Goal: Information Seeking & Learning: Learn about a topic

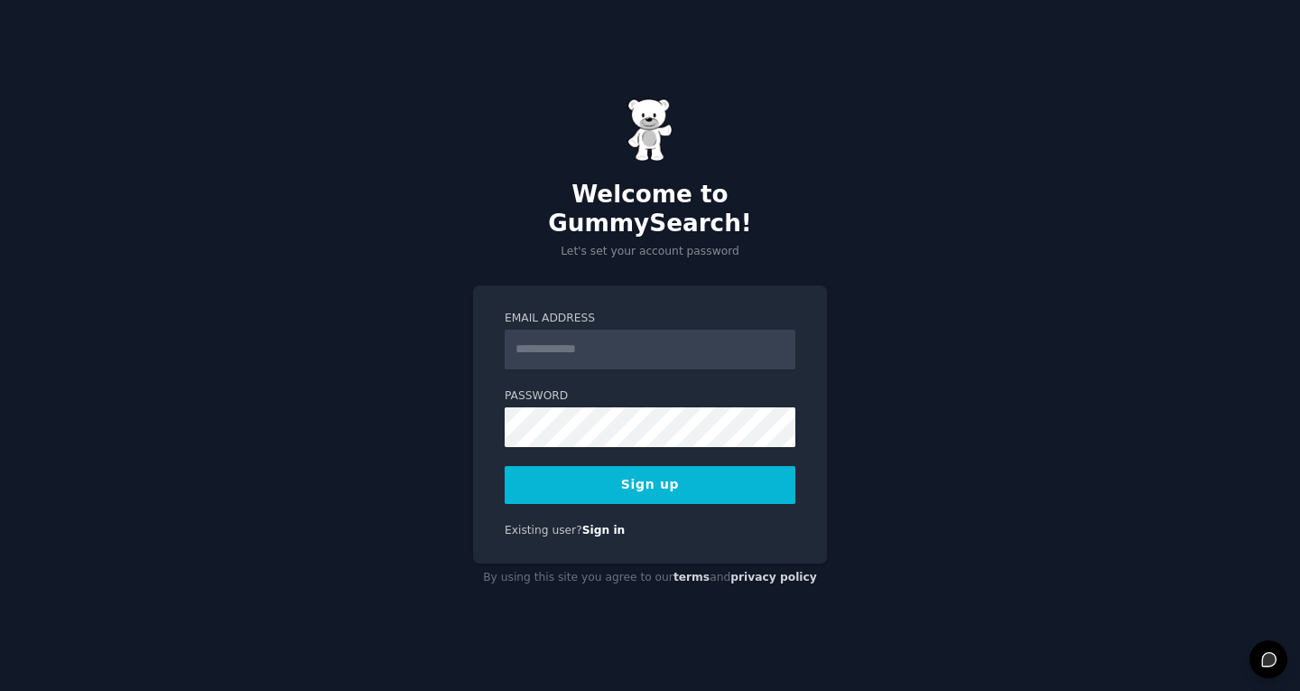
click at [656, 341] on input "Email Address" at bounding box center [650, 350] width 291 height 40
type input "**********"
click at [714, 469] on button "Sign up" at bounding box center [650, 485] width 291 height 38
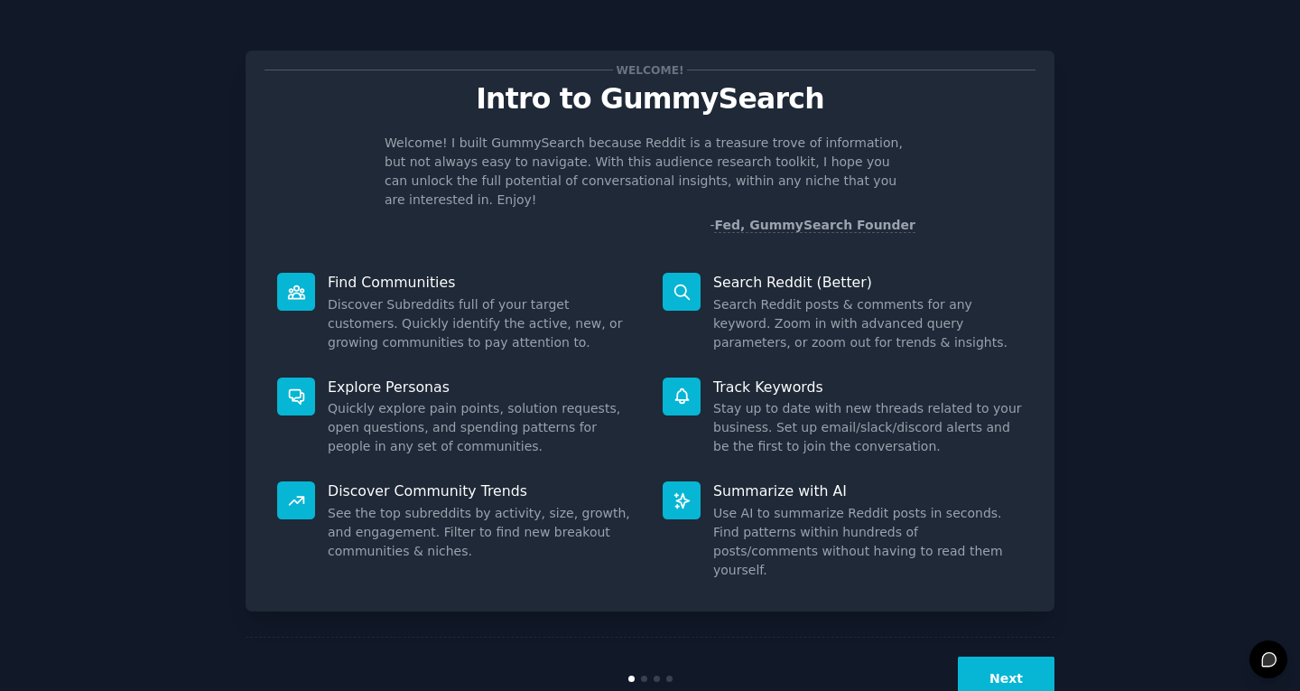
click at [1011, 657] on button "Next" at bounding box center [1006, 679] width 97 height 44
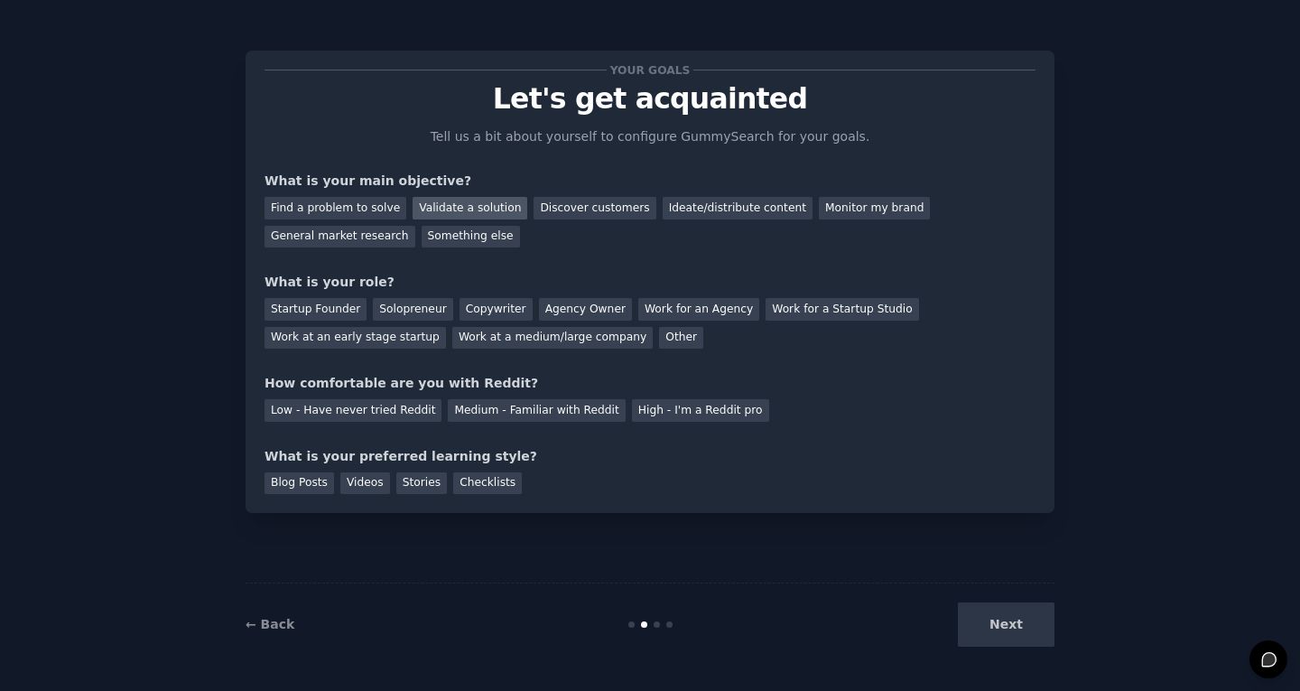
click at [468, 213] on div "Validate a solution" at bounding box center [470, 208] width 115 height 23
click at [391, 313] on div "Solopreneur" at bounding box center [412, 309] width 79 height 23
click at [389, 414] on div "Low - Have never tried Reddit" at bounding box center [353, 410] width 177 height 23
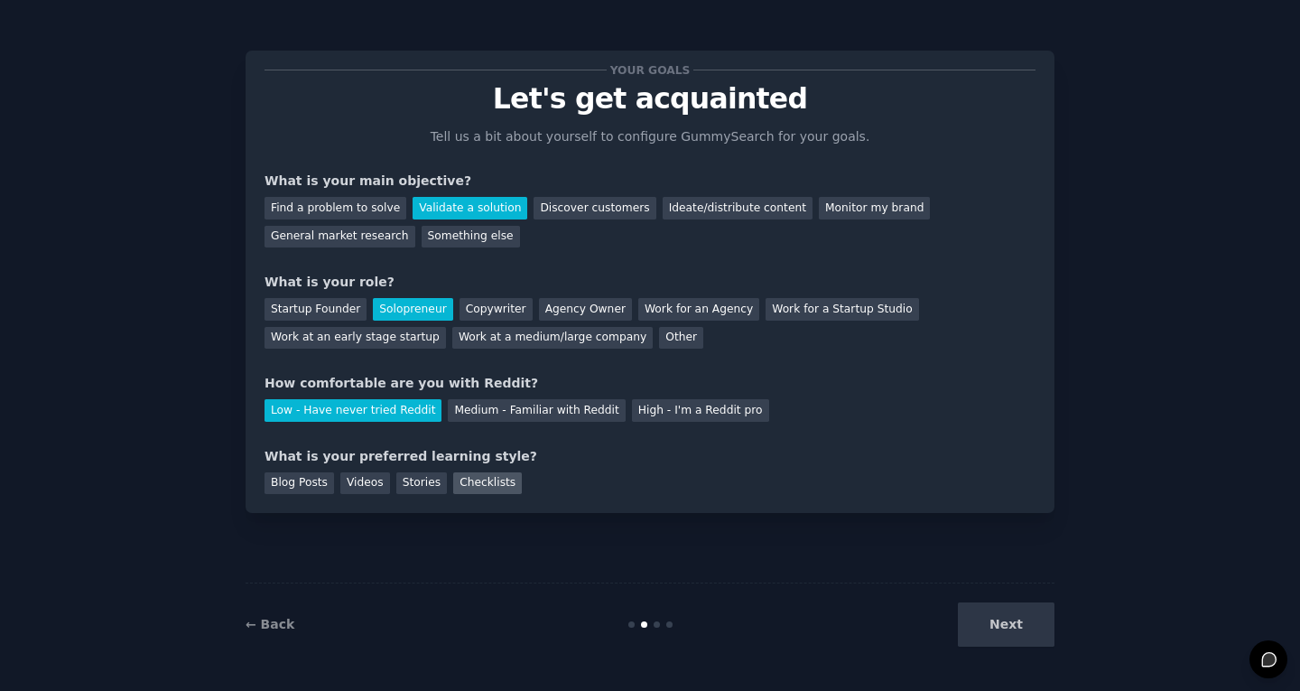
click at [477, 479] on div "Checklists" at bounding box center [487, 483] width 69 height 23
click at [1003, 620] on button "Next" at bounding box center [1006, 624] width 97 height 44
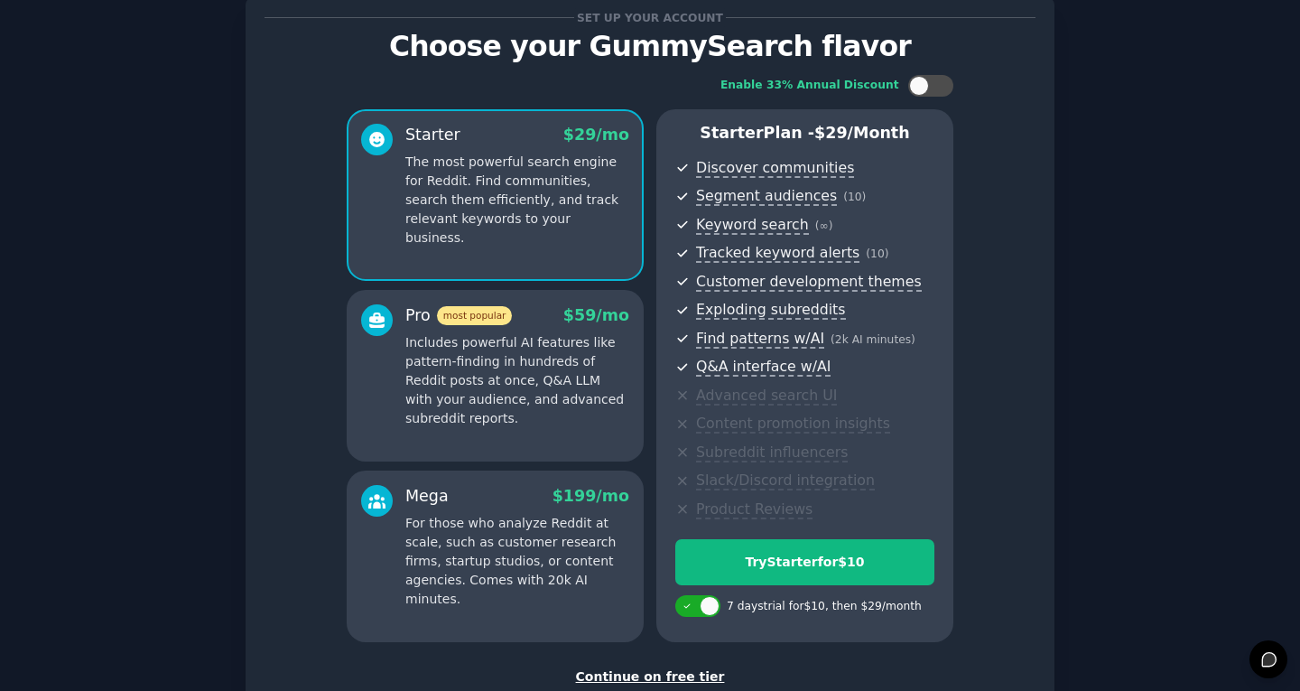
scroll to position [53, 0]
click at [629, 677] on div "Continue on free tier" at bounding box center [650, 675] width 771 height 19
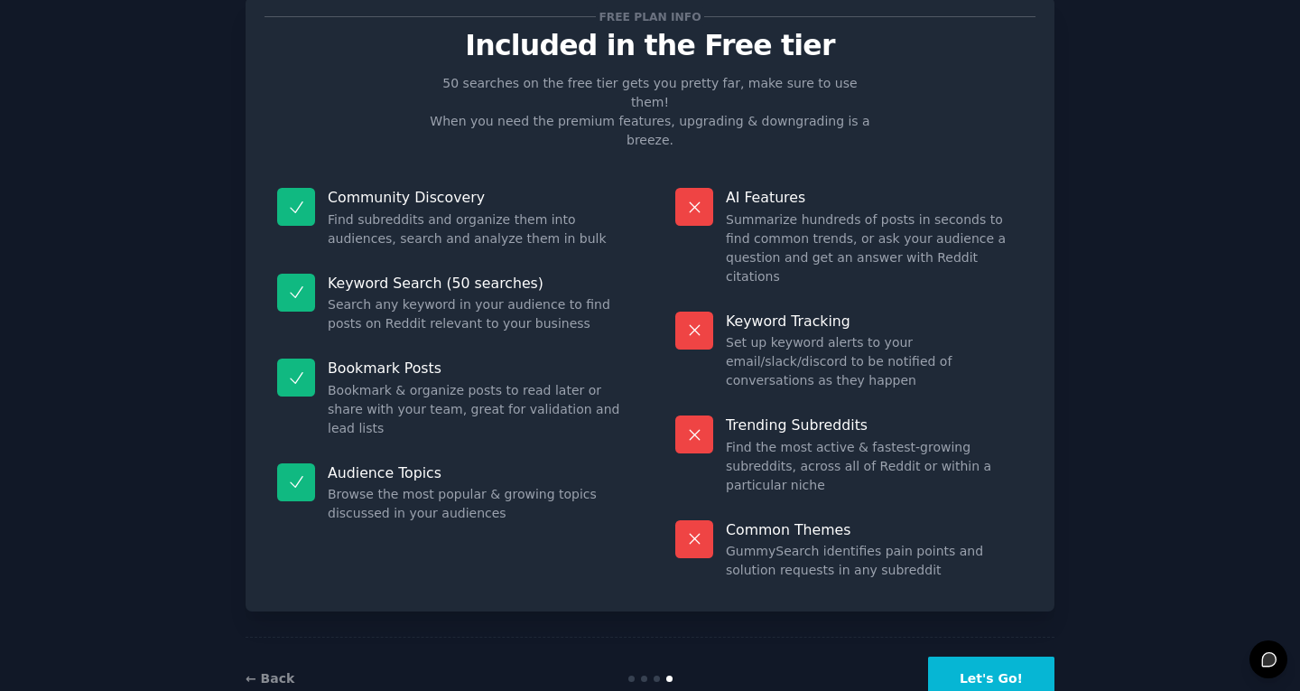
scroll to position [13, 0]
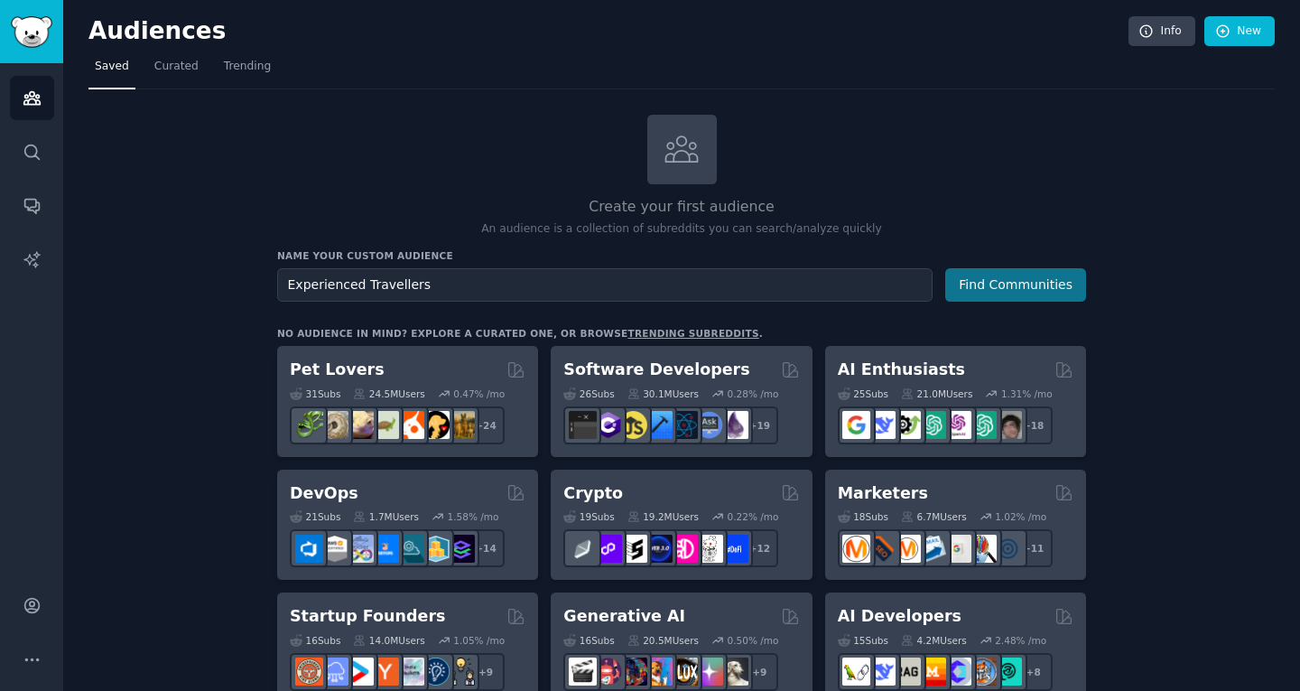
type input "Experienced Travellers"
click at [1024, 293] on button "Find Communities" at bounding box center [1015, 284] width 141 height 33
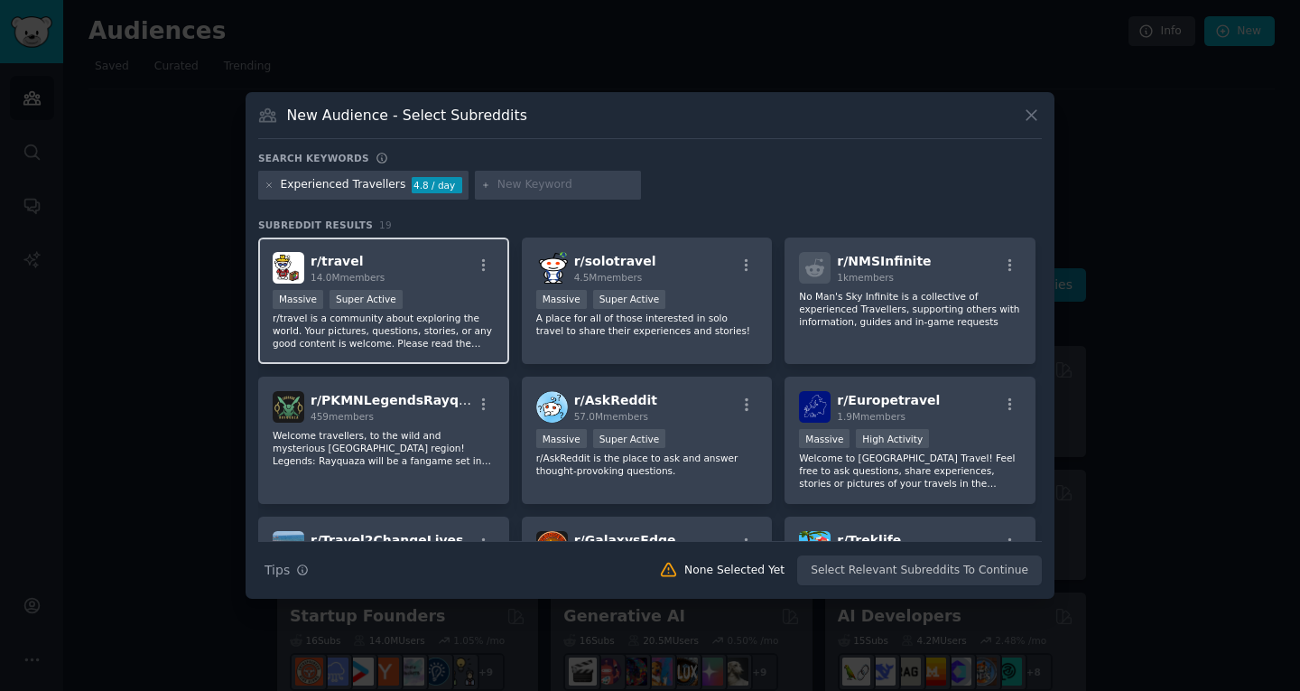
click at [454, 260] on div "r/ travel 14.0M members" at bounding box center [384, 268] width 222 height 32
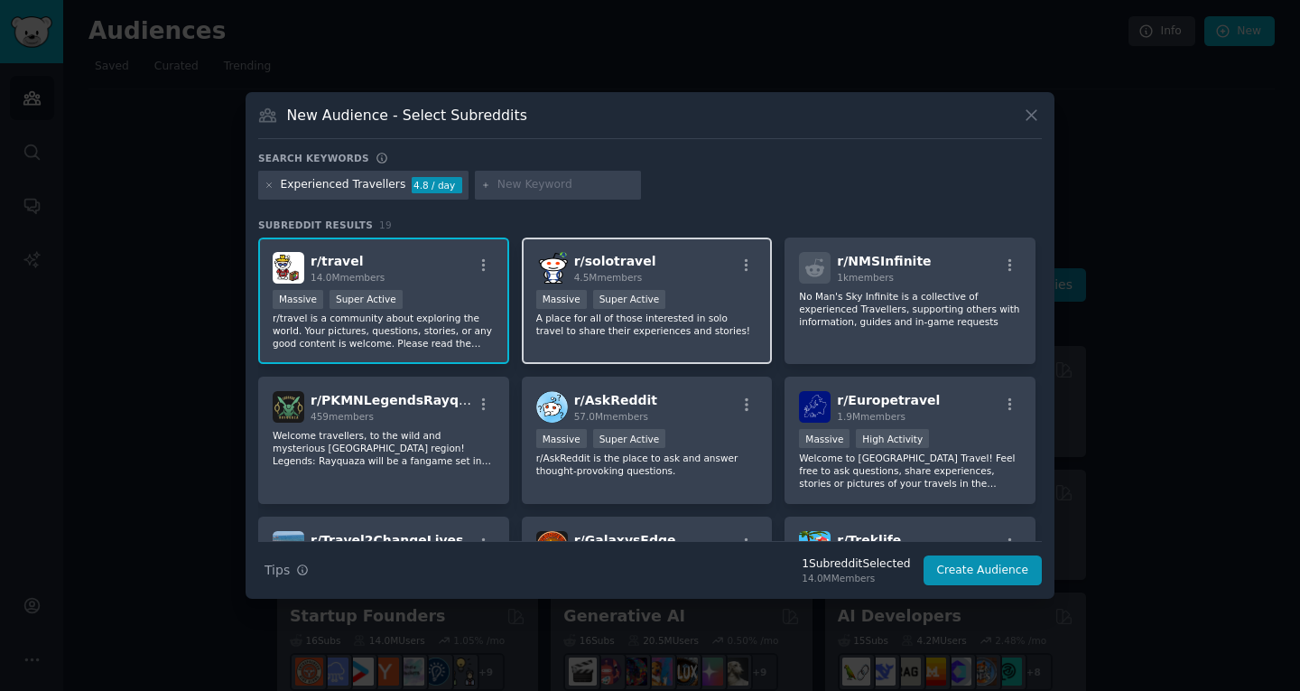
click at [679, 284] on div "r/ solotravel 4.5M members Massive Super Active A place for all of those intere…" at bounding box center [647, 301] width 251 height 127
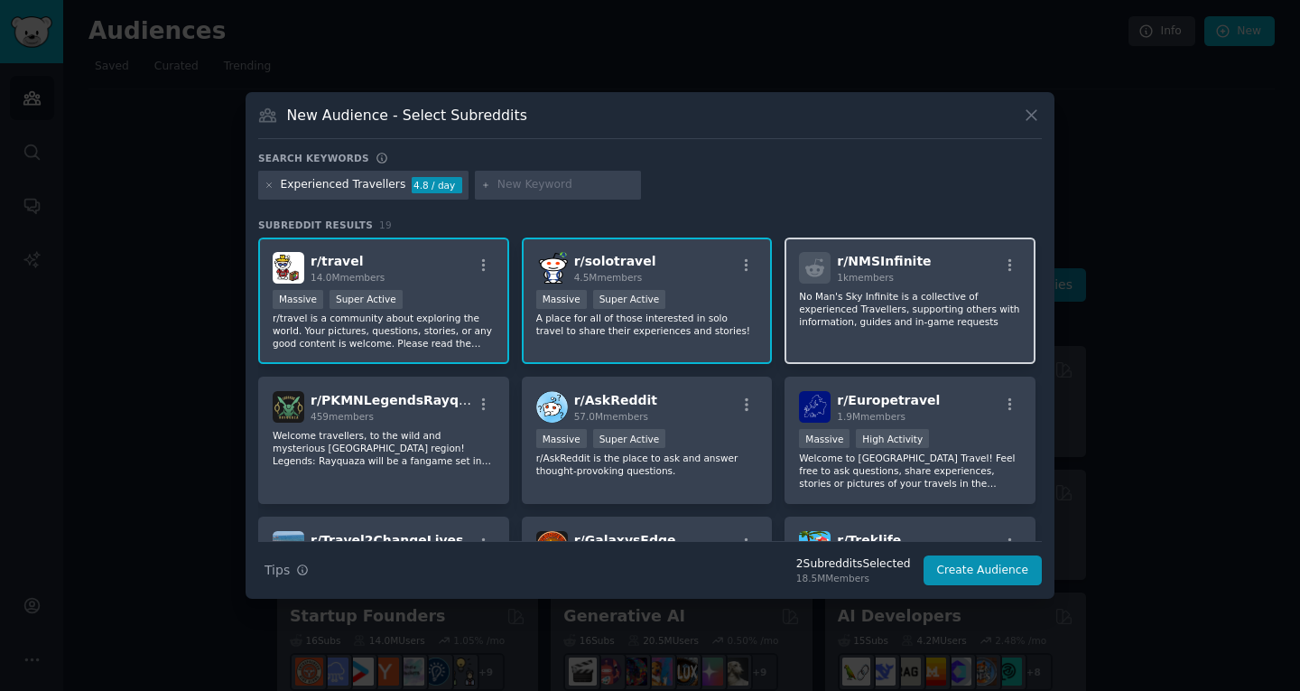
click at [952, 295] on p "No Man's Sky Infinite is a collective of experienced Travellers, supporting oth…" at bounding box center [910, 309] width 222 height 38
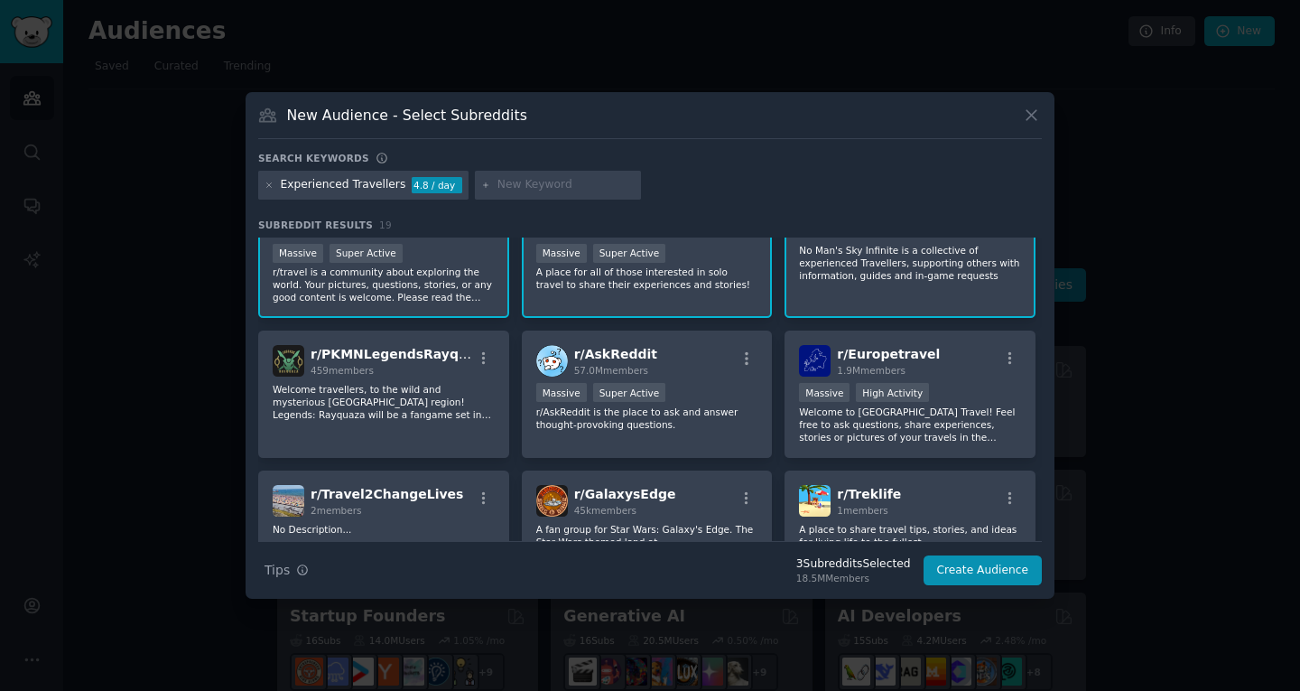
scroll to position [49, 0]
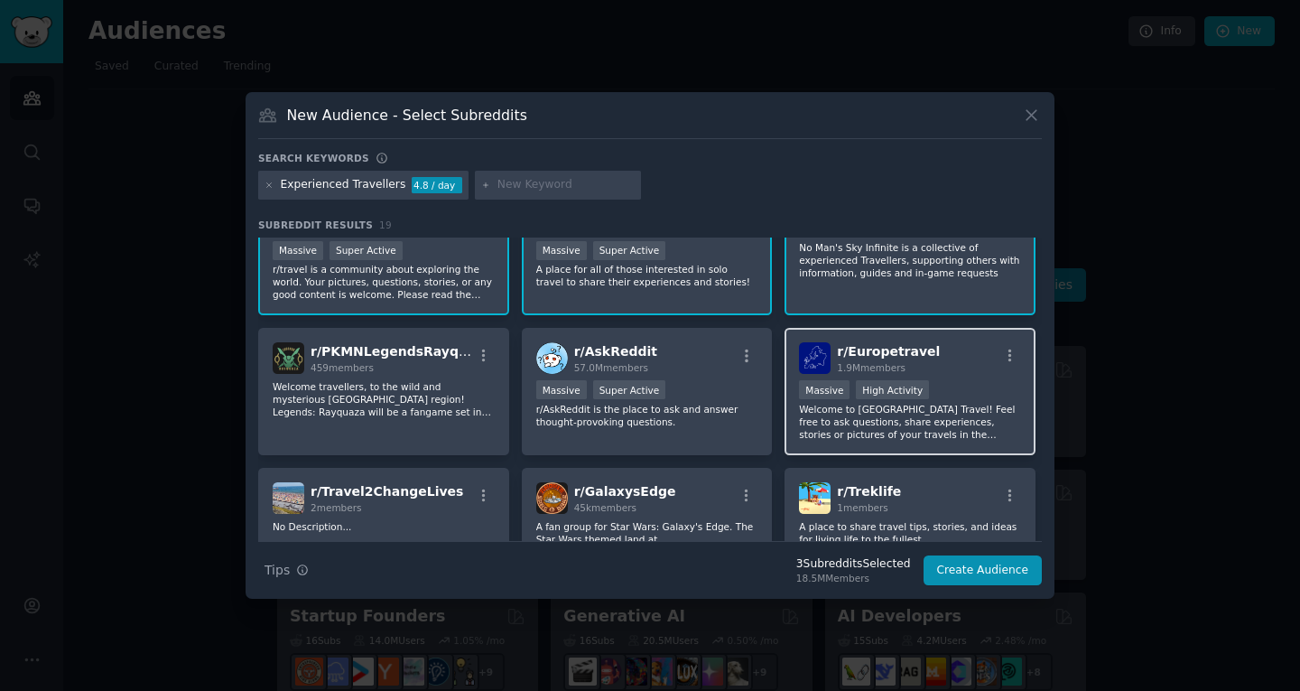
click at [966, 360] on div "r/ Europetravel 1.9M members" at bounding box center [910, 358] width 222 height 32
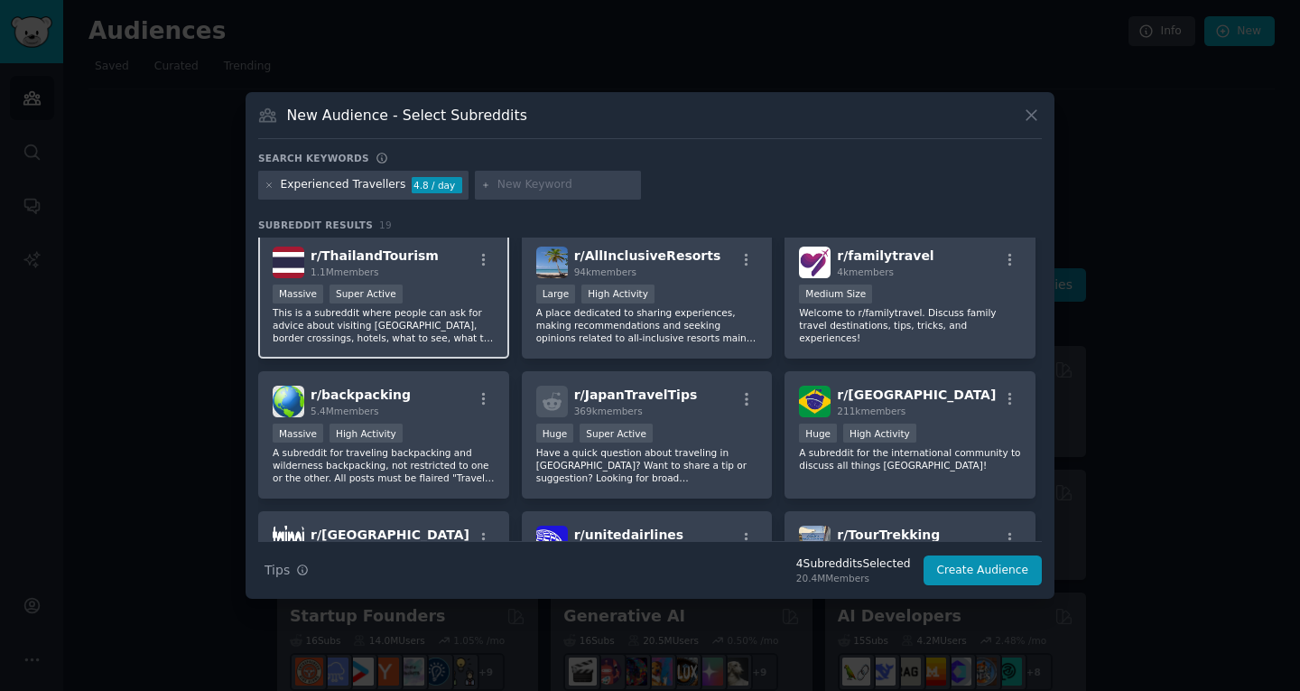
scroll to position [404, 0]
click at [440, 322] on p "This is a subreddit where people can ask for advice about visiting [GEOGRAPHIC_…" at bounding box center [384, 323] width 222 height 38
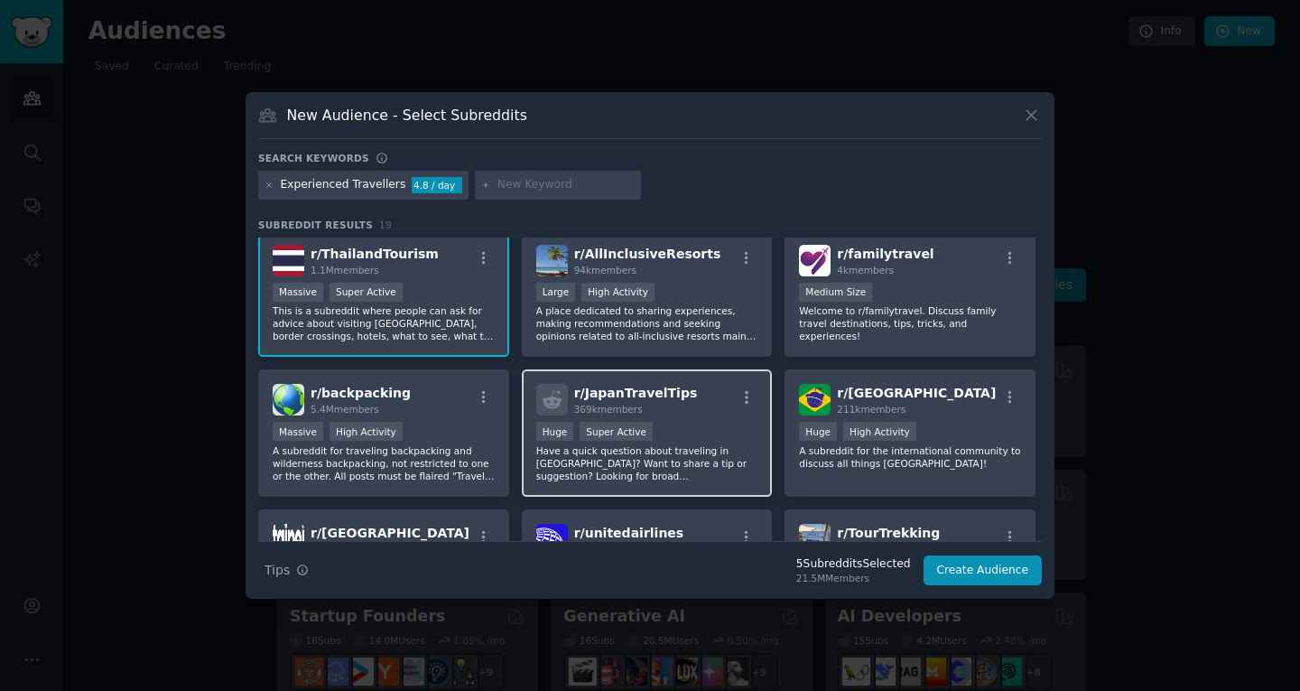
drag, startPoint x: 634, startPoint y: 428, endPoint x: 711, endPoint y: 434, distance: 77.0
click at [711, 434] on div ">= 95th percentile for submissions / day Huge Super Active" at bounding box center [647, 433] width 222 height 23
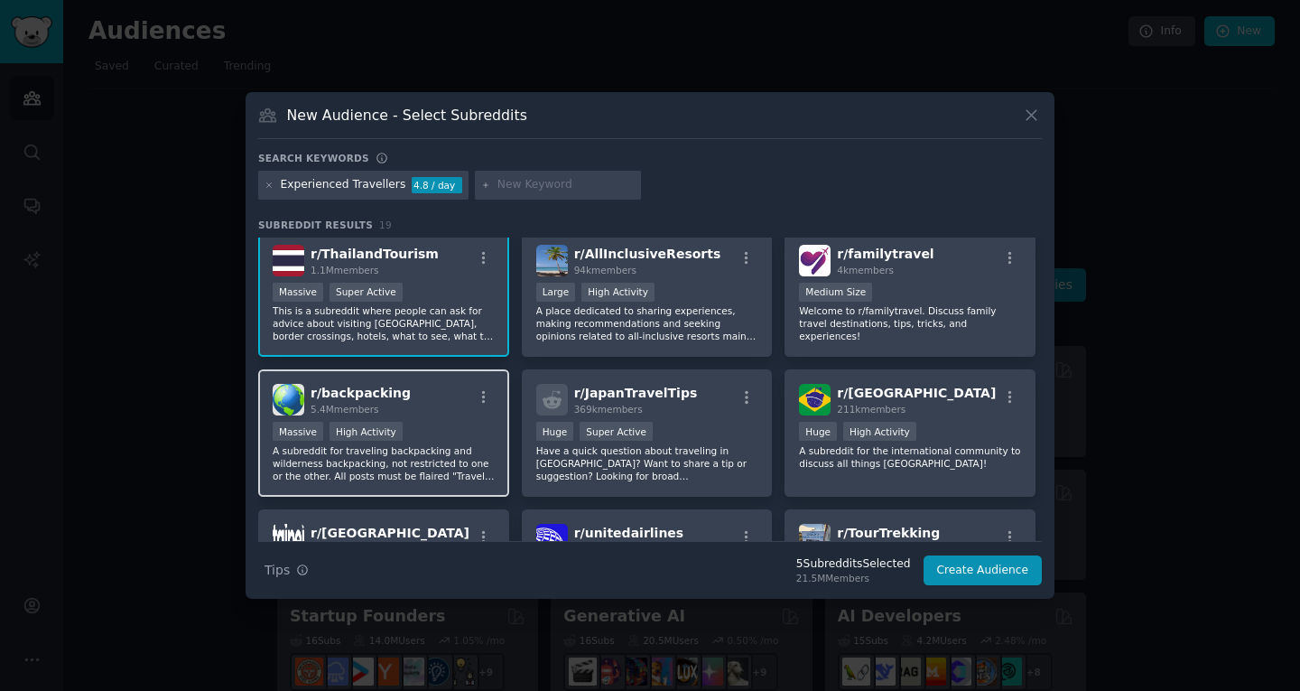
click at [479, 461] on p "A subreddit for traveling backpacking and wilderness backpacking, not restricte…" at bounding box center [384, 463] width 222 height 38
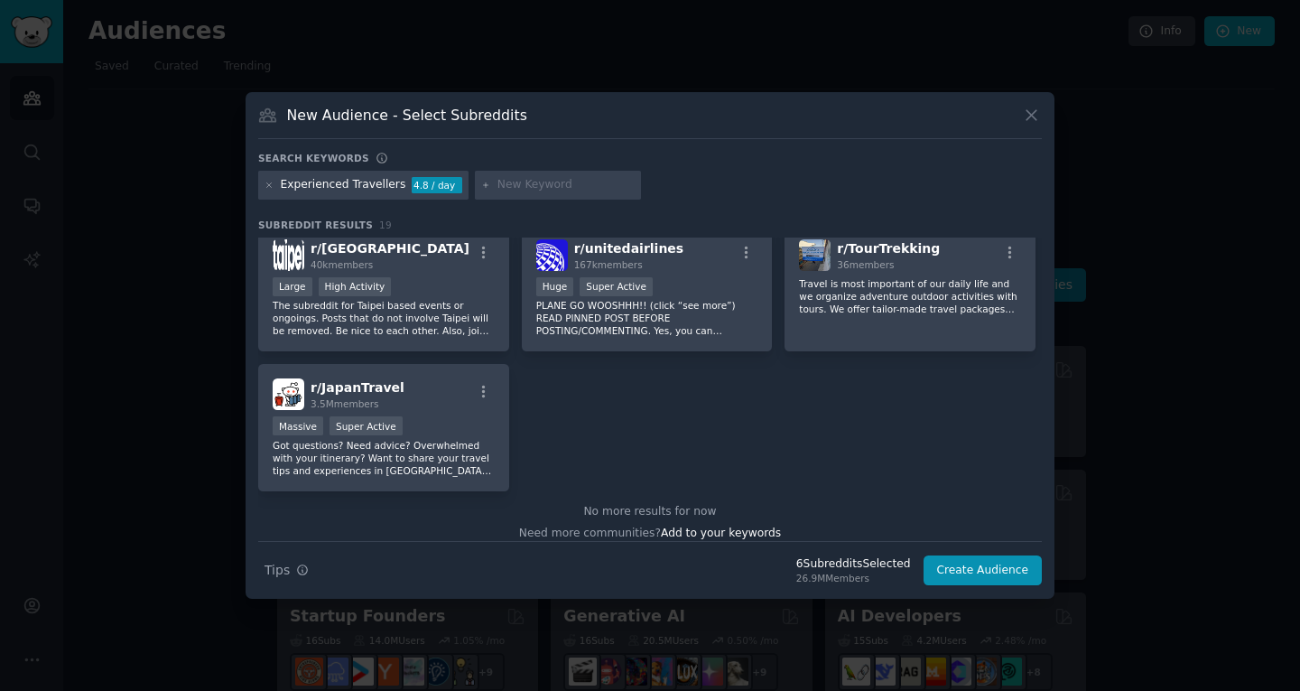
scroll to position [702, 0]
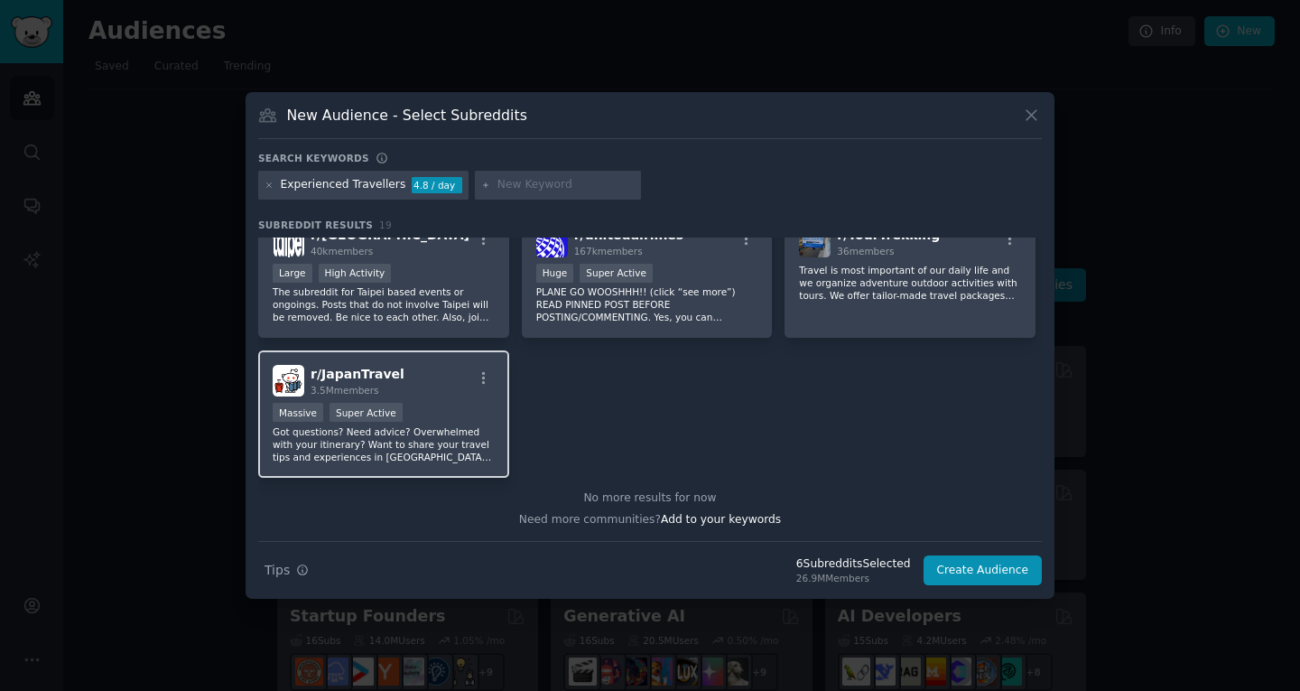
click at [467, 451] on p "Got questions? Need advice? Overwhelmed with your itinerary? Want to share your…" at bounding box center [384, 444] width 222 height 38
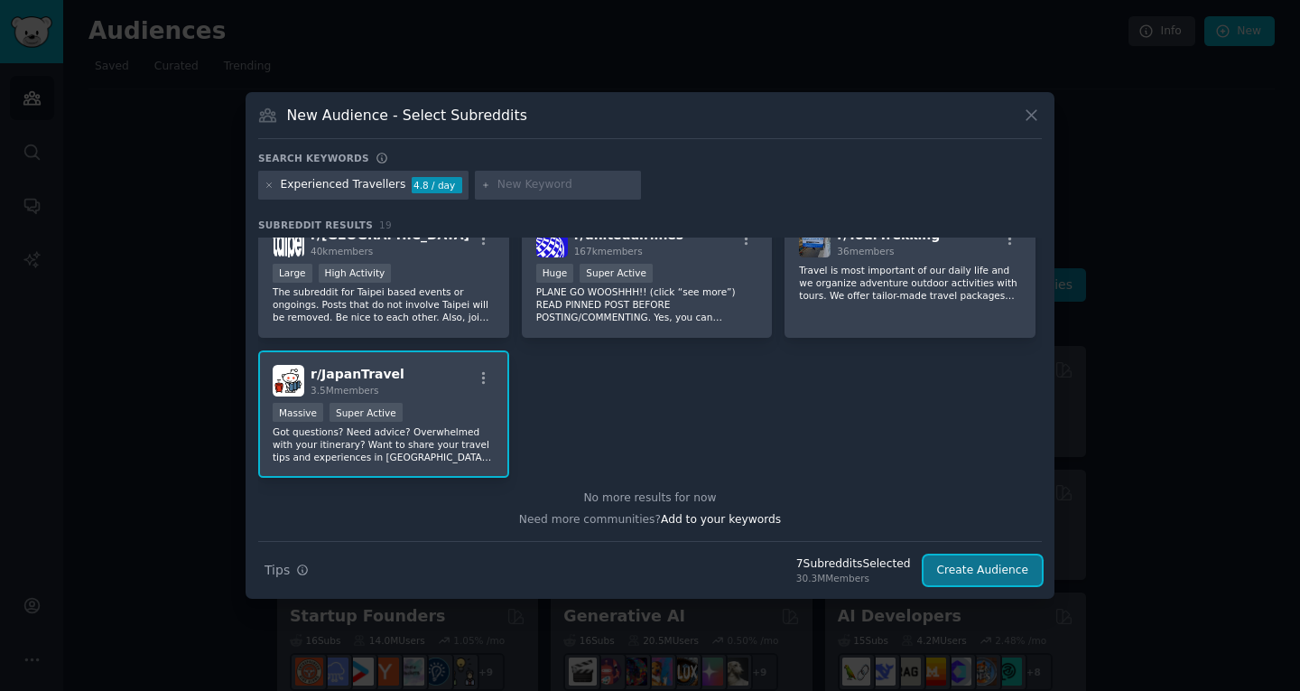
click at [1011, 565] on button "Create Audience" at bounding box center [983, 570] width 119 height 31
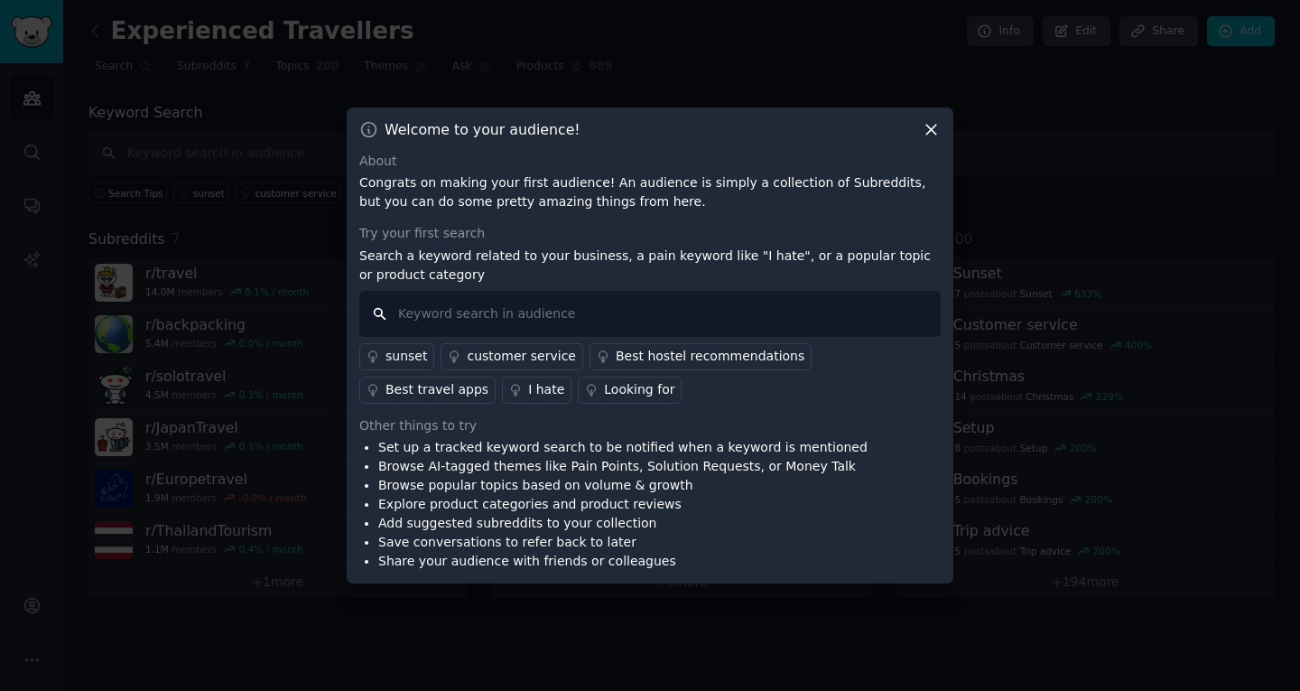
click at [834, 328] on input "text" at bounding box center [650, 314] width 582 height 46
type input "overtourism"
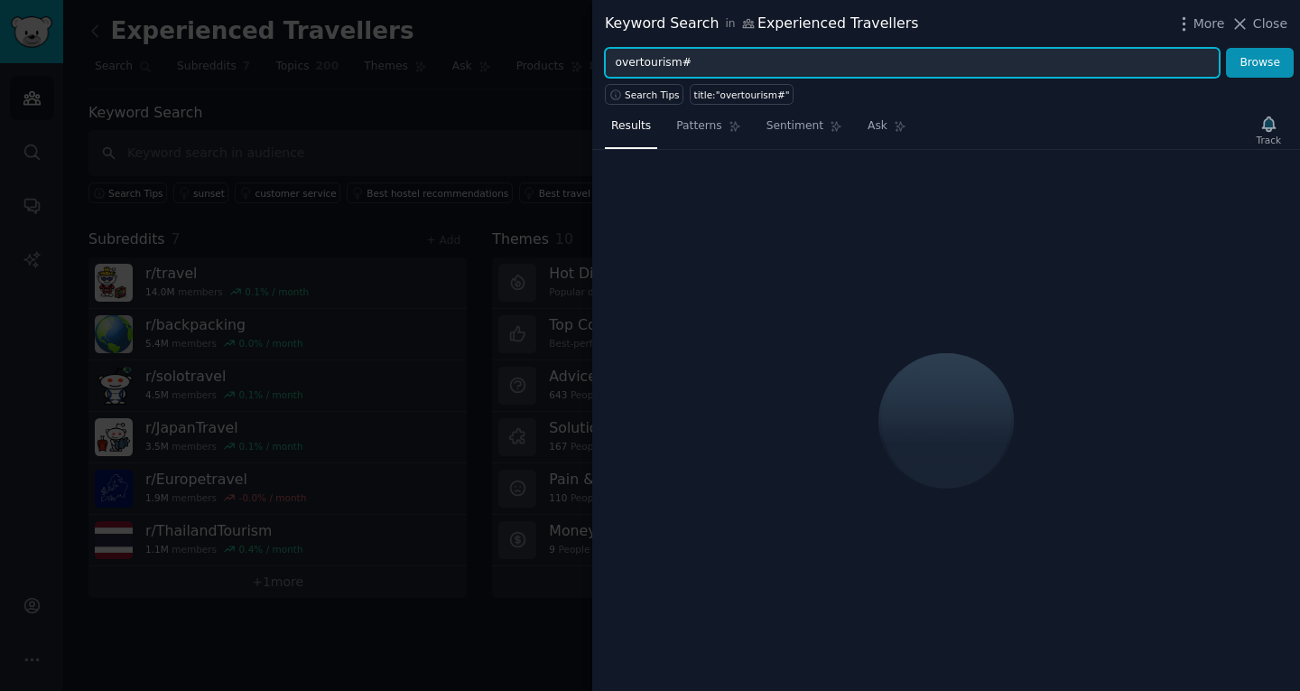
click at [803, 74] on input "overtourism#" at bounding box center [912, 63] width 615 height 31
type input "overtourism"
click at [1226, 48] on button "Browse" at bounding box center [1260, 63] width 68 height 31
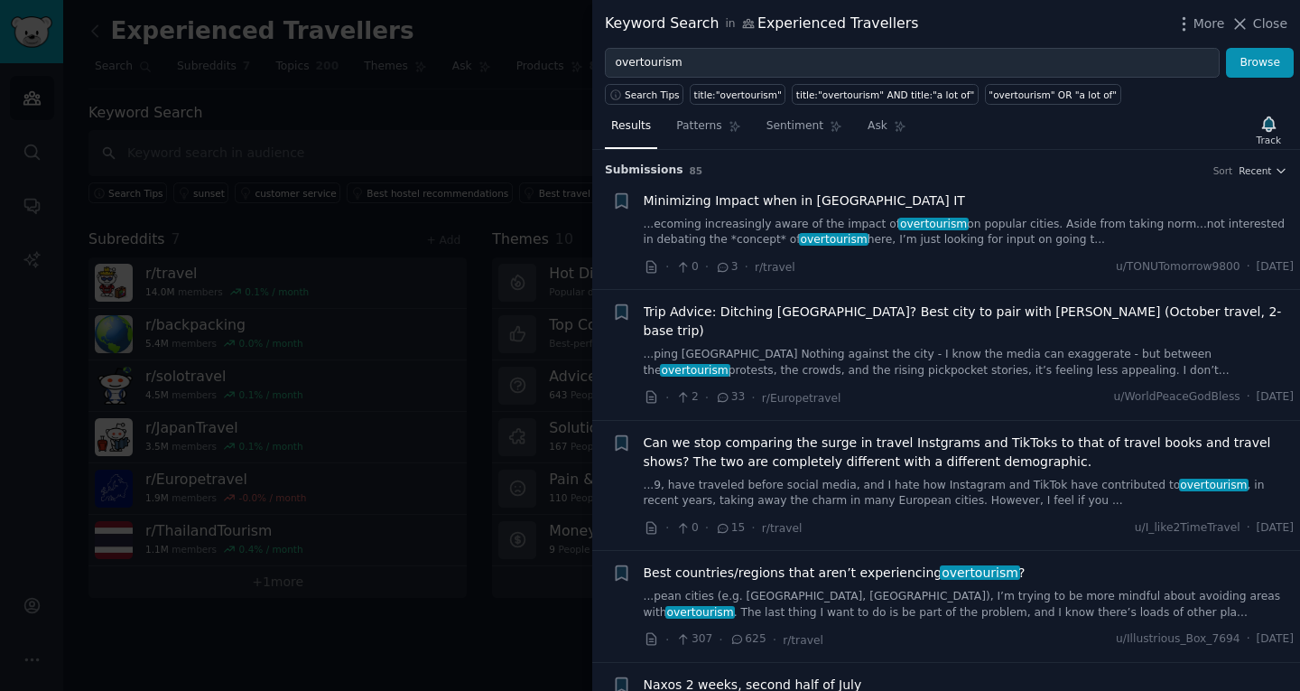
click at [938, 314] on span "Trip Advice: Ditching [GEOGRAPHIC_DATA]? Best city to pair with [PERSON_NAME] (…" at bounding box center [969, 322] width 651 height 38
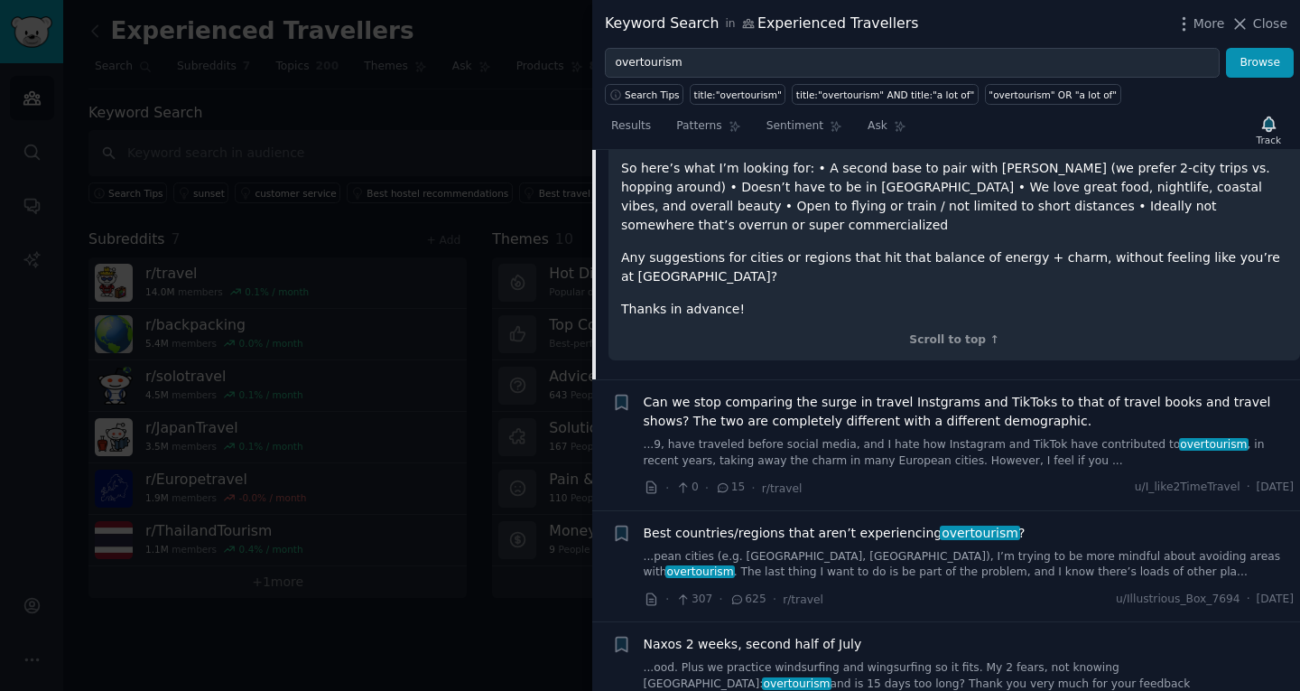
scroll to position [475, 0]
click at [796, 435] on link "...9, have traveled before social media, and I hate how Instagram and TikTok ha…" at bounding box center [969, 451] width 651 height 32
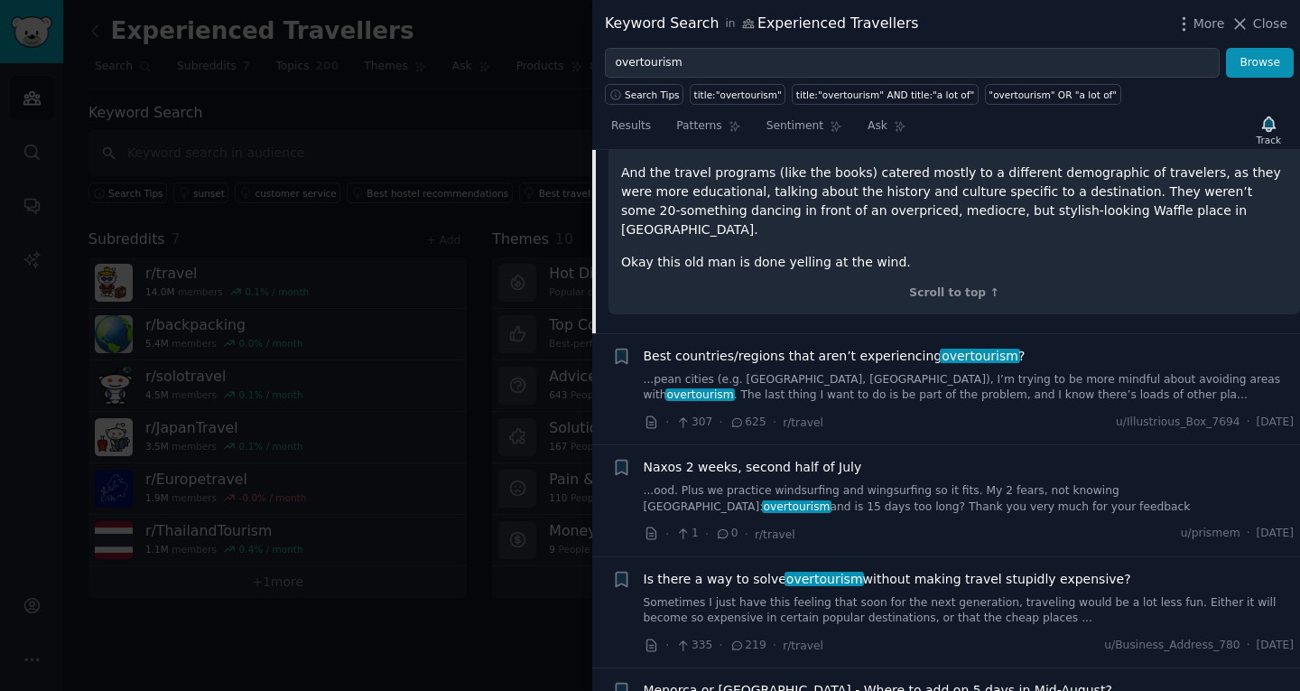
scroll to position [684, 0]
click at [885, 371] on link "...pean cities (e.g. [GEOGRAPHIC_DATA], [GEOGRAPHIC_DATA]), I’m trying to be mo…" at bounding box center [969, 387] width 651 height 32
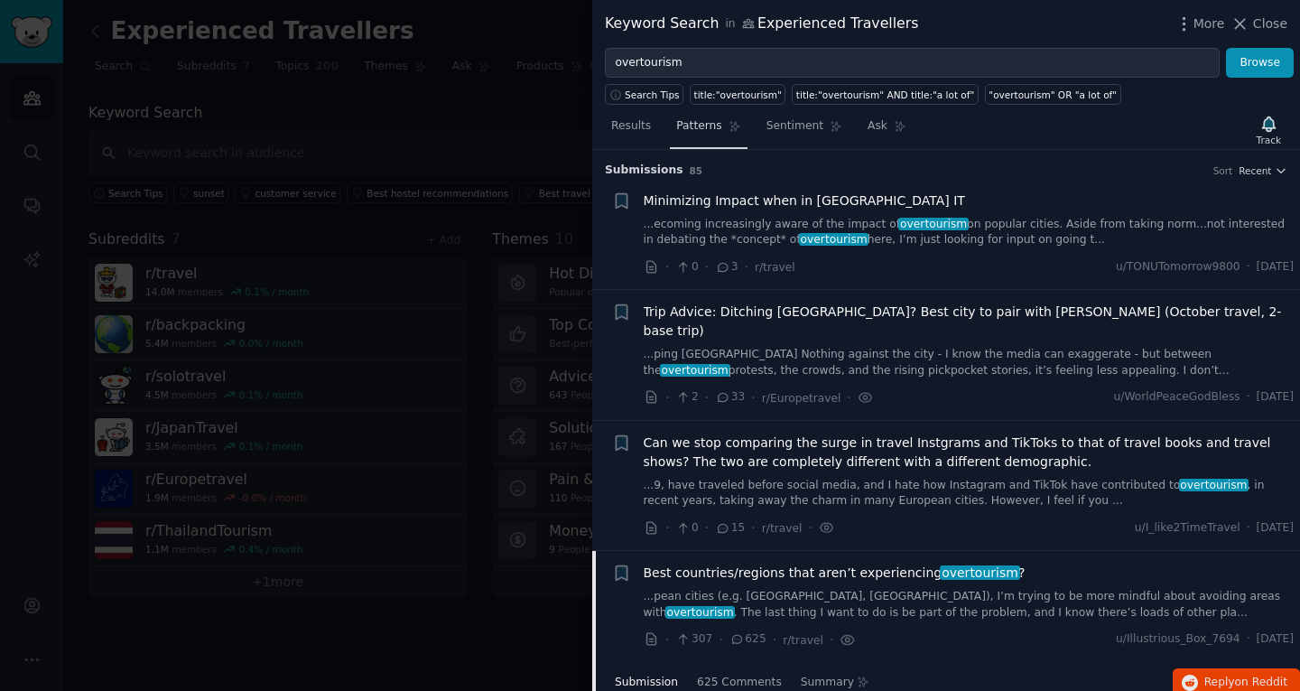
click at [693, 116] on link "Patterns" at bounding box center [708, 130] width 77 height 37
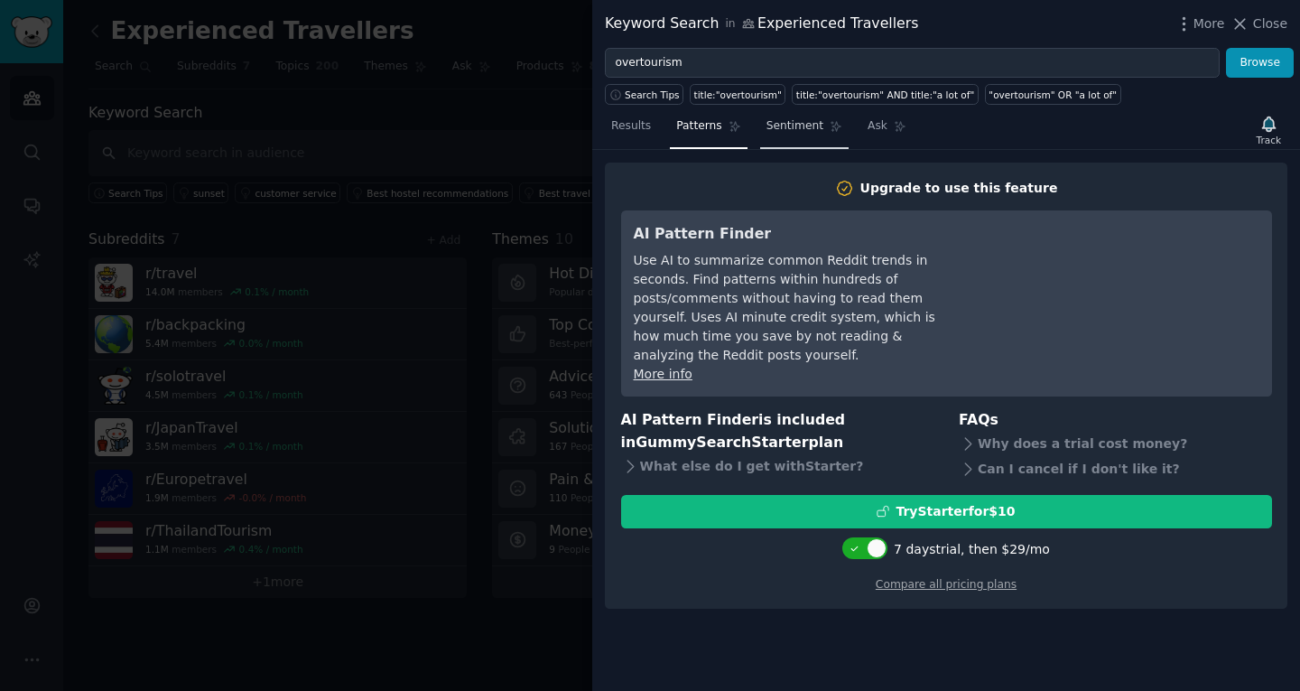
click at [778, 129] on span "Sentiment" at bounding box center [795, 126] width 57 height 16
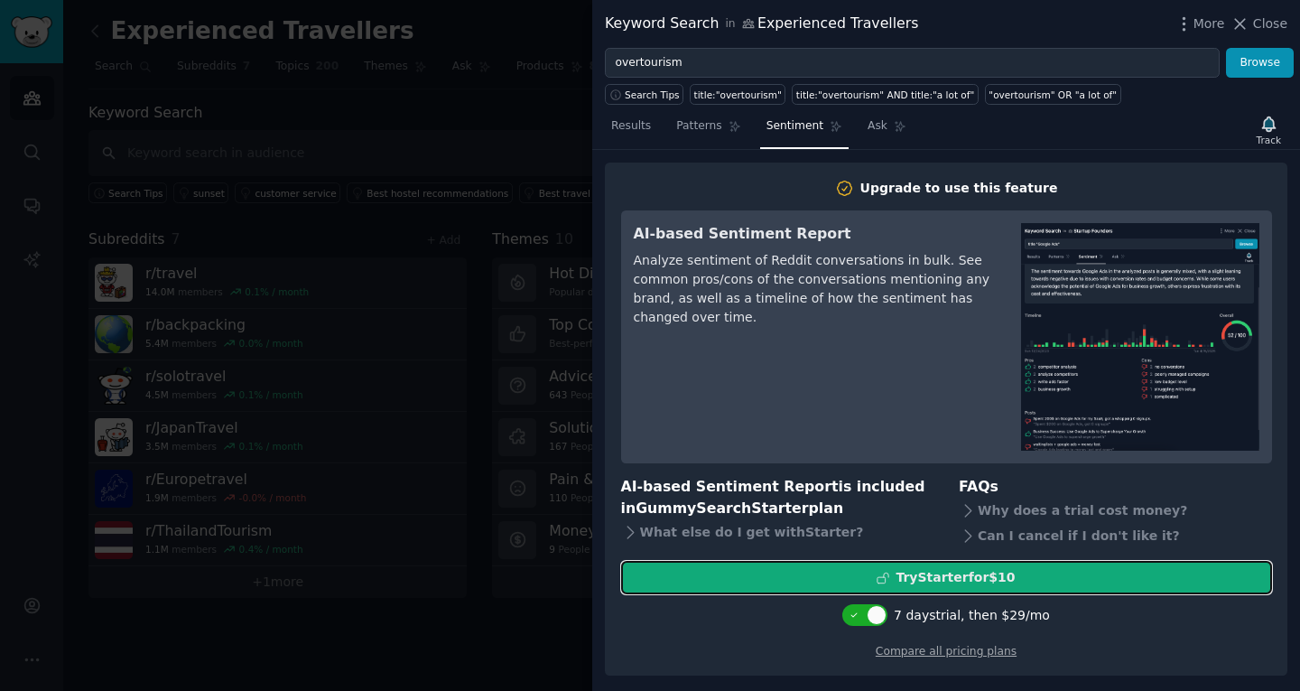
click at [743, 577] on div "Try Starter for $10" at bounding box center [946, 577] width 649 height 19
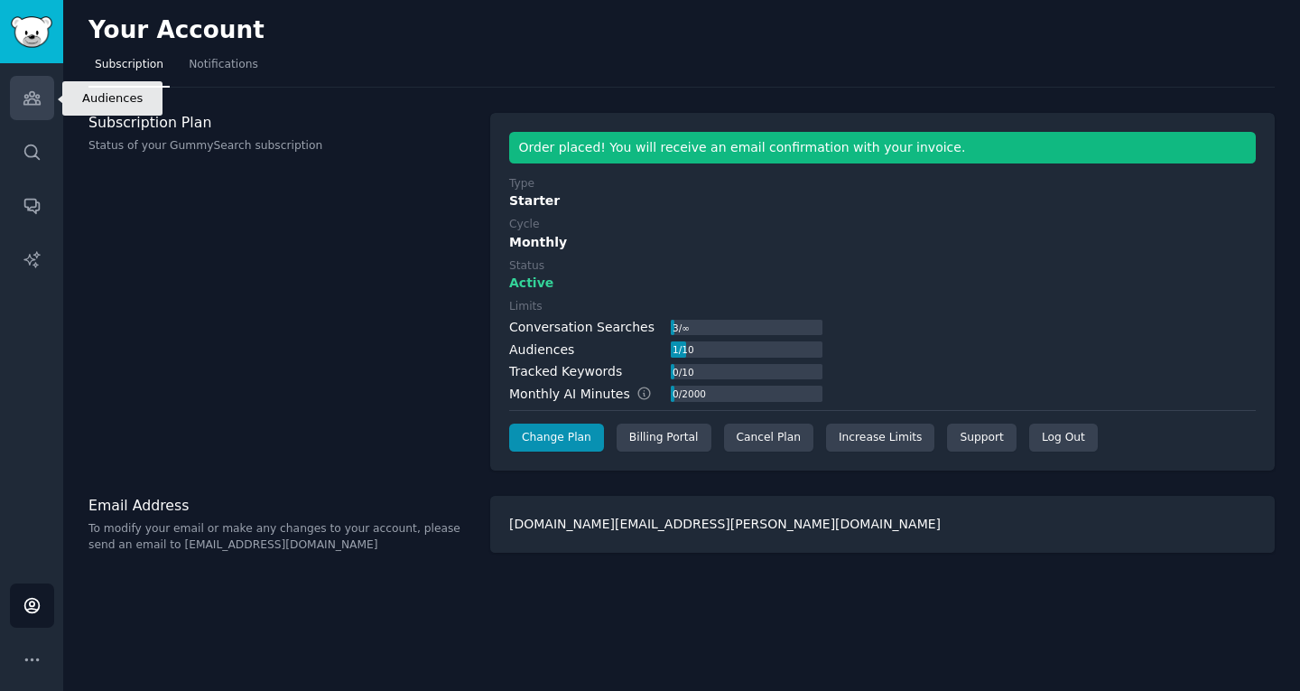
click at [28, 106] on icon "Sidebar" at bounding box center [32, 97] width 19 height 19
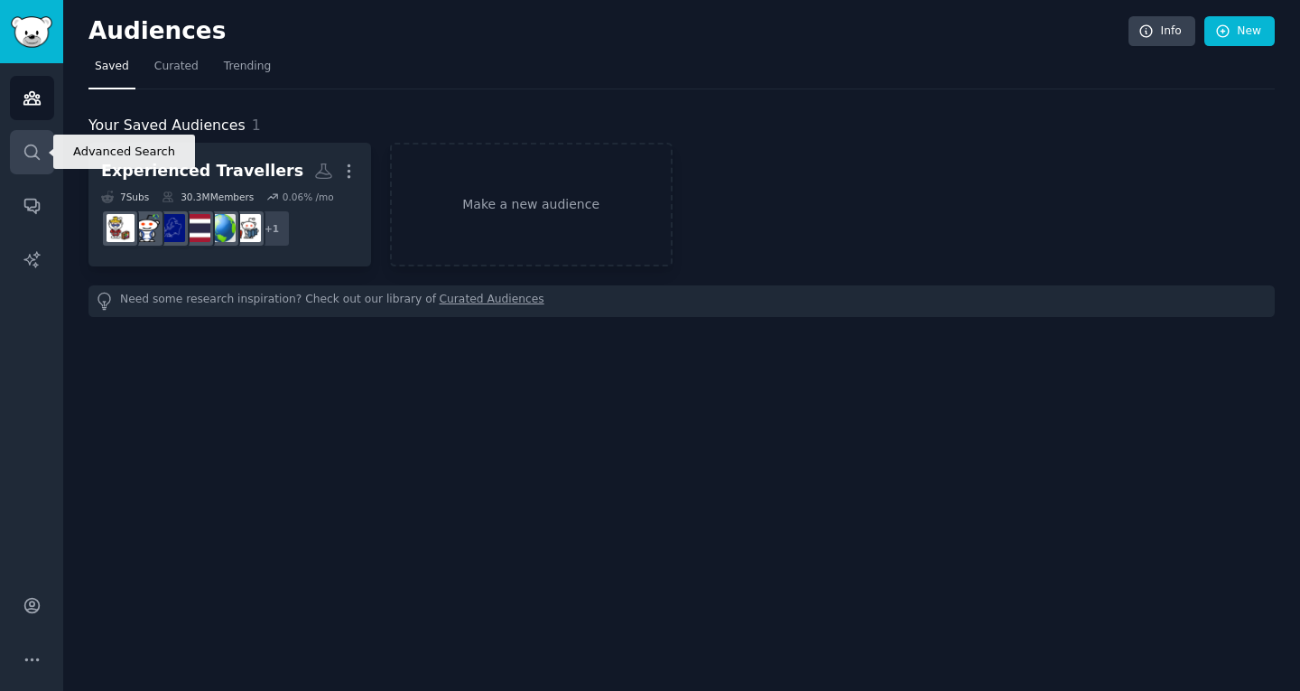
click at [31, 163] on link "Search" at bounding box center [32, 152] width 44 height 44
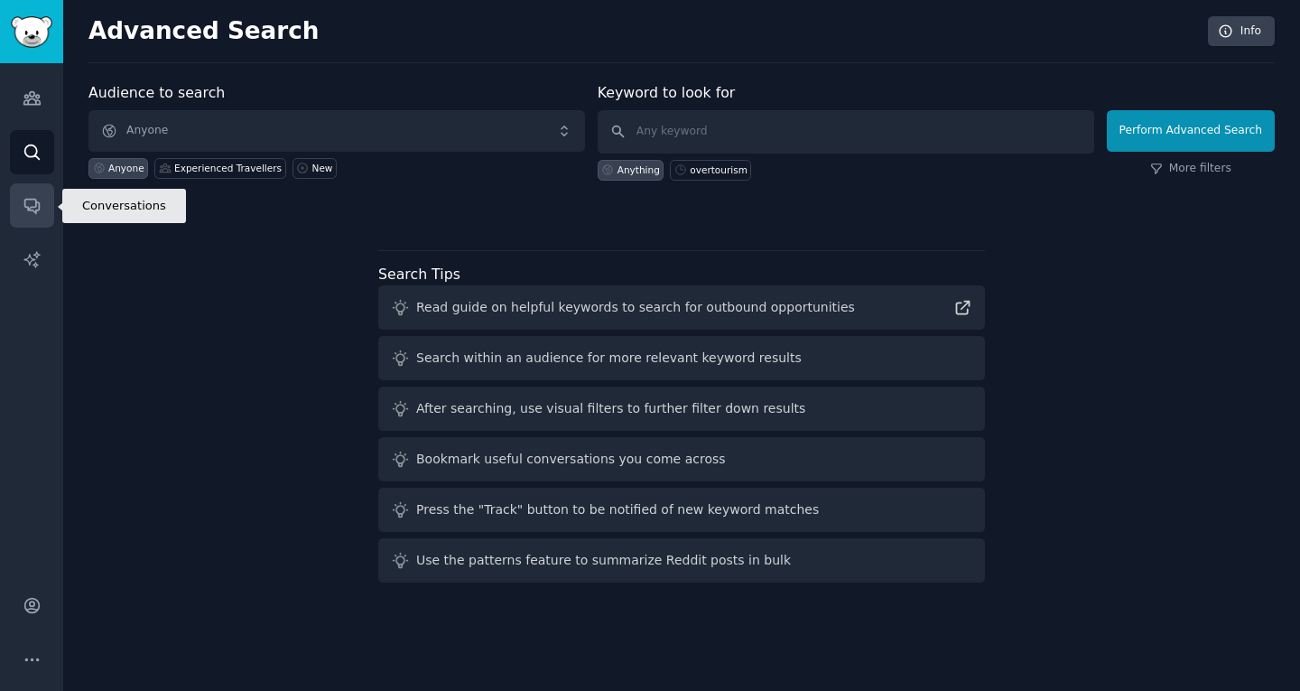
click at [33, 213] on icon "Sidebar" at bounding box center [32, 205] width 19 height 19
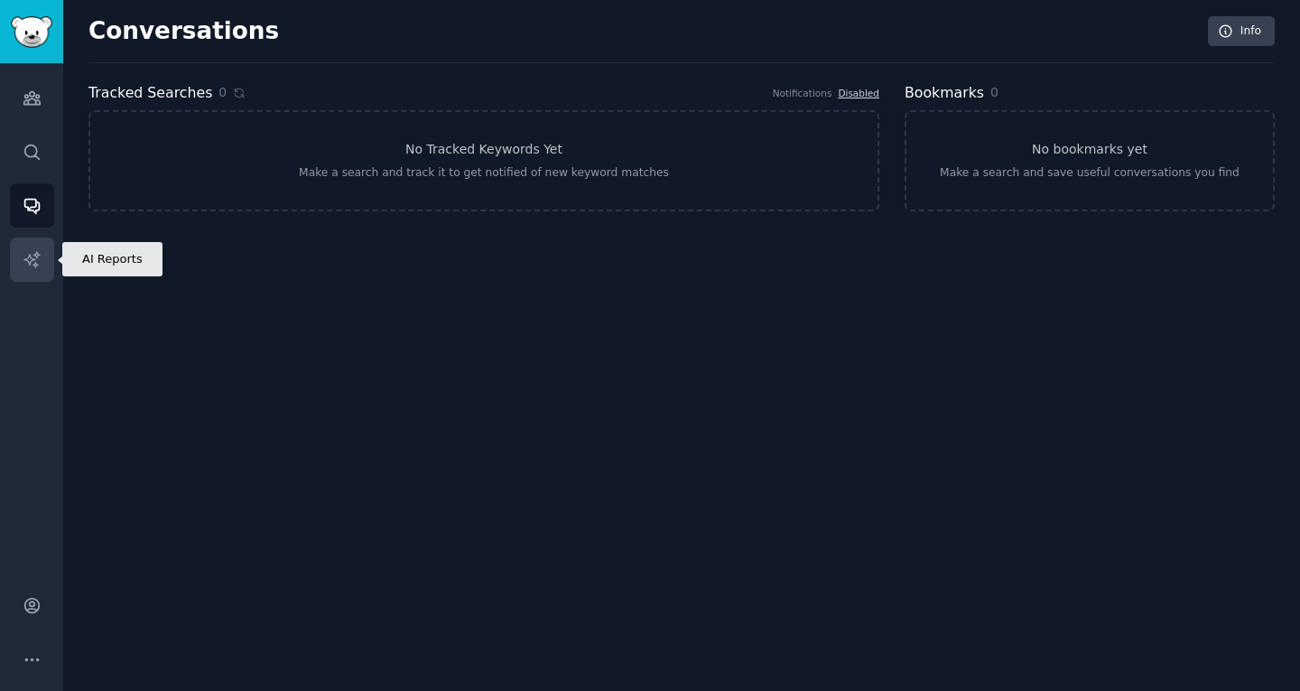
click at [40, 258] on icon "Sidebar" at bounding box center [32, 259] width 19 height 19
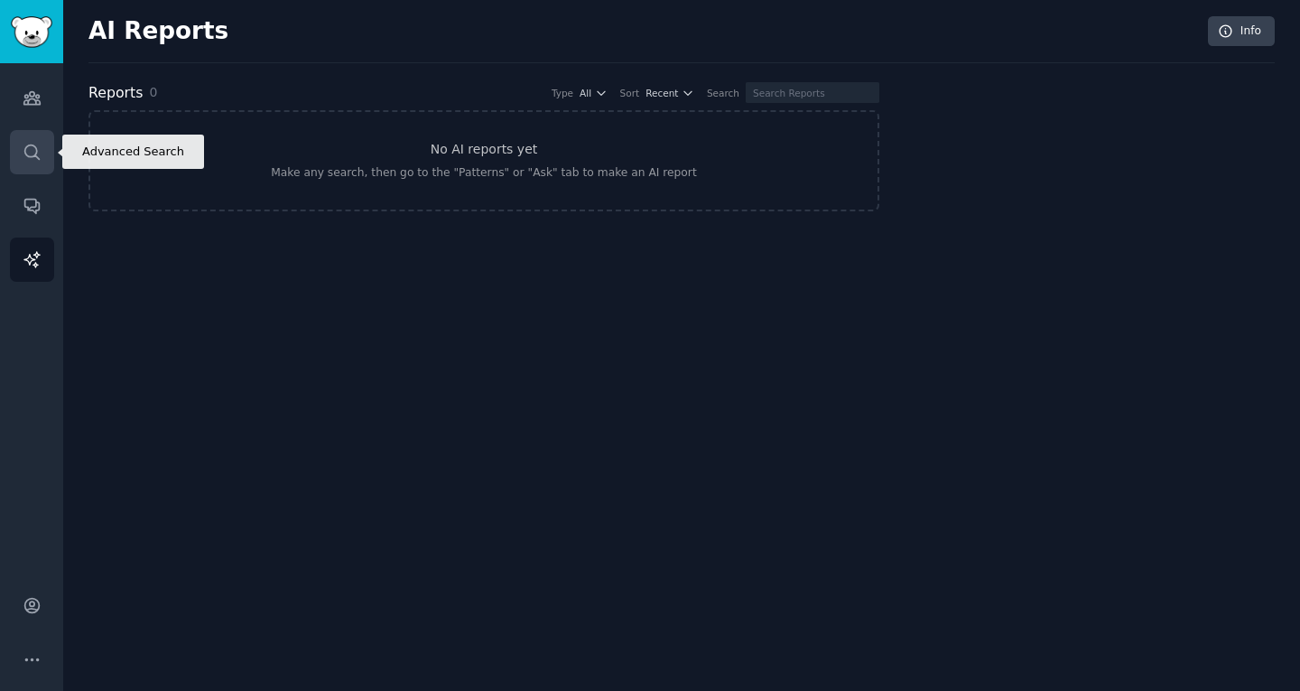
click at [29, 144] on icon "Sidebar" at bounding box center [32, 152] width 19 height 19
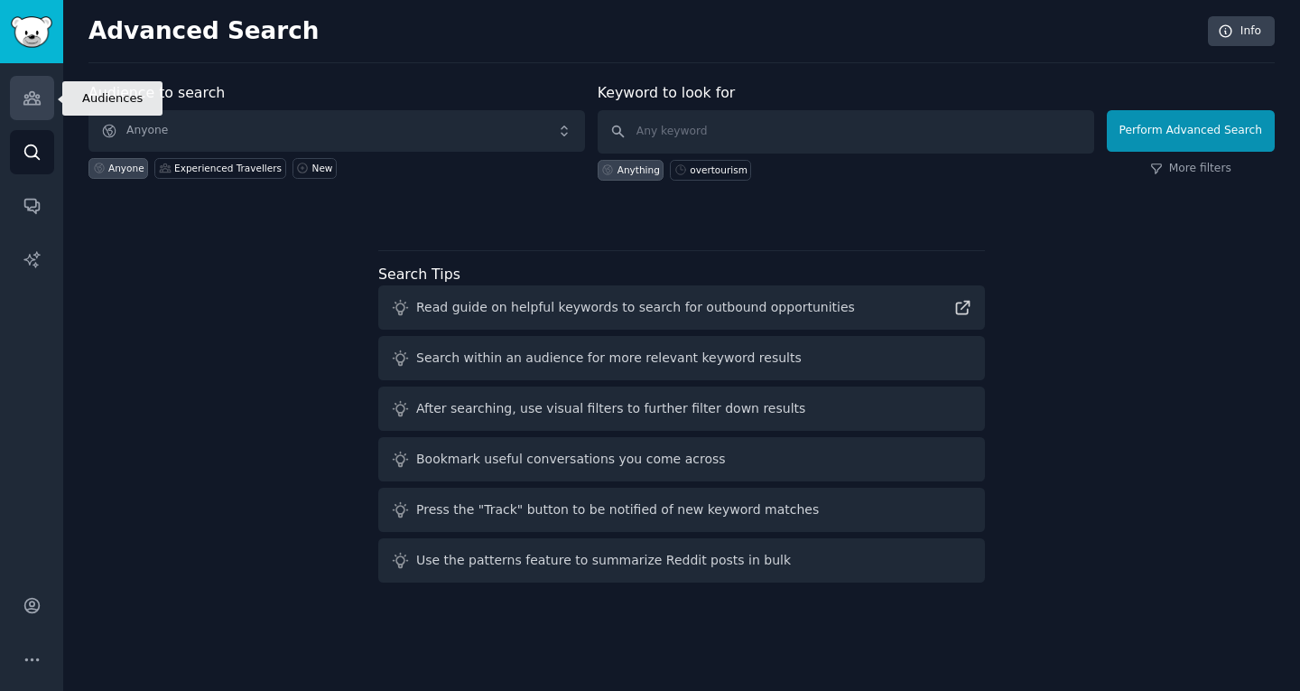
click at [20, 90] on link "Audiences" at bounding box center [32, 98] width 44 height 44
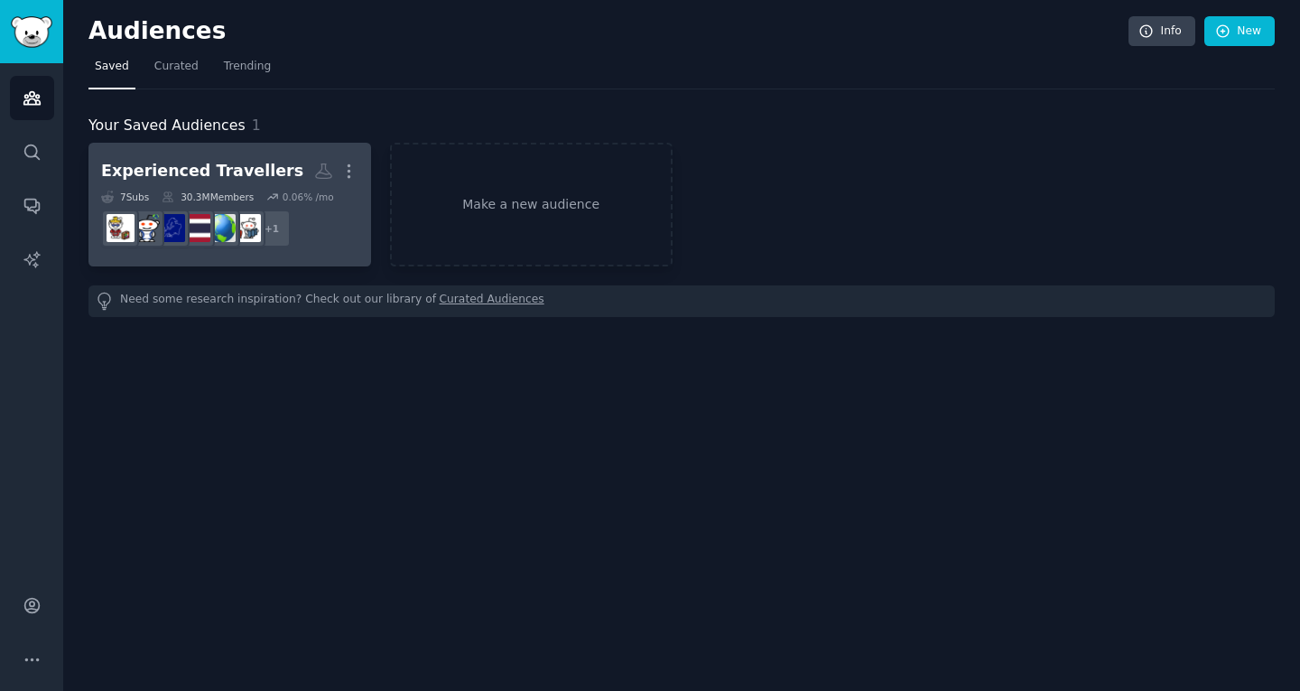
click at [176, 161] on div "Experienced Travellers" at bounding box center [202, 171] width 202 height 23
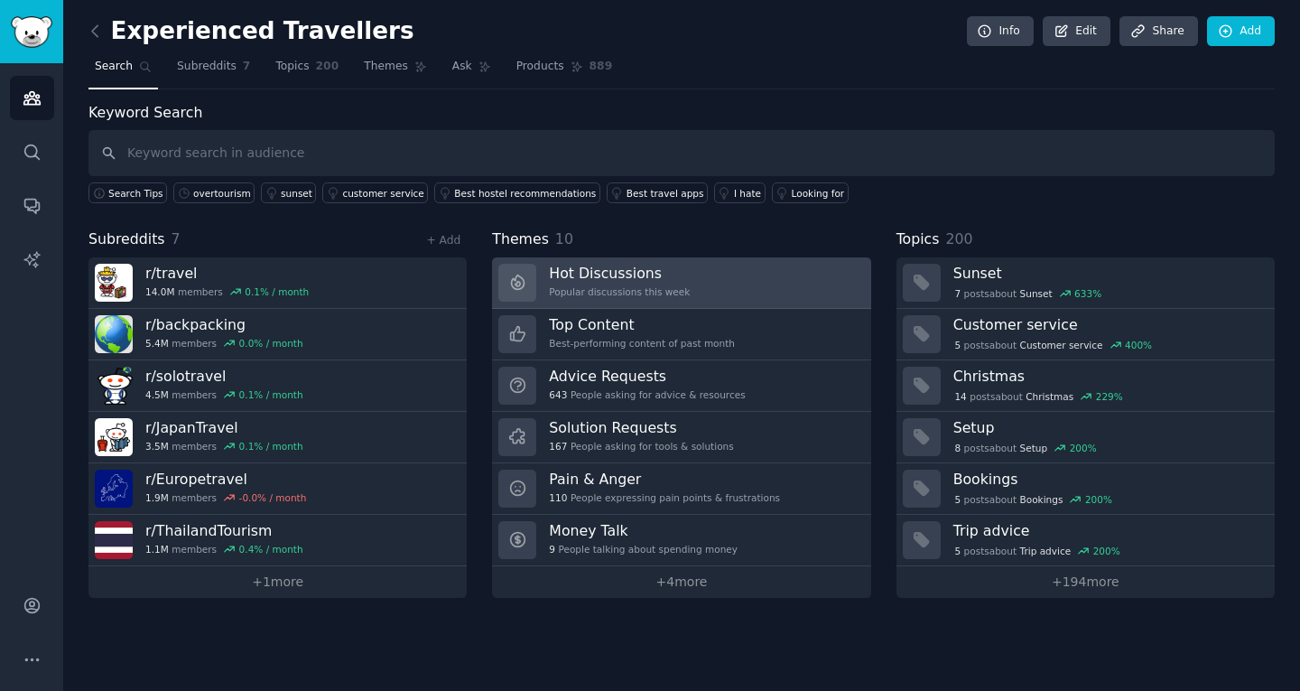
click at [788, 286] on link "Hot Discussions Popular discussions this week" at bounding box center [681, 282] width 378 height 51
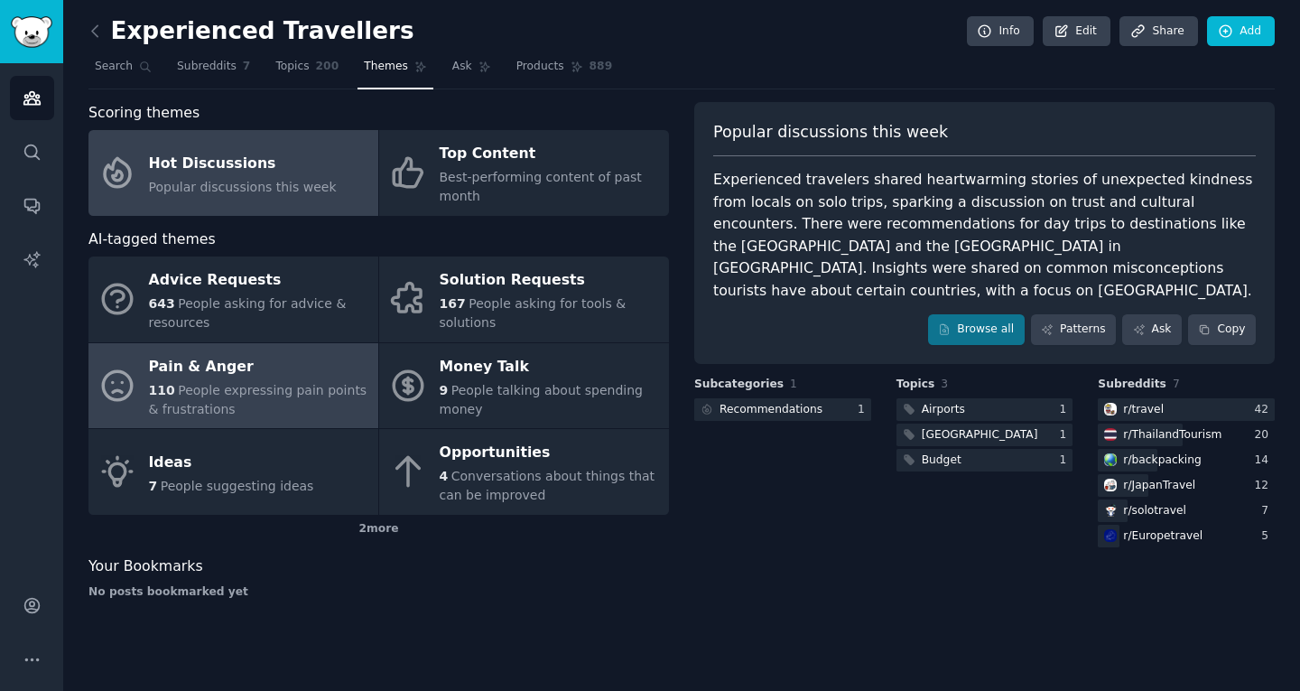
click at [270, 381] on div "110 People expressing pain points & frustrations" at bounding box center [259, 400] width 220 height 38
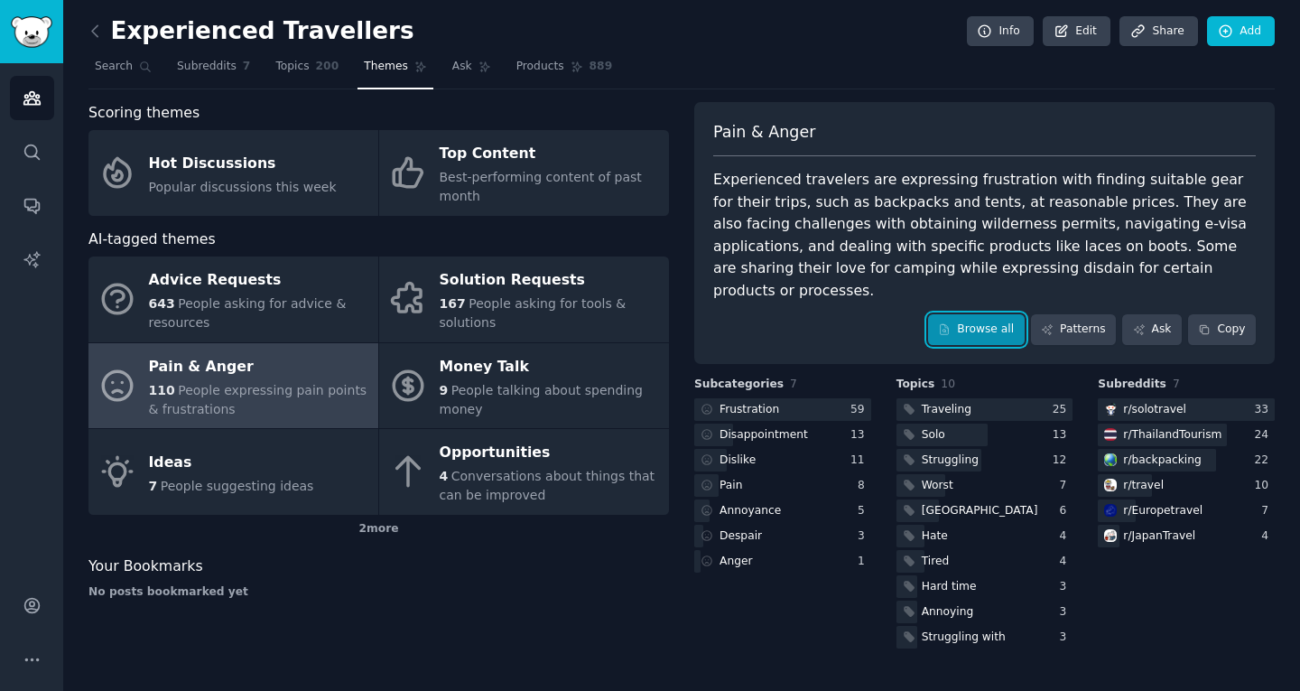
click at [993, 314] on link "Browse all" at bounding box center [976, 329] width 97 height 31
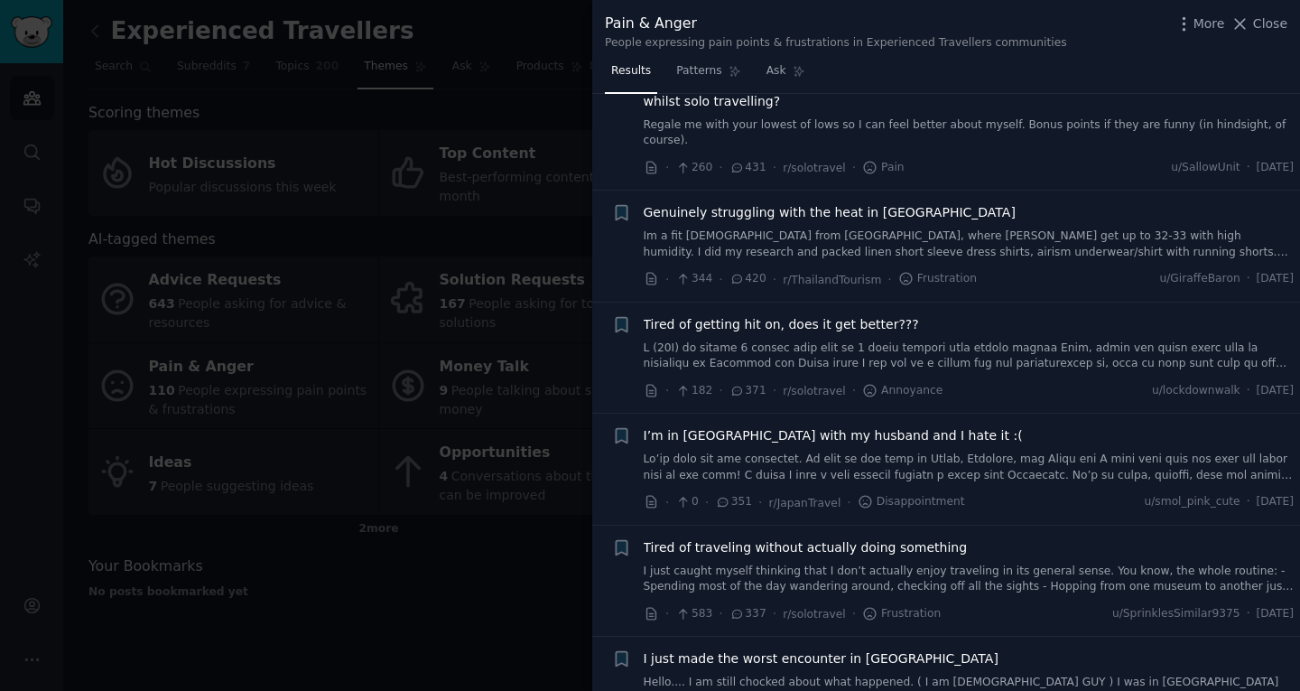
scroll to position [182, 0]
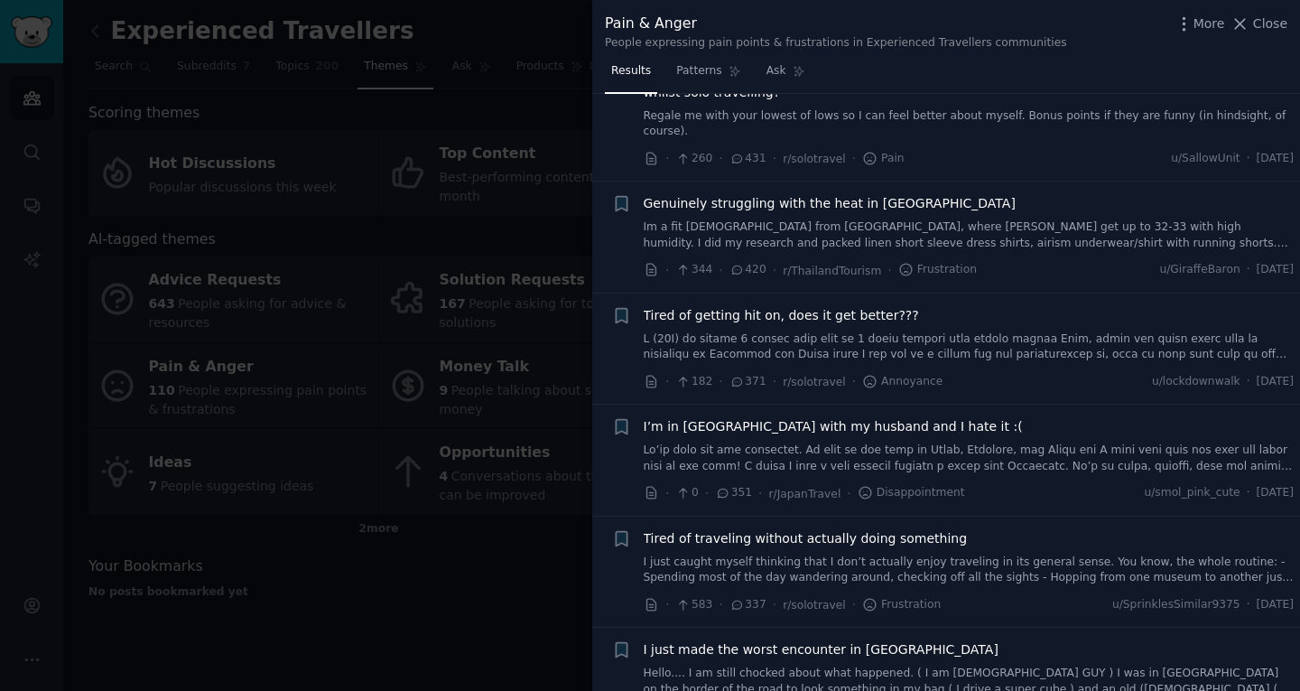
click at [770, 563] on link "I just caught myself thinking that I don’t actually enjoy traveling in its gene…" at bounding box center [969, 570] width 651 height 32
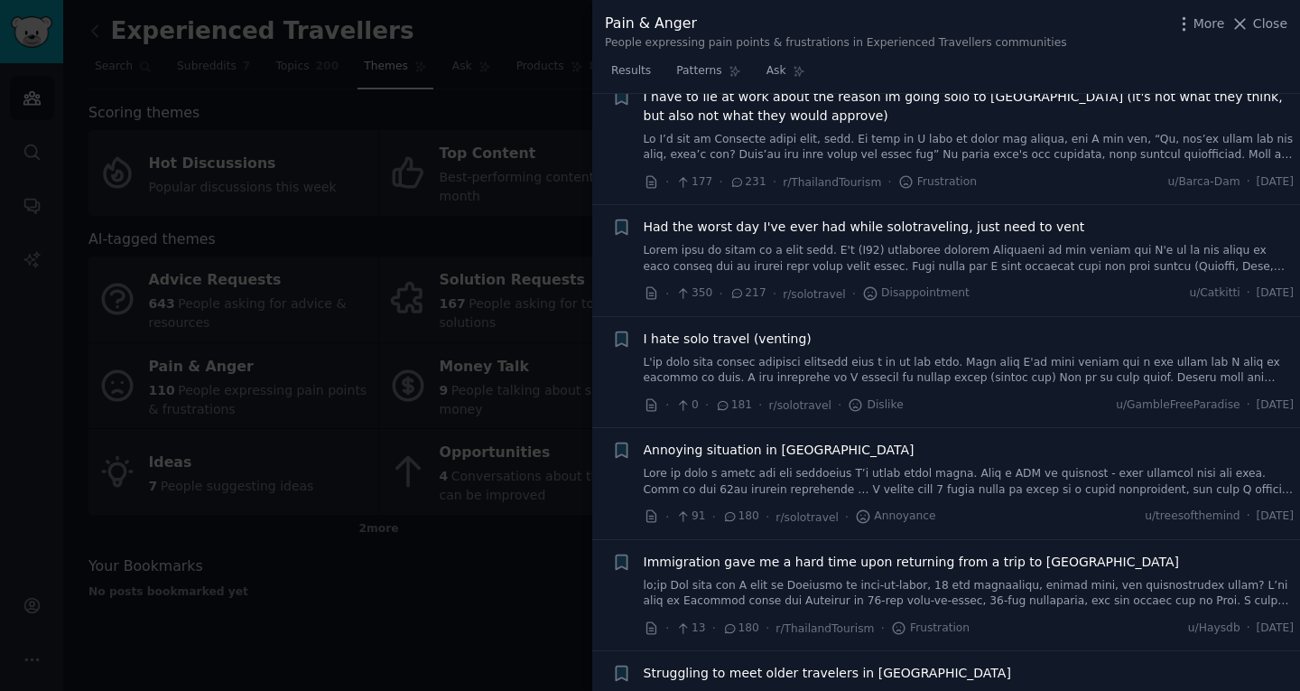
scroll to position [1599, 0]
click at [898, 245] on link at bounding box center [969, 261] width 651 height 32
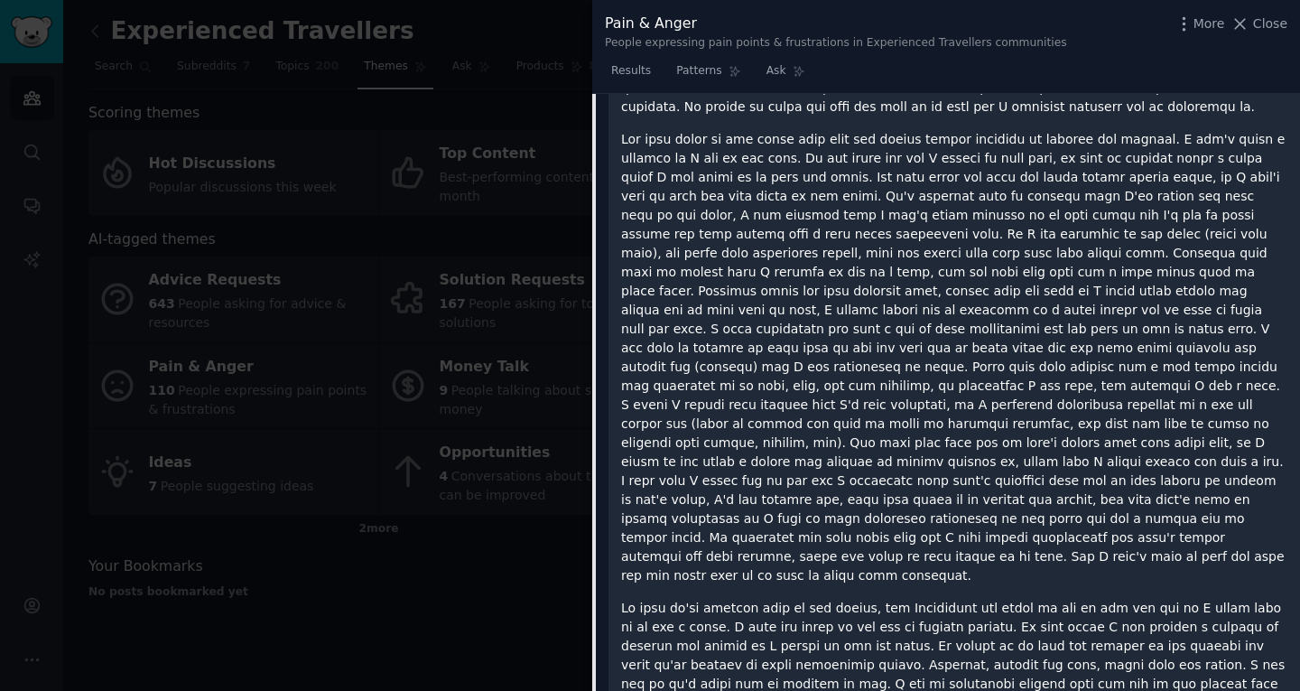
scroll to position [1687, 0]
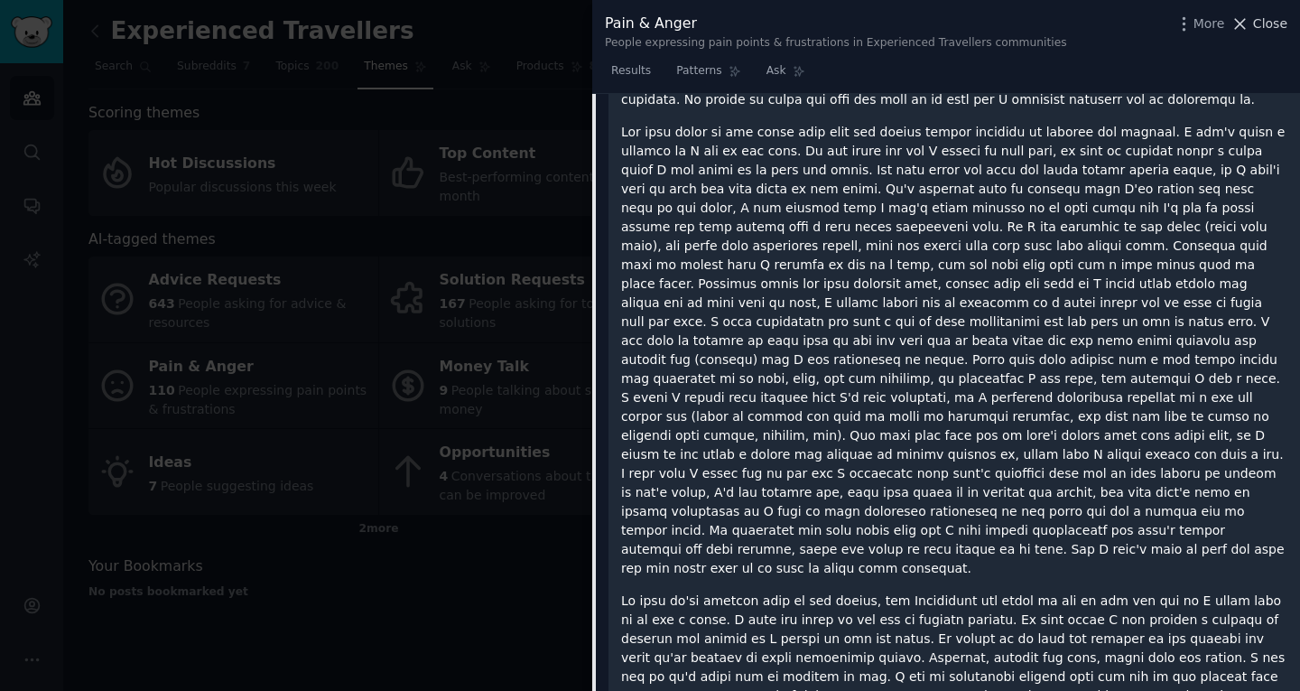
click at [1270, 19] on span "Close" at bounding box center [1270, 23] width 34 height 19
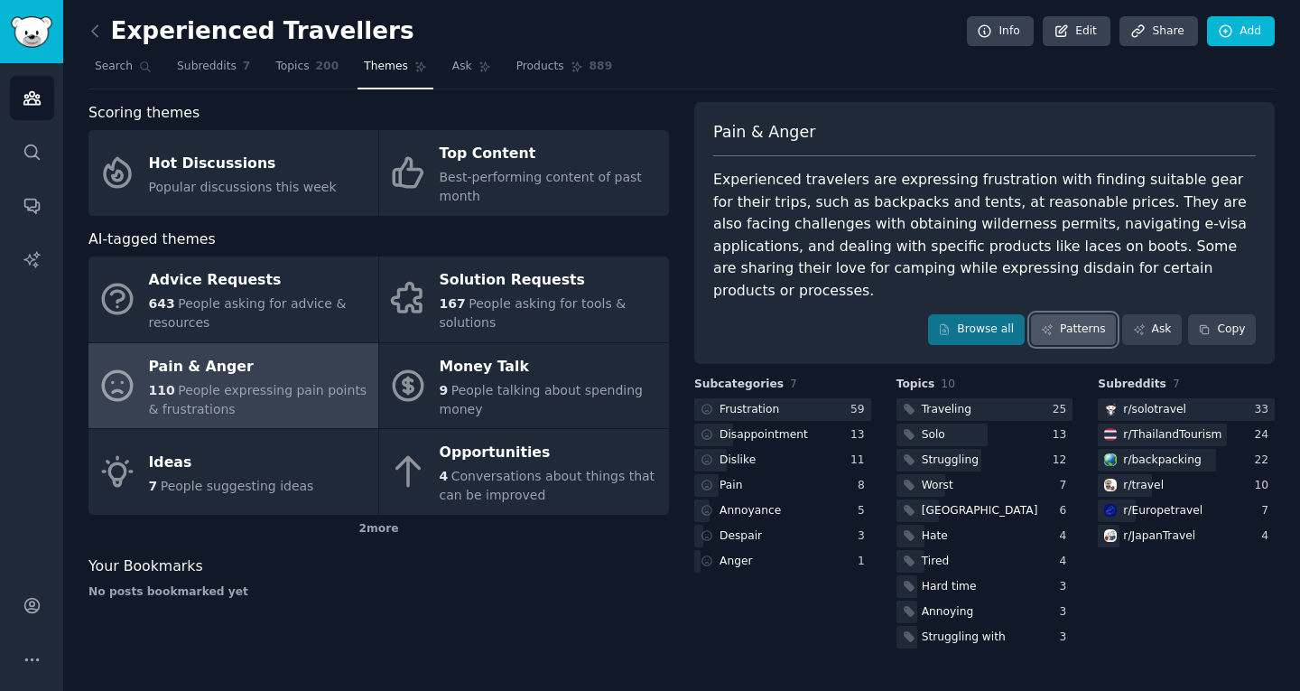
click at [1094, 314] on link "Patterns" at bounding box center [1073, 329] width 85 height 31
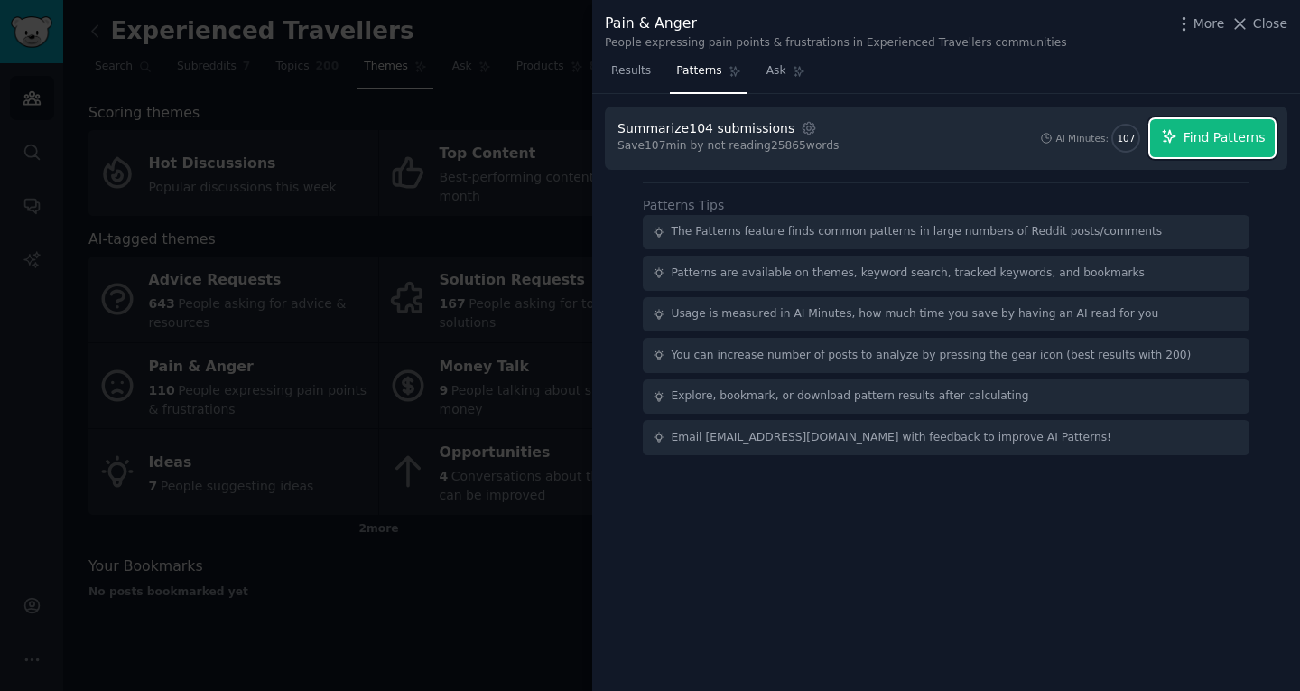
click at [1222, 145] on span "Find Patterns" at bounding box center [1225, 137] width 82 height 19
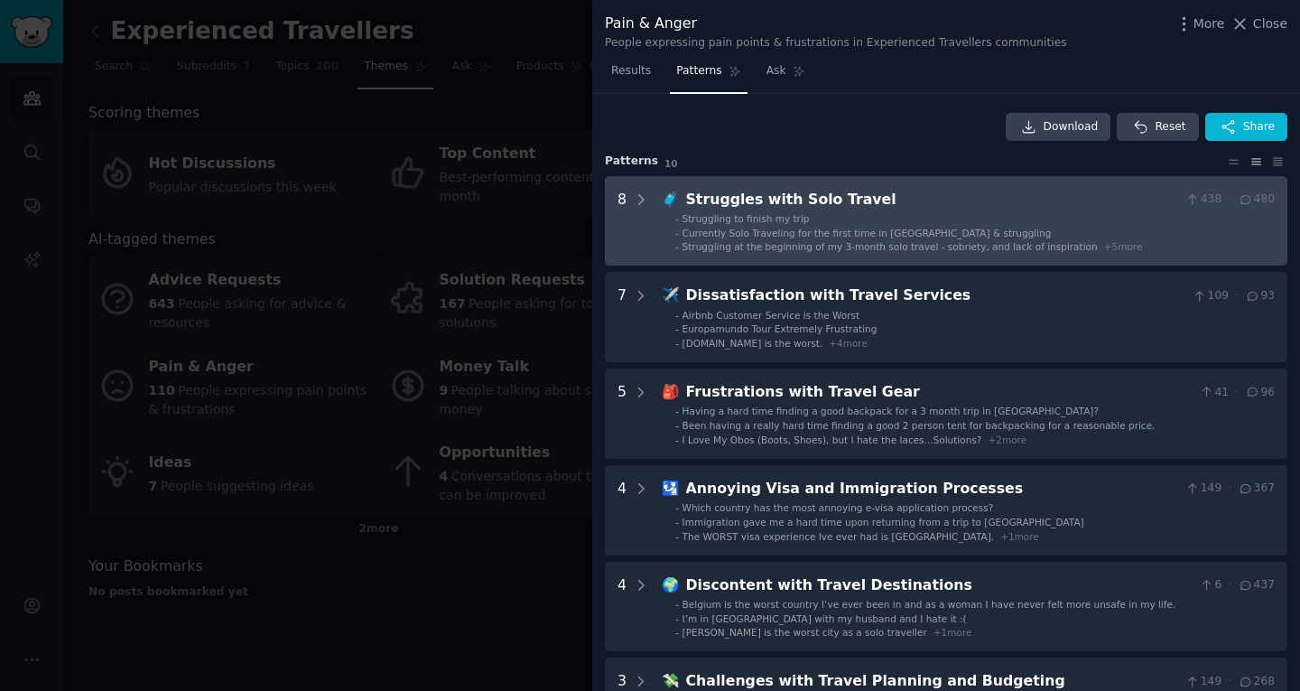
click at [730, 241] on span "Struggling at the beginning of my 3-month solo travel - sobriety, and lack of i…" at bounding box center [890, 246] width 415 height 11
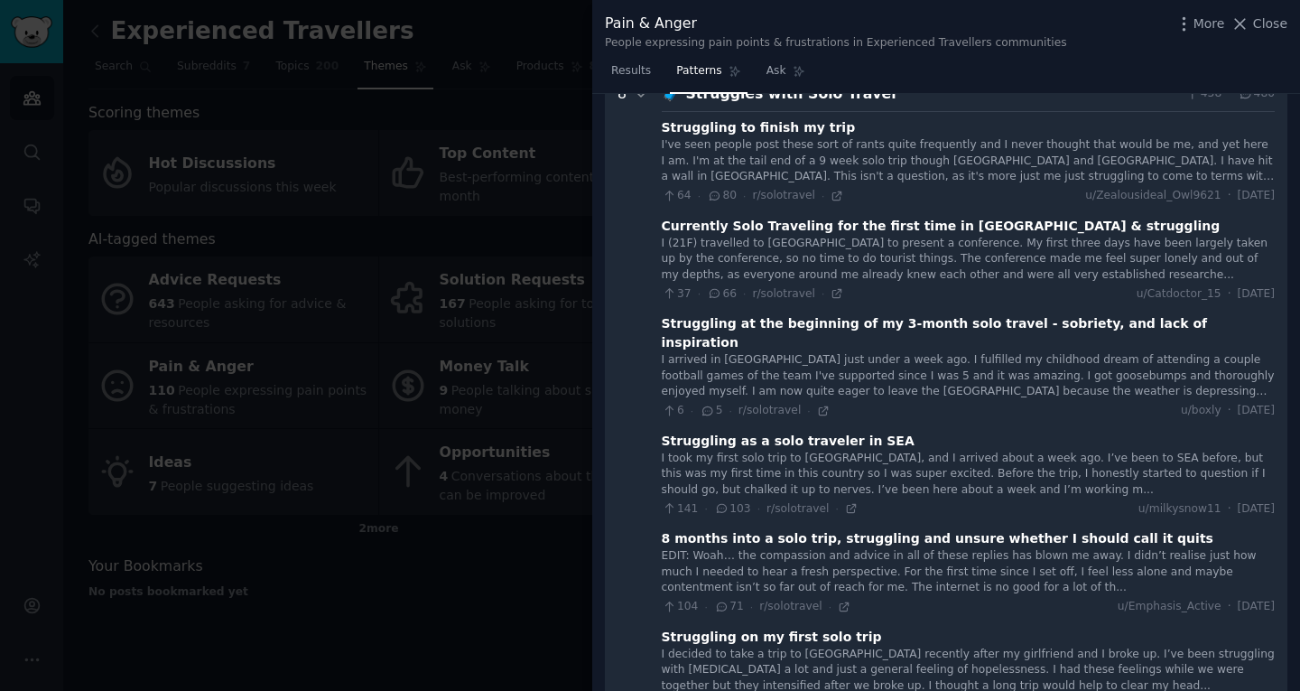
scroll to position [123, 0]
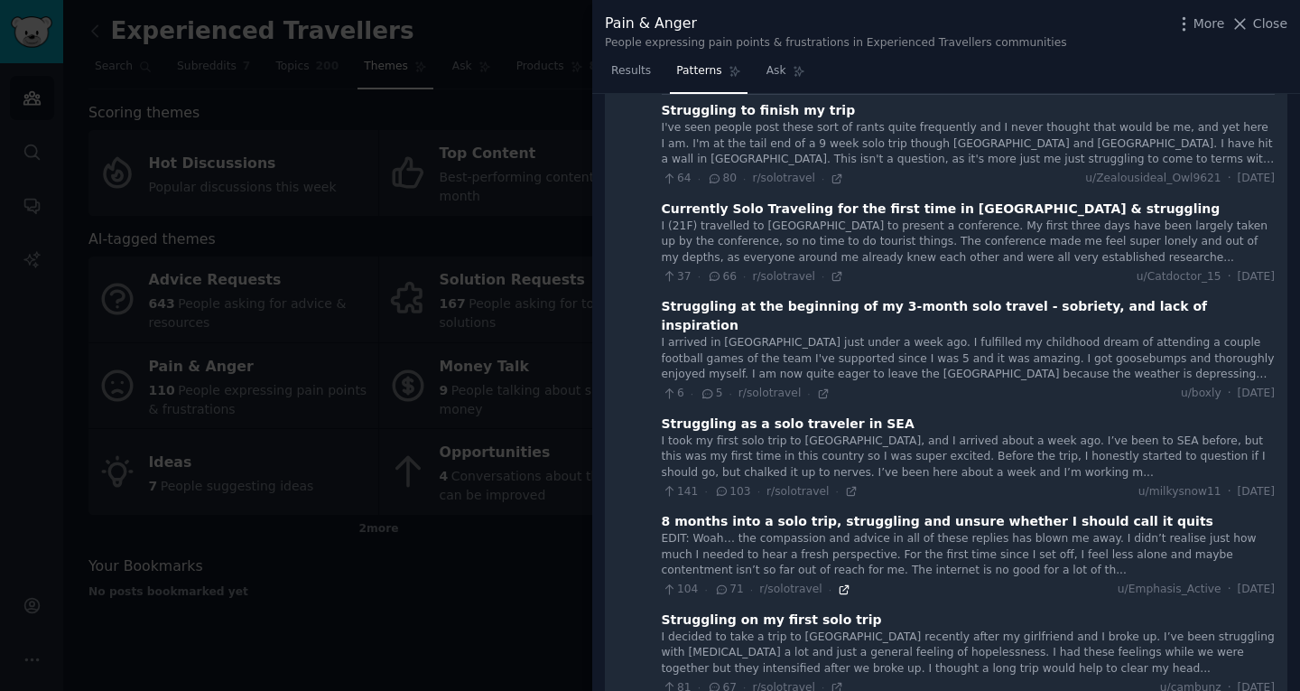
click at [840, 585] on icon at bounding box center [844, 589] width 8 height 8
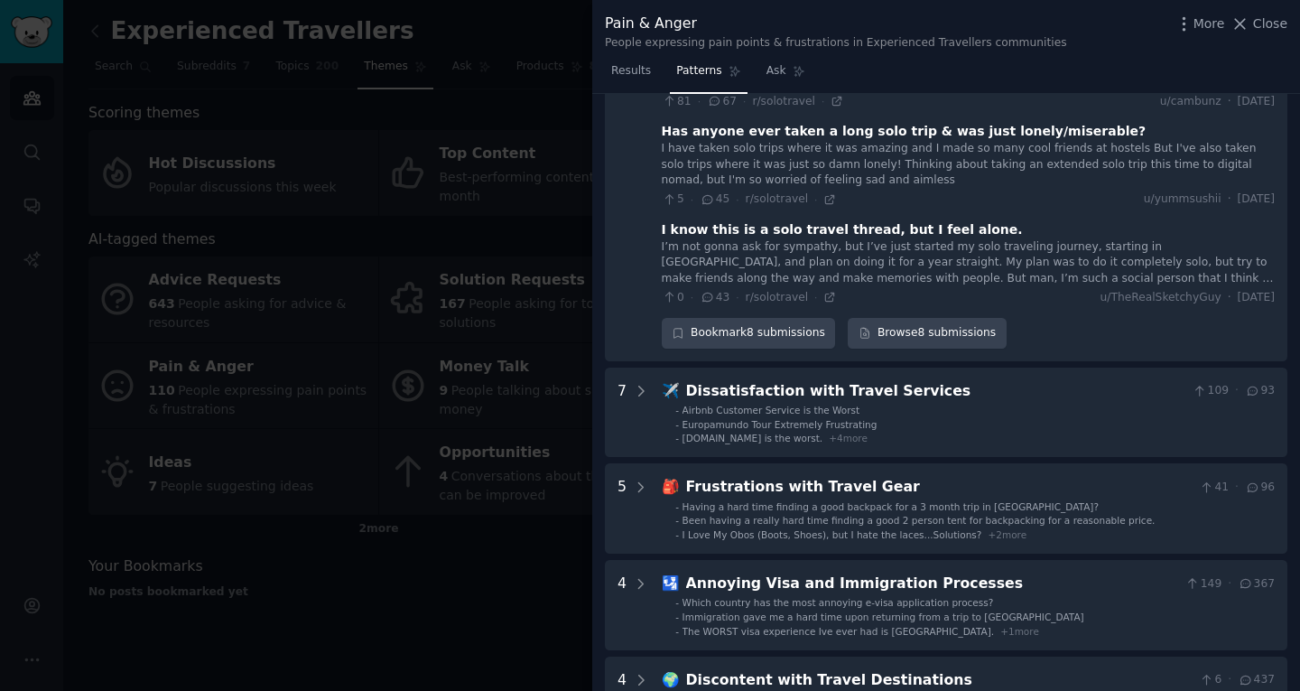
scroll to position [710, 0]
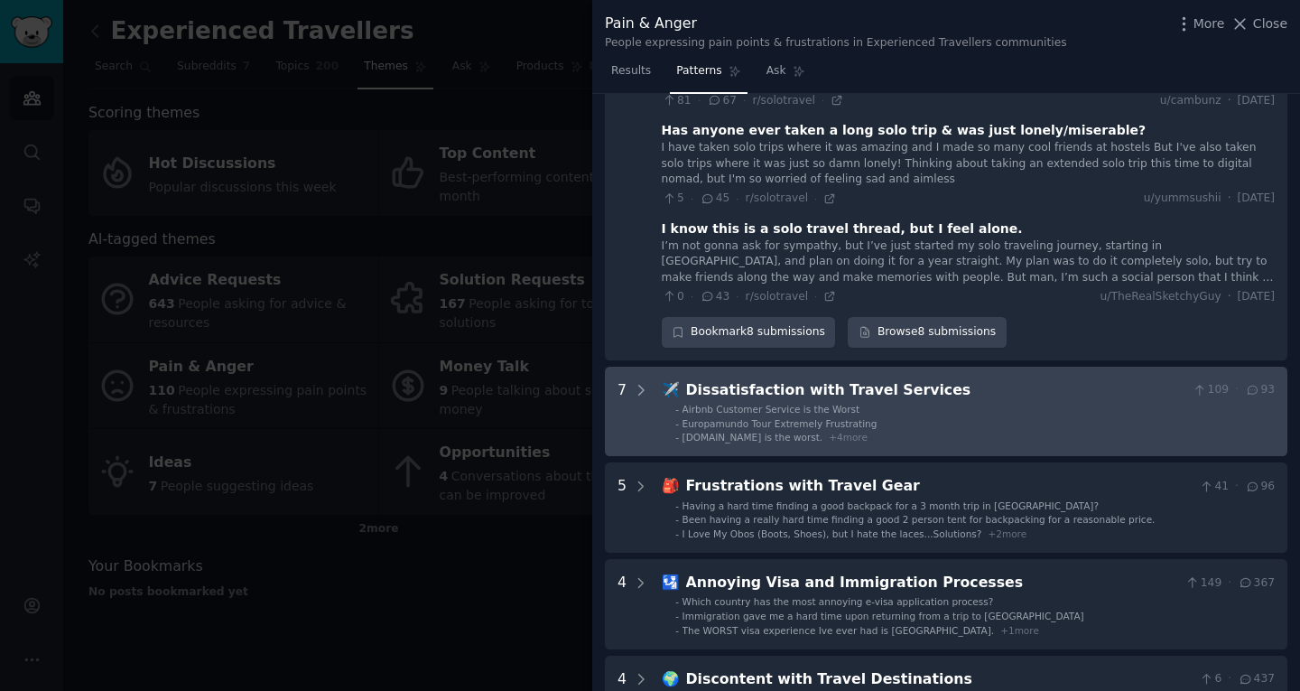
click at [857, 417] on li "- Europamundo Tour Extremely Frustrating" at bounding box center [975, 423] width 600 height 13
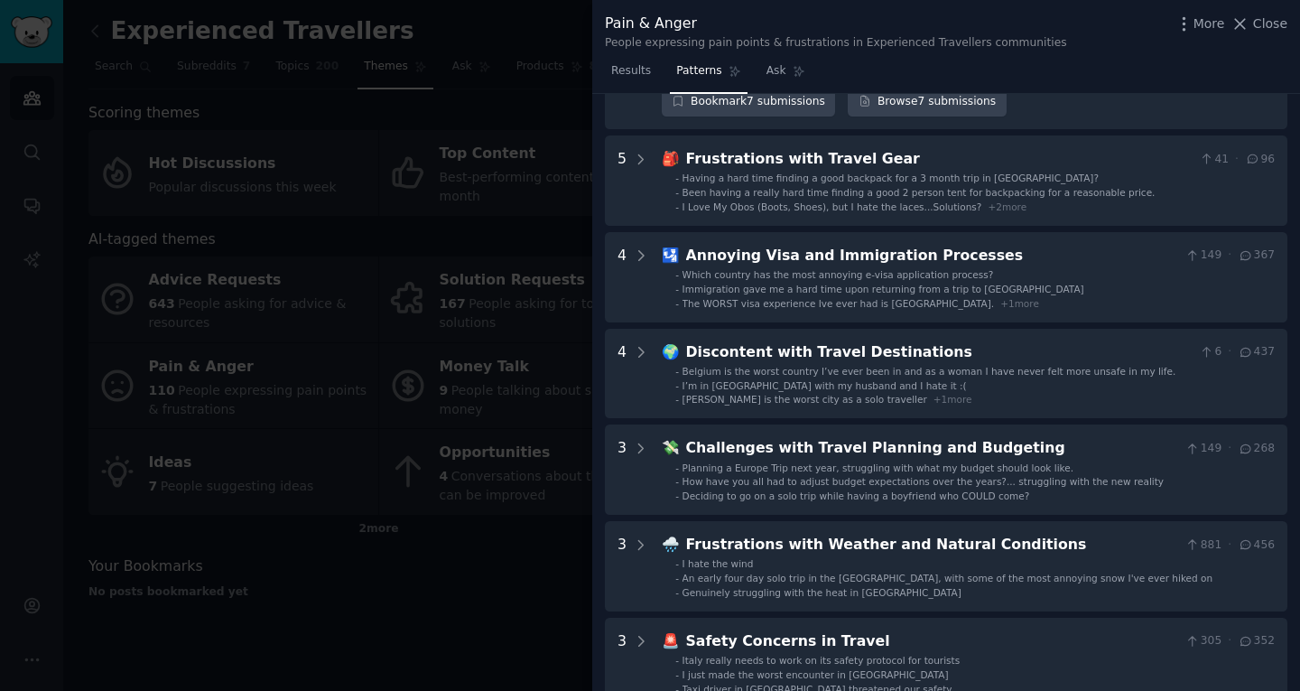
scroll to position [1727, 0]
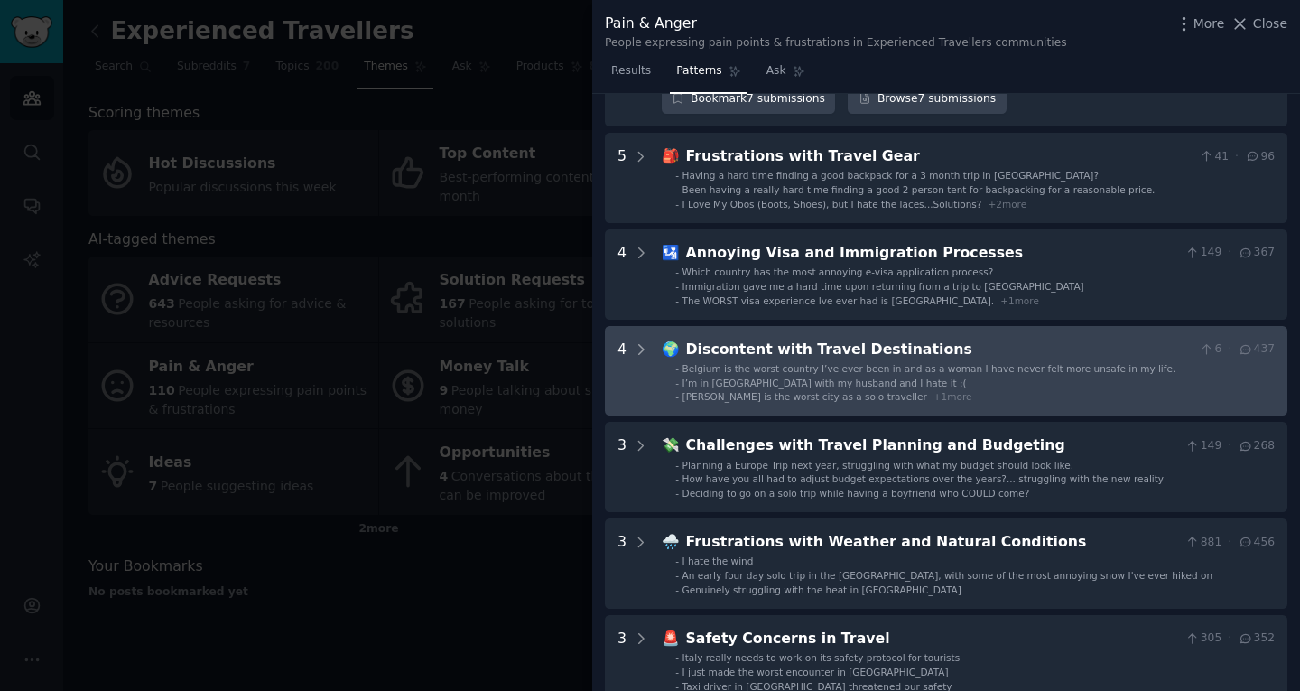
click at [810, 377] on span "I’m in Osaka with my husband and I hate it :(" at bounding box center [825, 382] width 284 height 11
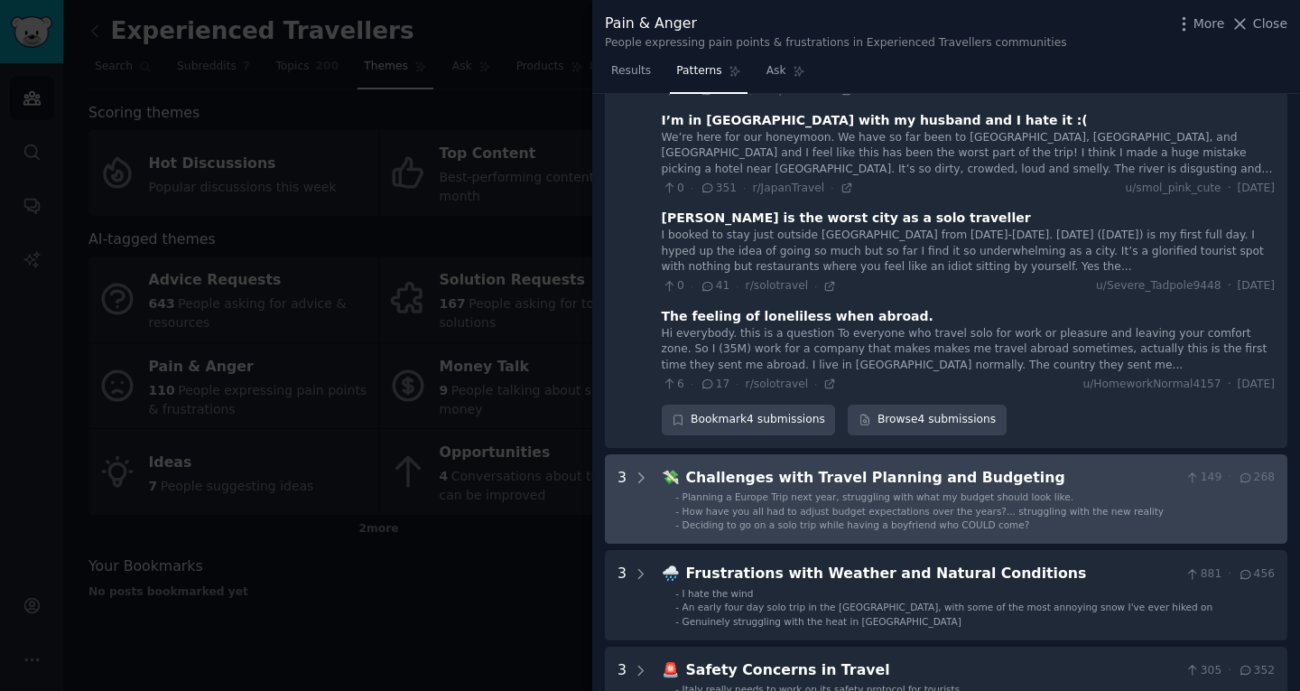
scroll to position [2076, 0]
click at [838, 505] on span "How have you all had to adjust budget expectations over the years?... strugglin…" at bounding box center [923, 510] width 481 height 11
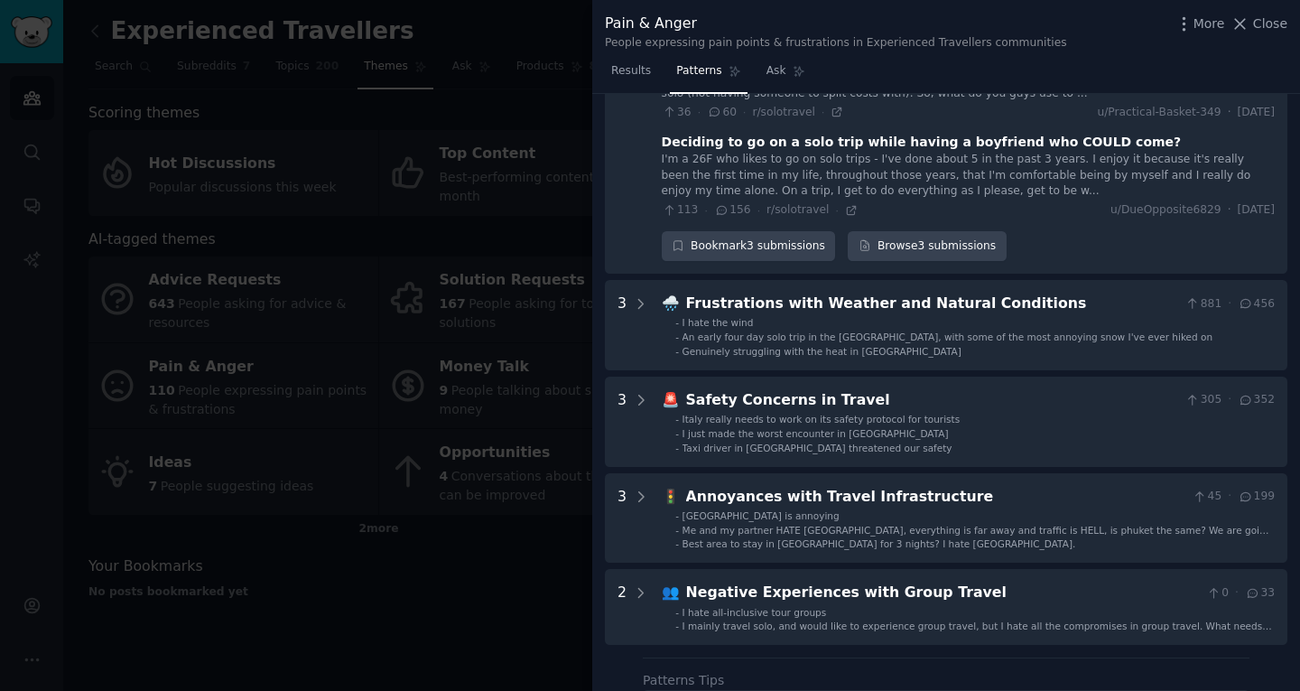
scroll to position [2663, 0]
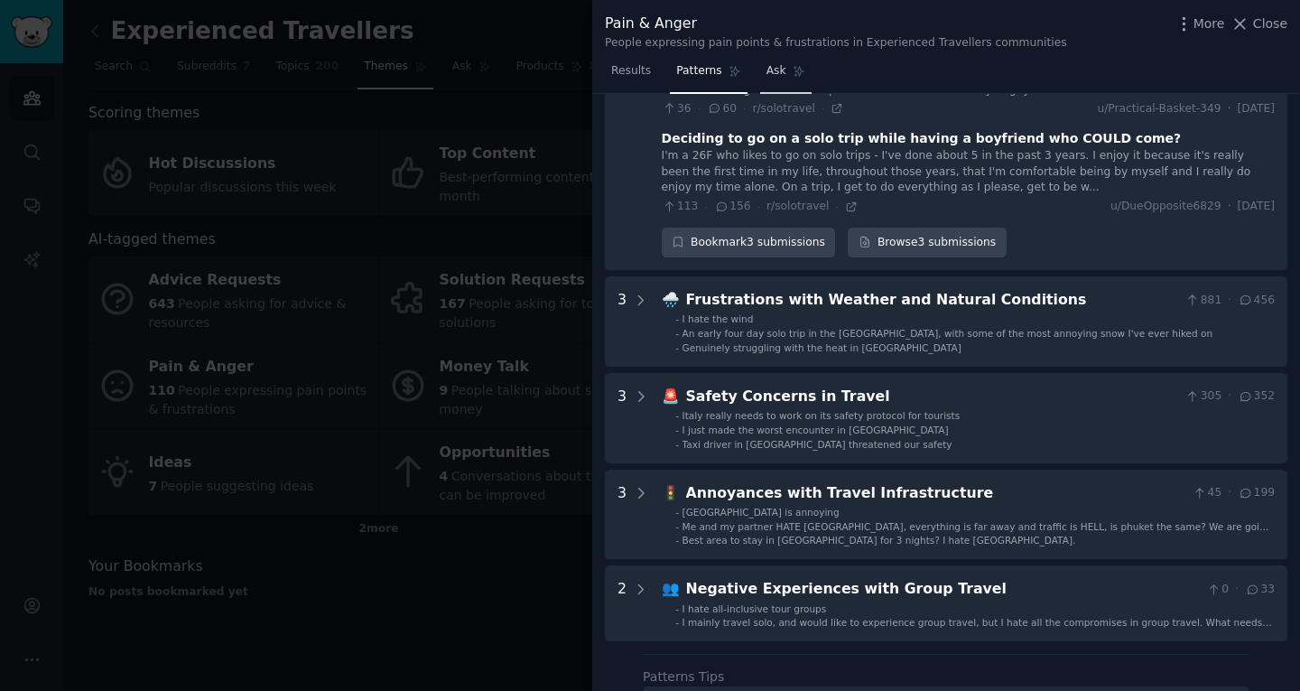
click at [769, 73] on span "Ask" at bounding box center [777, 71] width 20 height 16
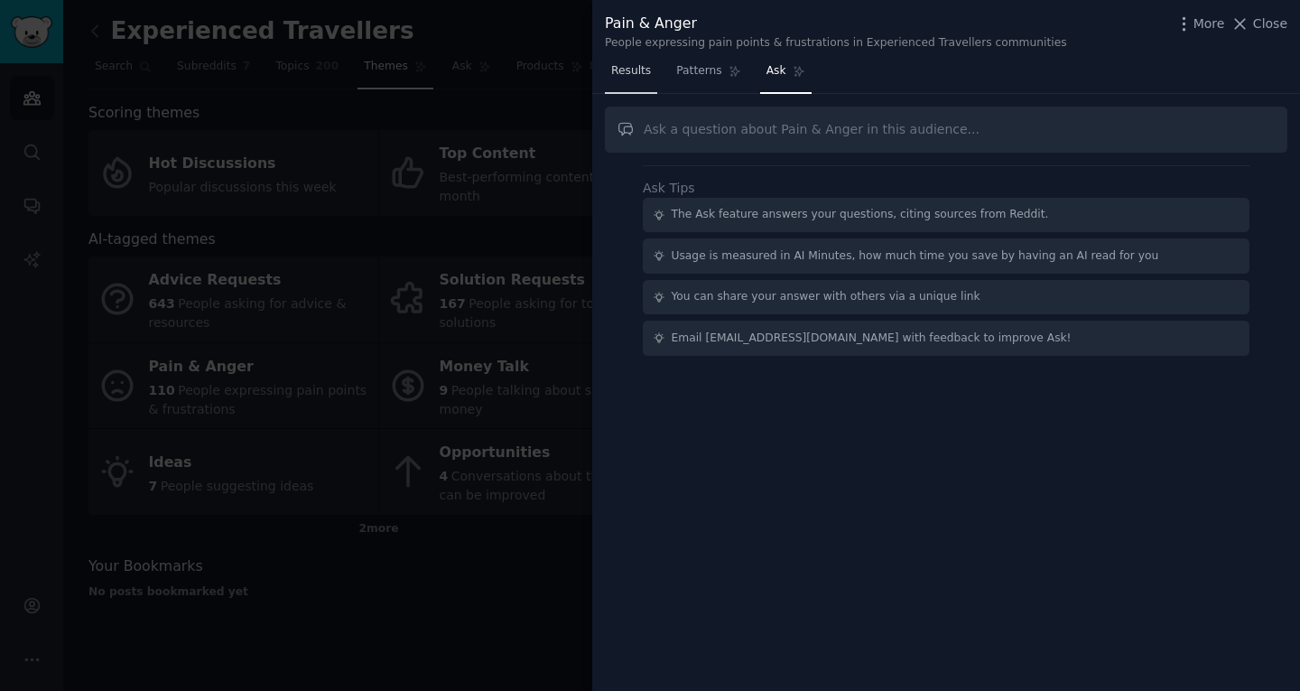
click at [626, 79] on link "Results" at bounding box center [631, 75] width 52 height 37
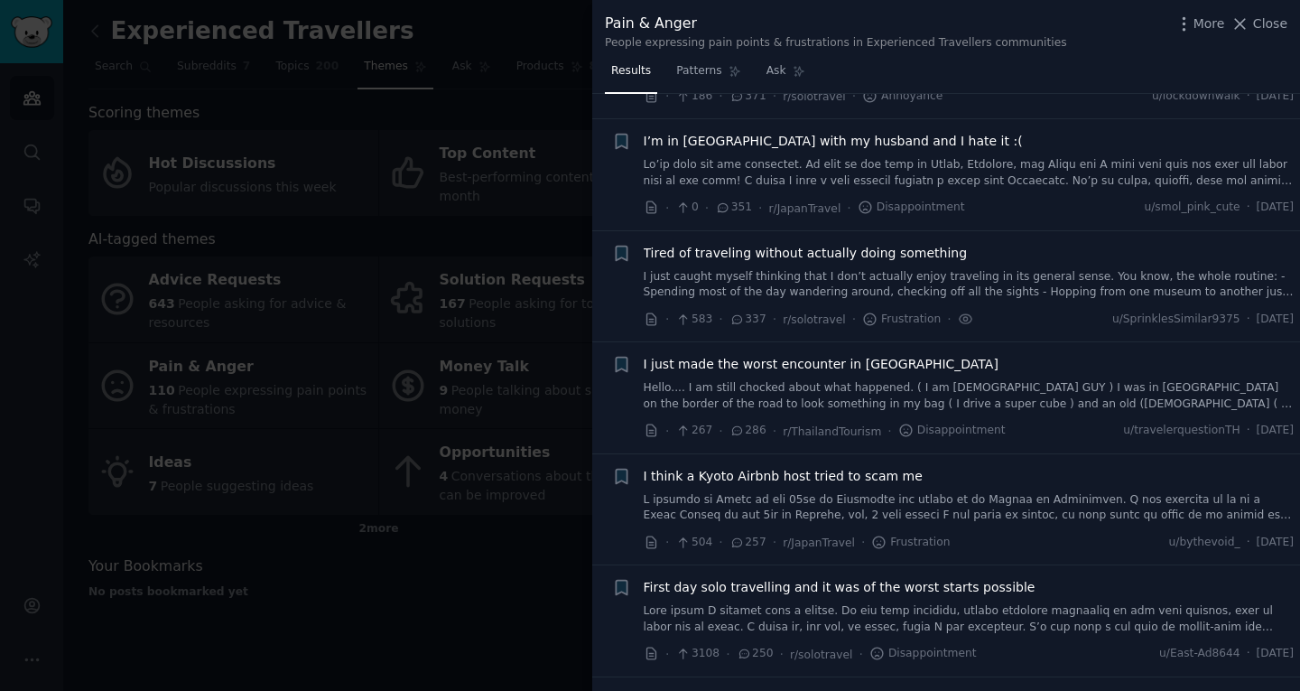
scroll to position [475, 0]
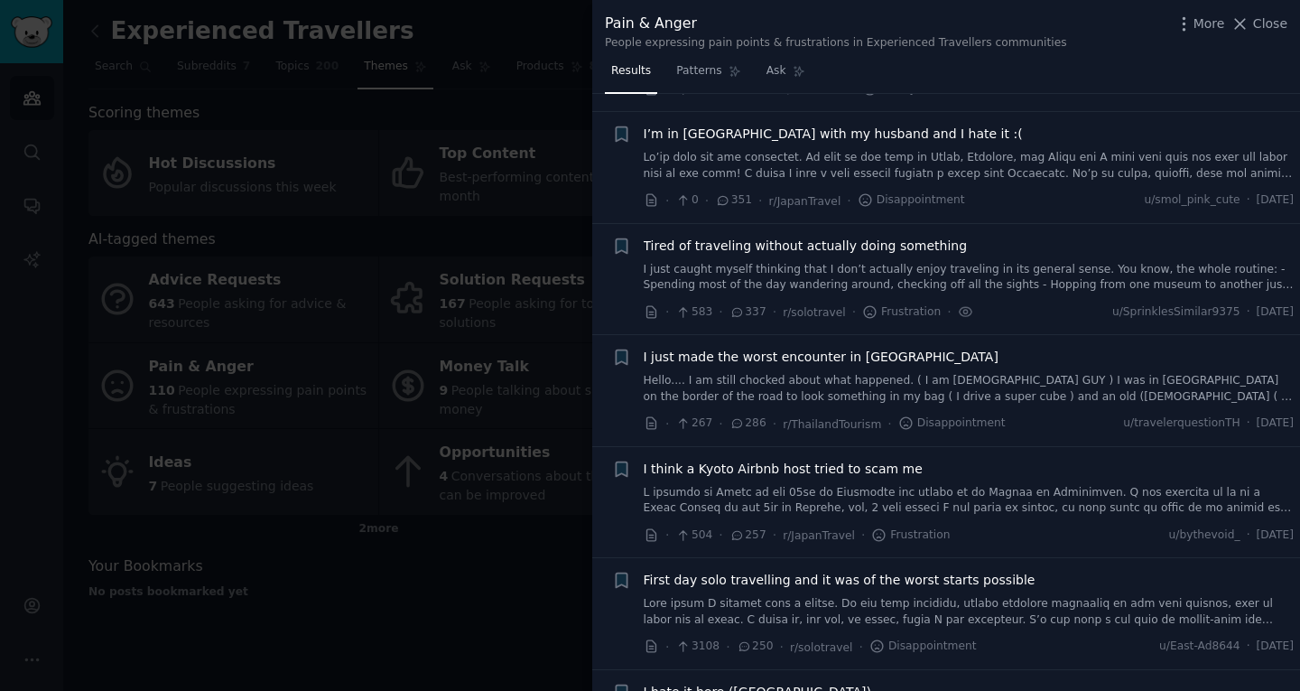
click at [382, 95] on div at bounding box center [650, 345] width 1300 height 691
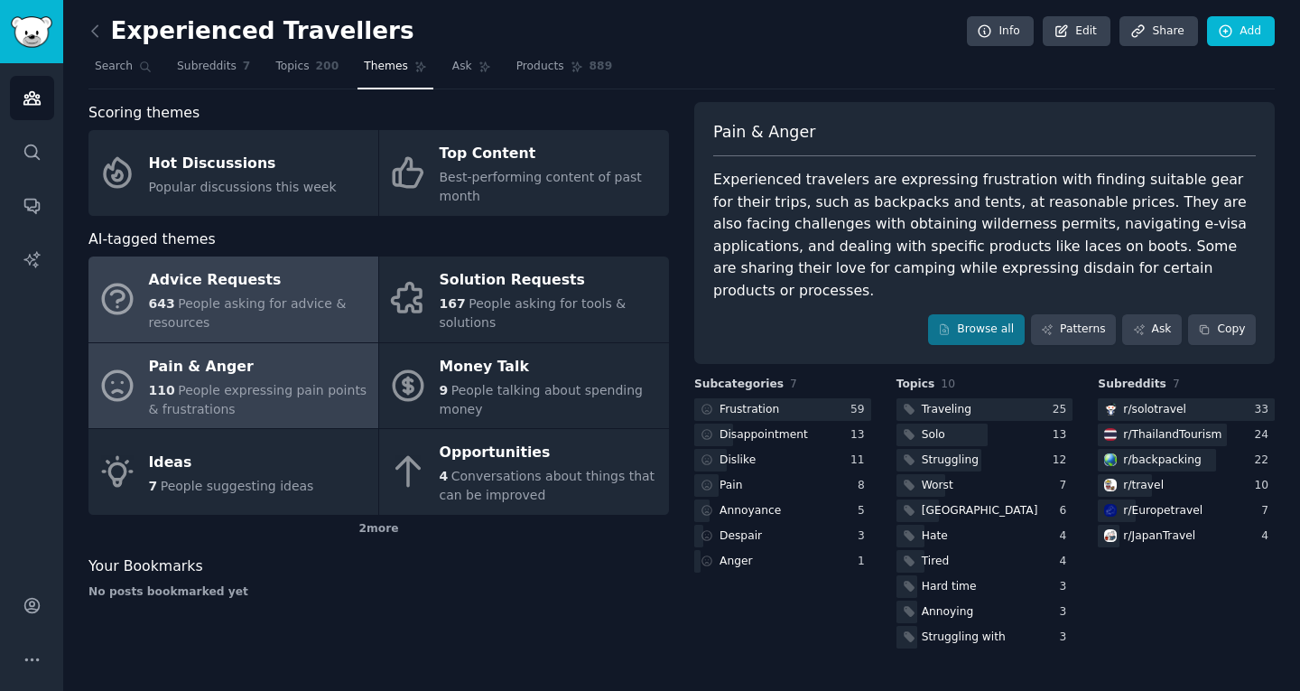
click at [303, 272] on div "Advice Requests" at bounding box center [259, 280] width 220 height 29
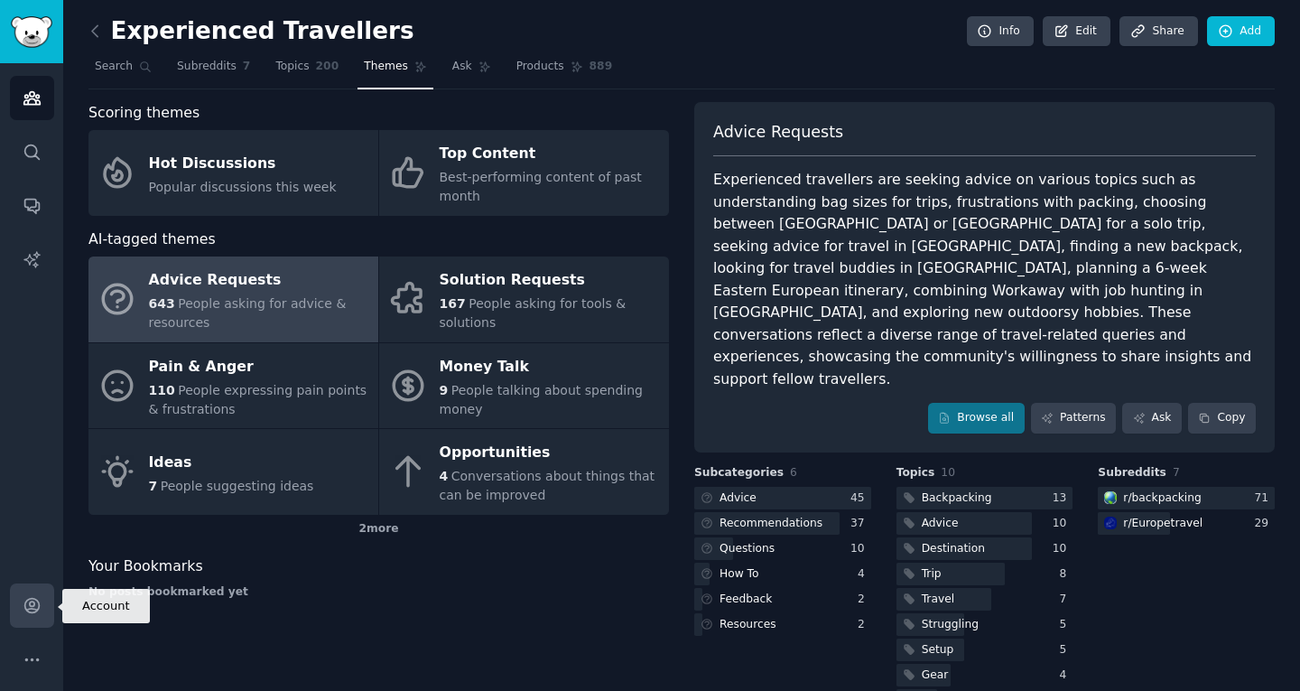
click at [34, 614] on icon "Sidebar" at bounding box center [32, 605] width 19 height 19
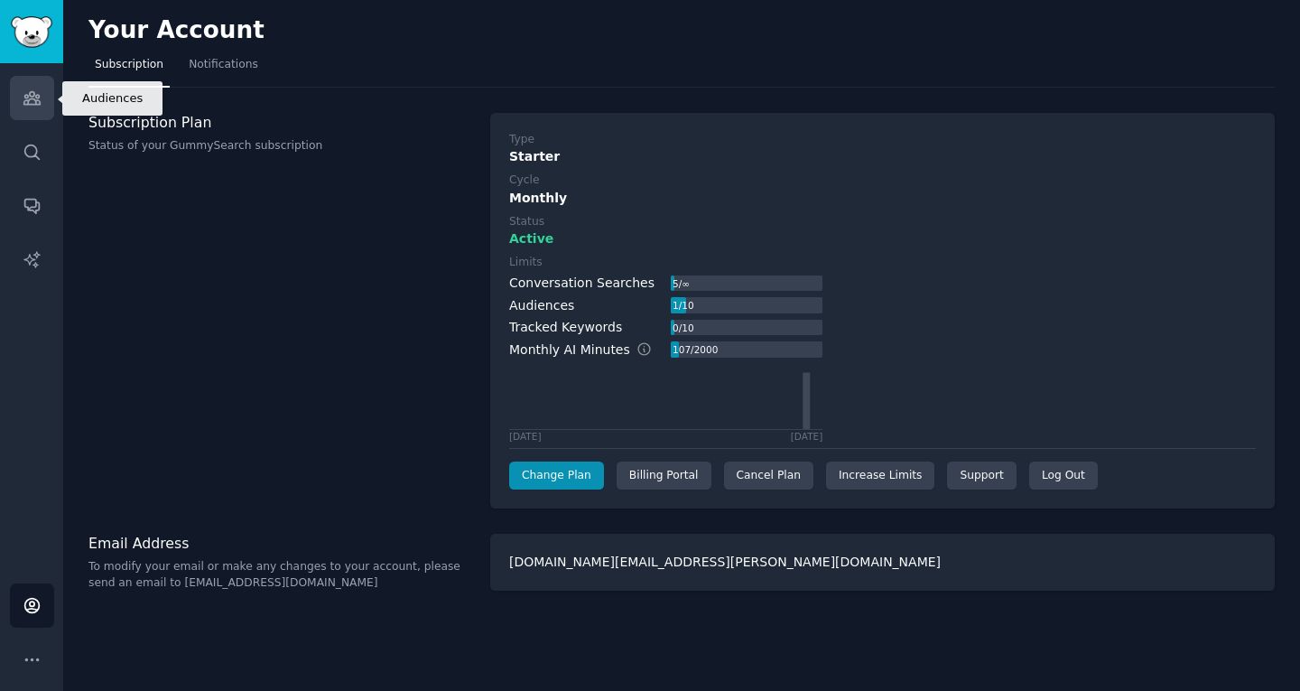
click at [39, 95] on icon "Sidebar" at bounding box center [31, 98] width 16 height 13
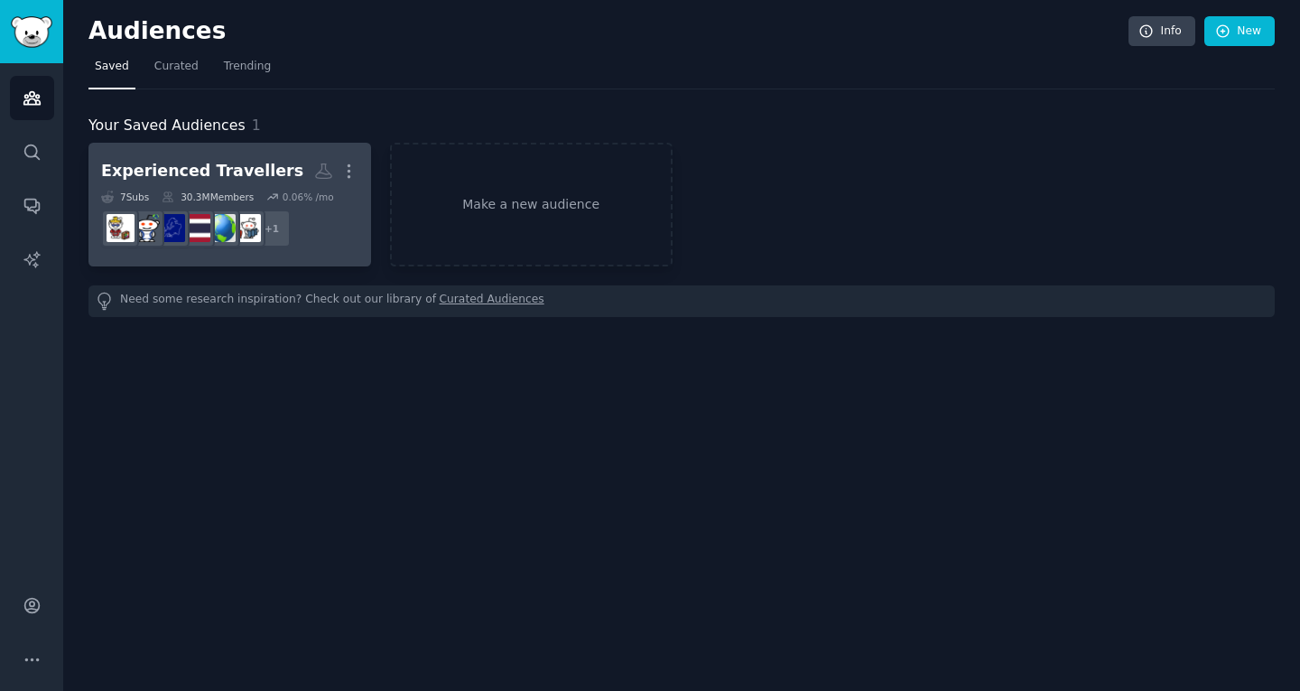
click at [331, 228] on dd "+ 1" at bounding box center [229, 228] width 257 height 51
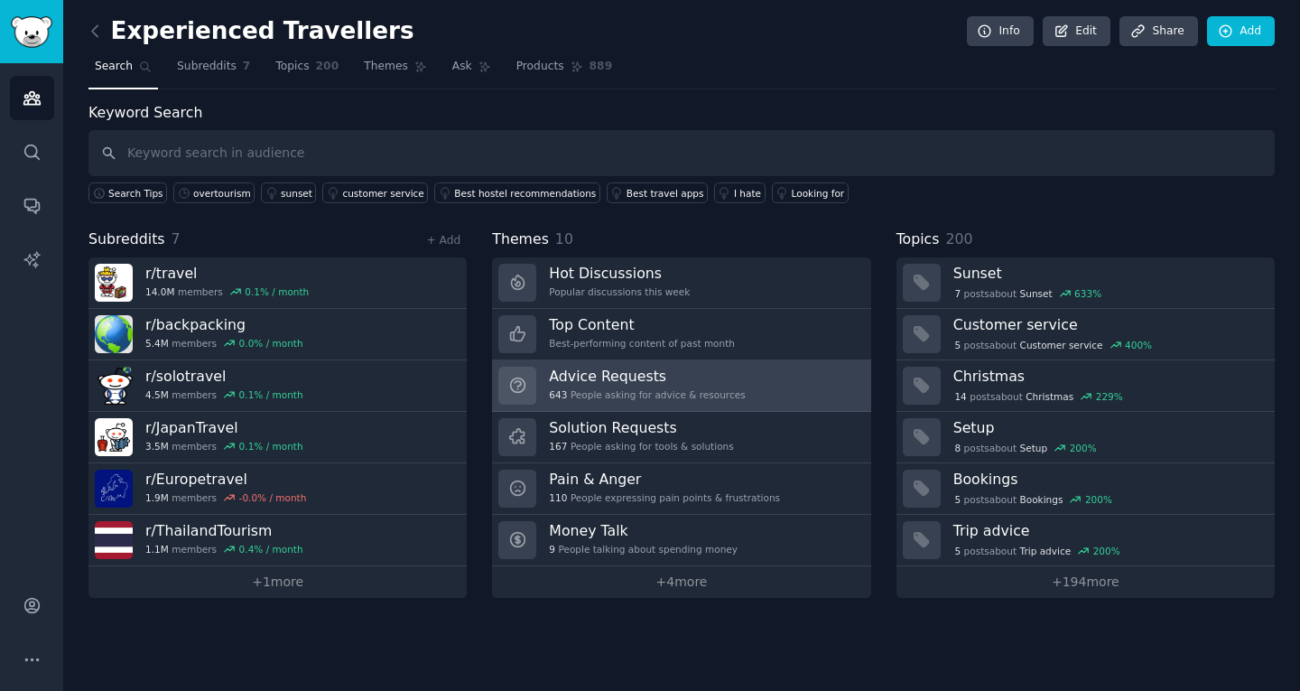
click at [687, 393] on div "643 People asking for advice & resources" at bounding box center [647, 394] width 196 height 13
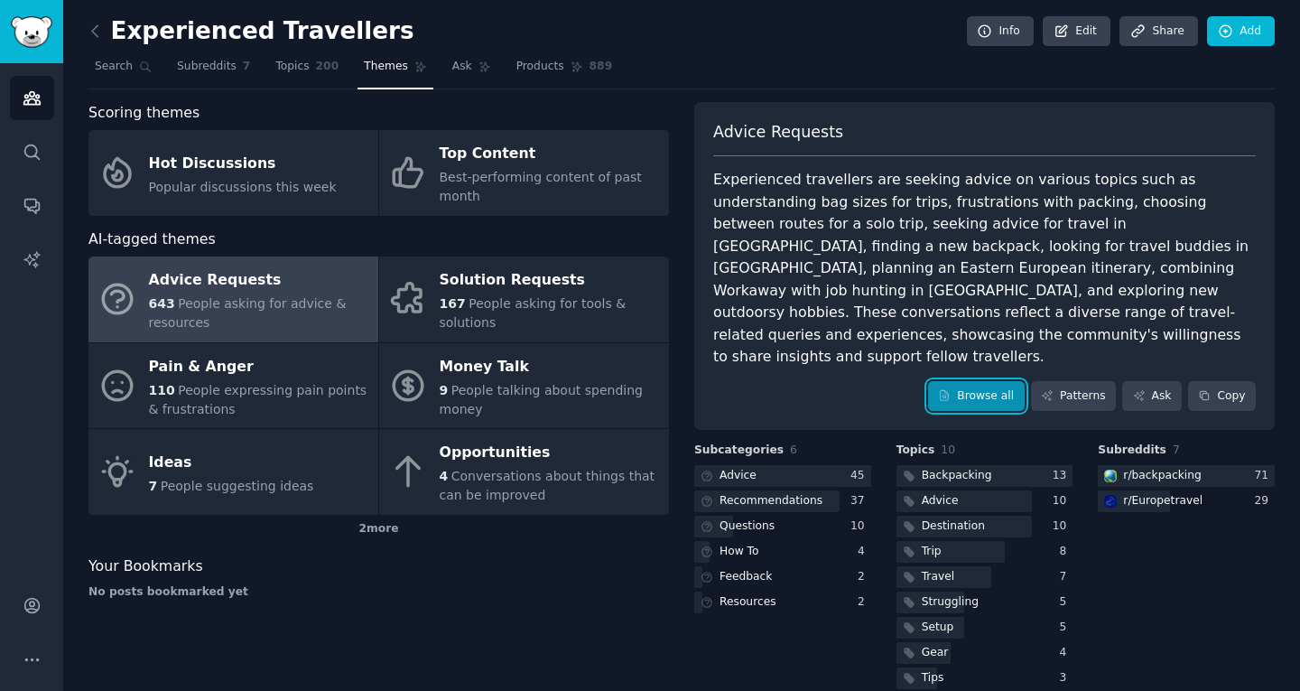
click at [995, 381] on link "Browse all" at bounding box center [976, 396] width 97 height 31
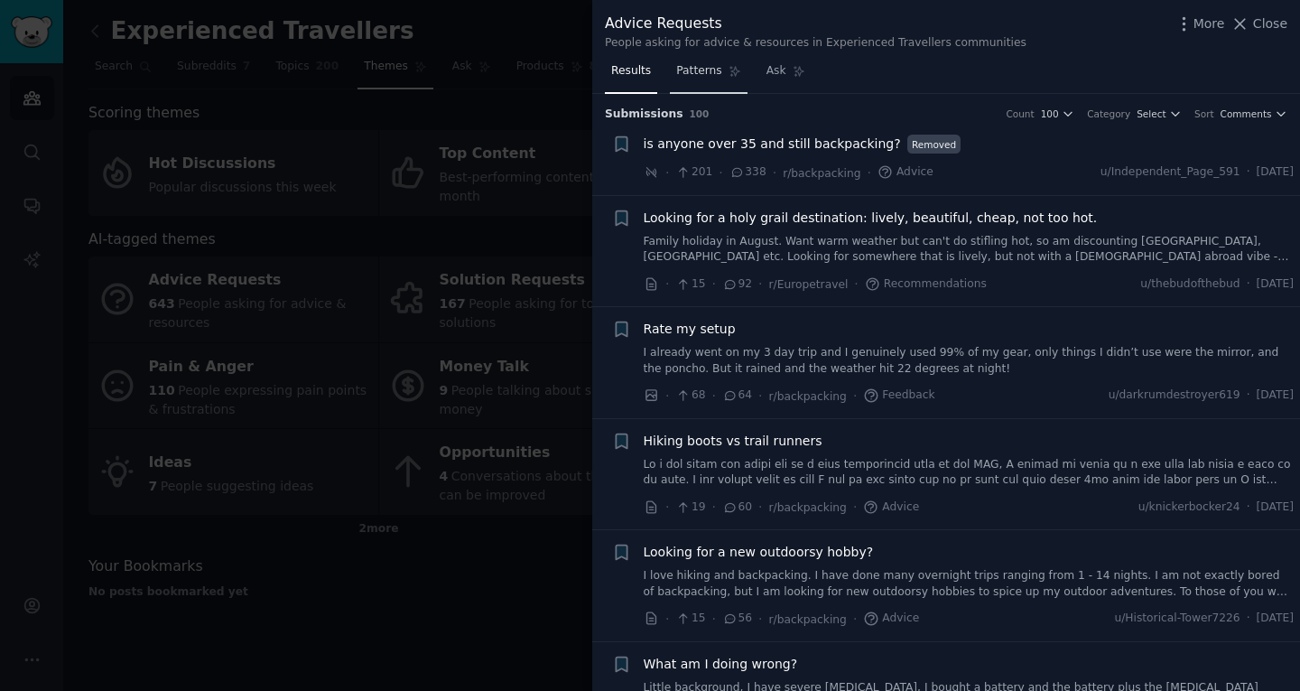
click at [695, 72] on span "Patterns" at bounding box center [698, 71] width 45 height 16
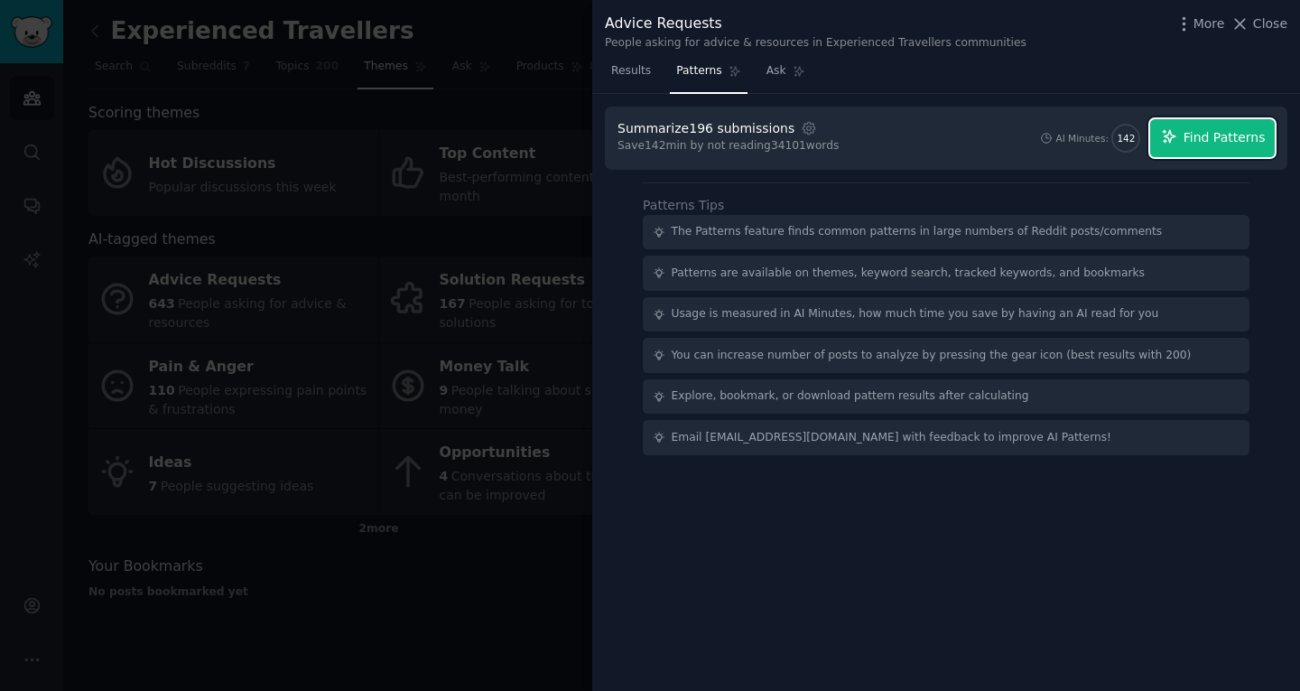
click at [1225, 135] on span "Find Patterns" at bounding box center [1225, 137] width 82 height 19
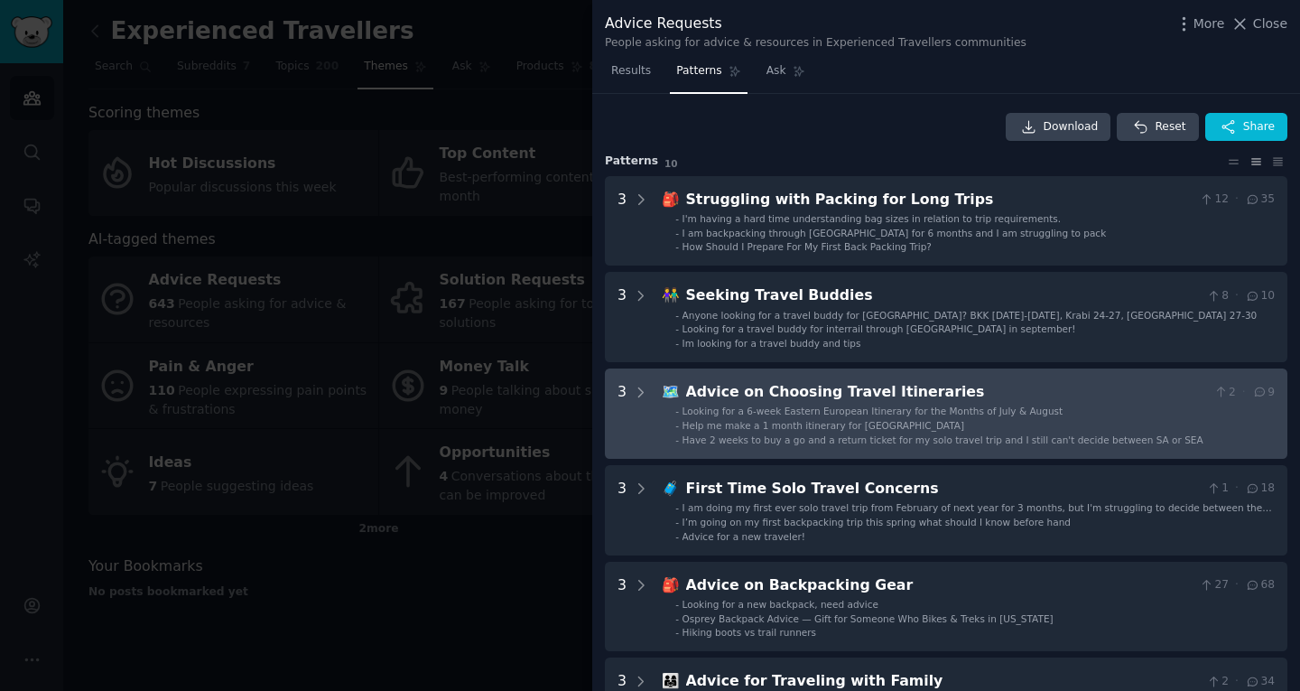
click at [778, 434] on span "Have 2 weeks to buy a go and a return ticket for my solo travel trip and I stil…" at bounding box center [943, 439] width 521 height 11
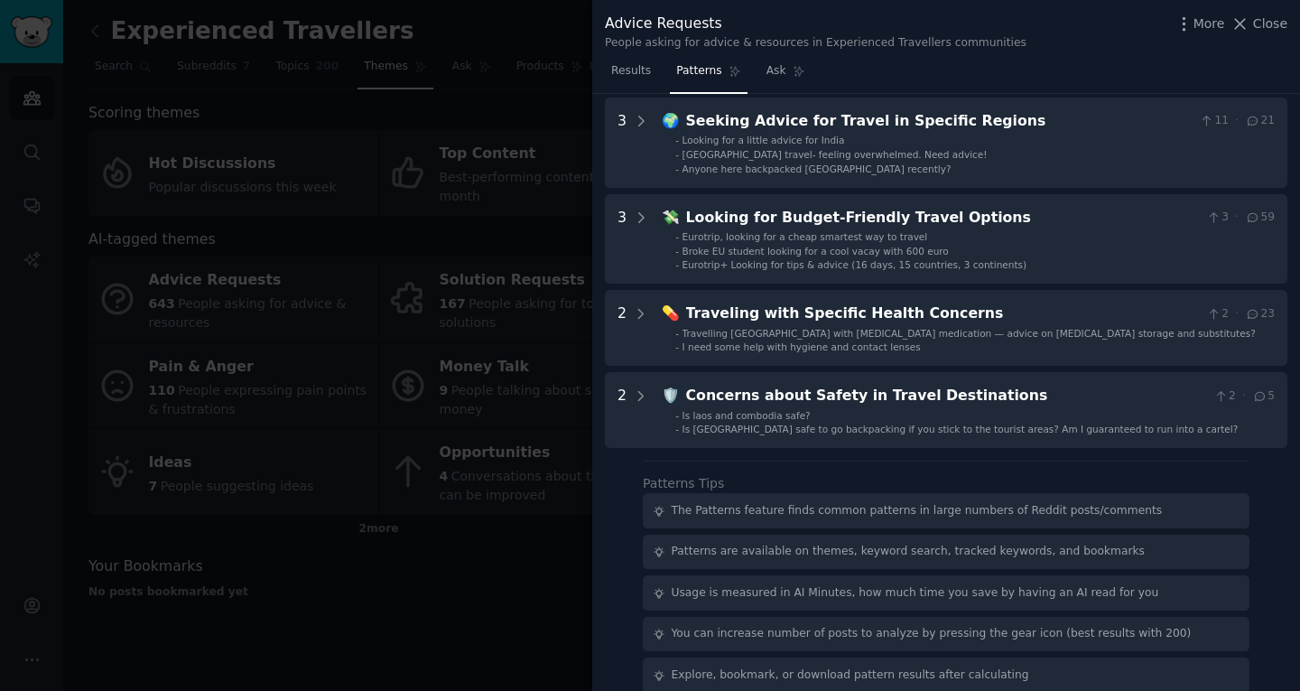
scroll to position [975, 0]
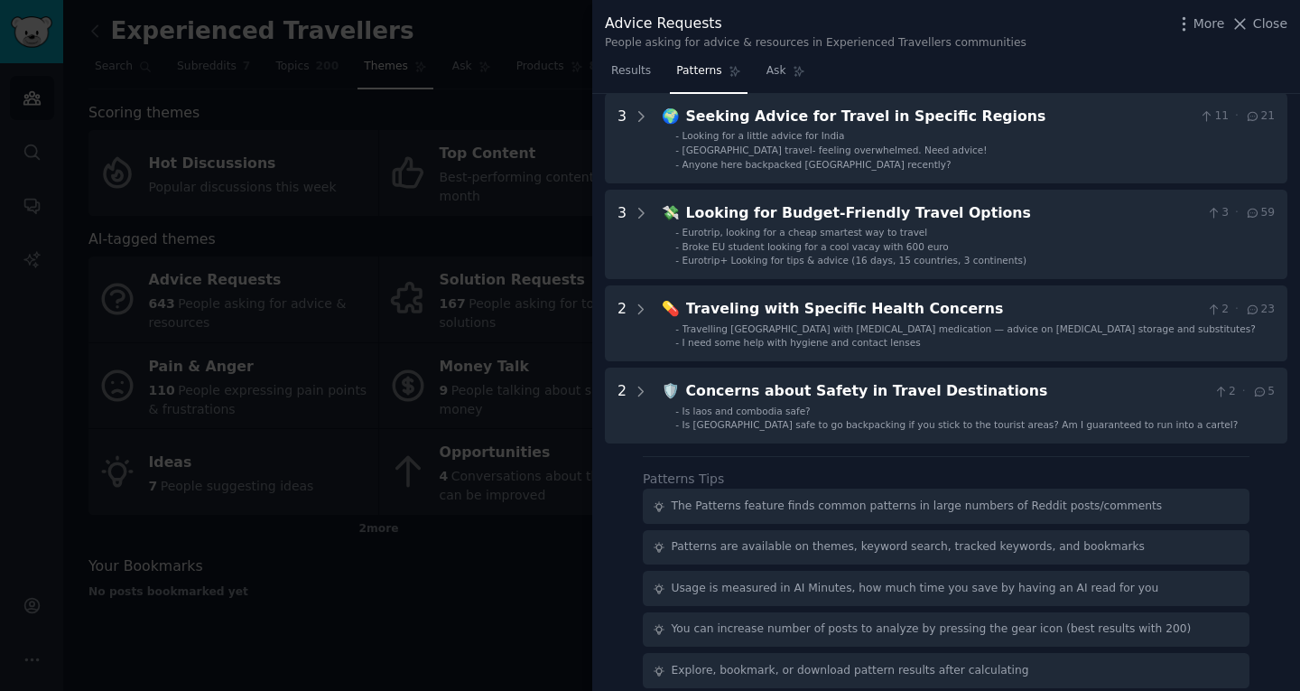
click at [368, 562] on div at bounding box center [650, 345] width 1300 height 691
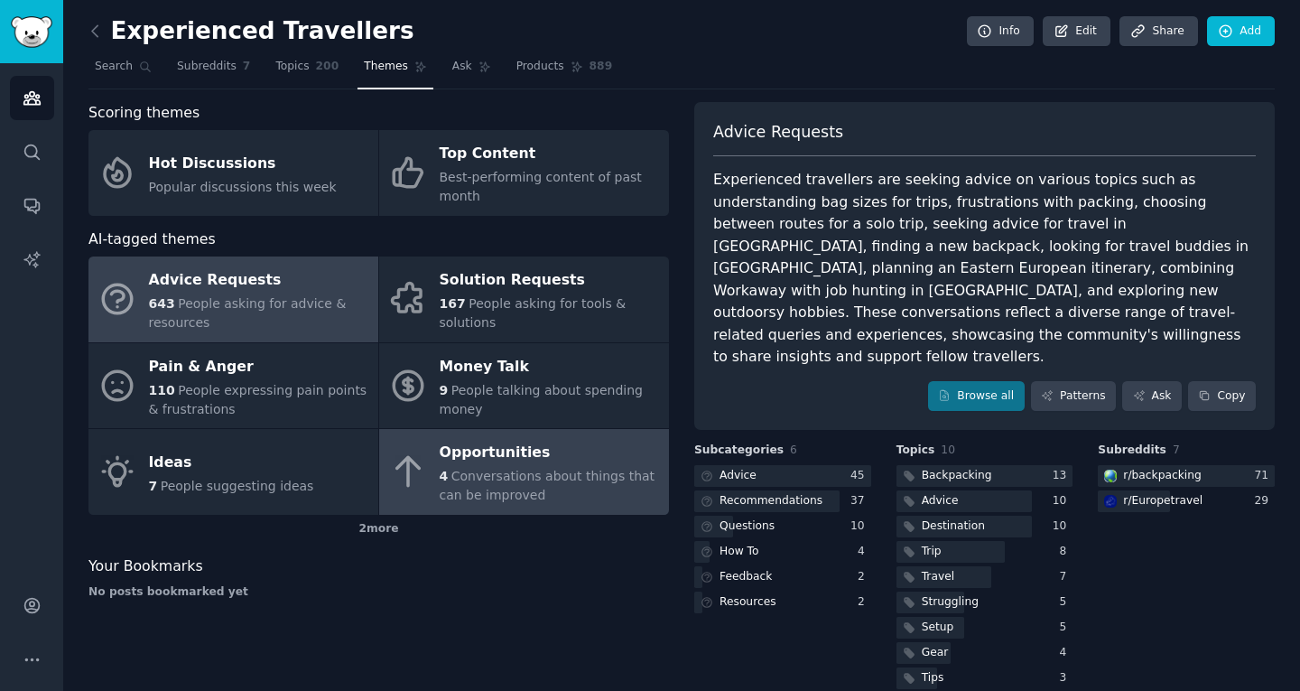
click at [511, 494] on div "4 Conversations about things that can be improved" at bounding box center [550, 486] width 220 height 38
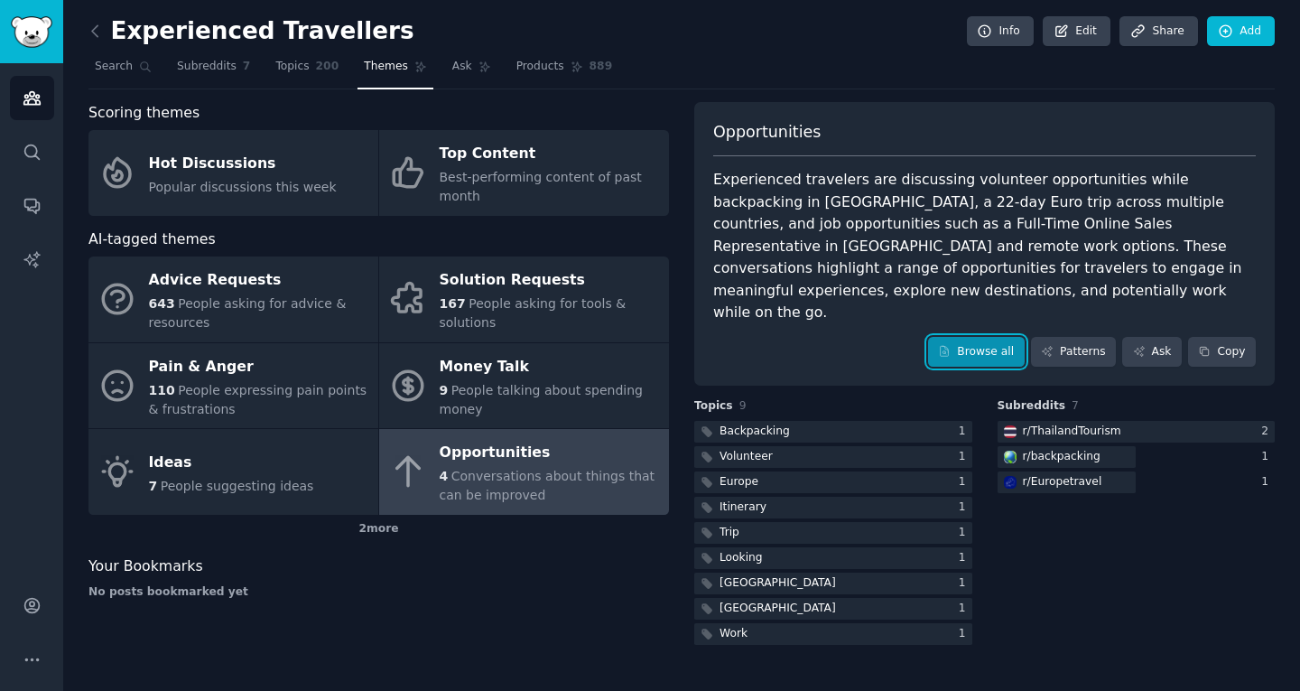
click at [978, 337] on link "Browse all" at bounding box center [976, 352] width 97 height 31
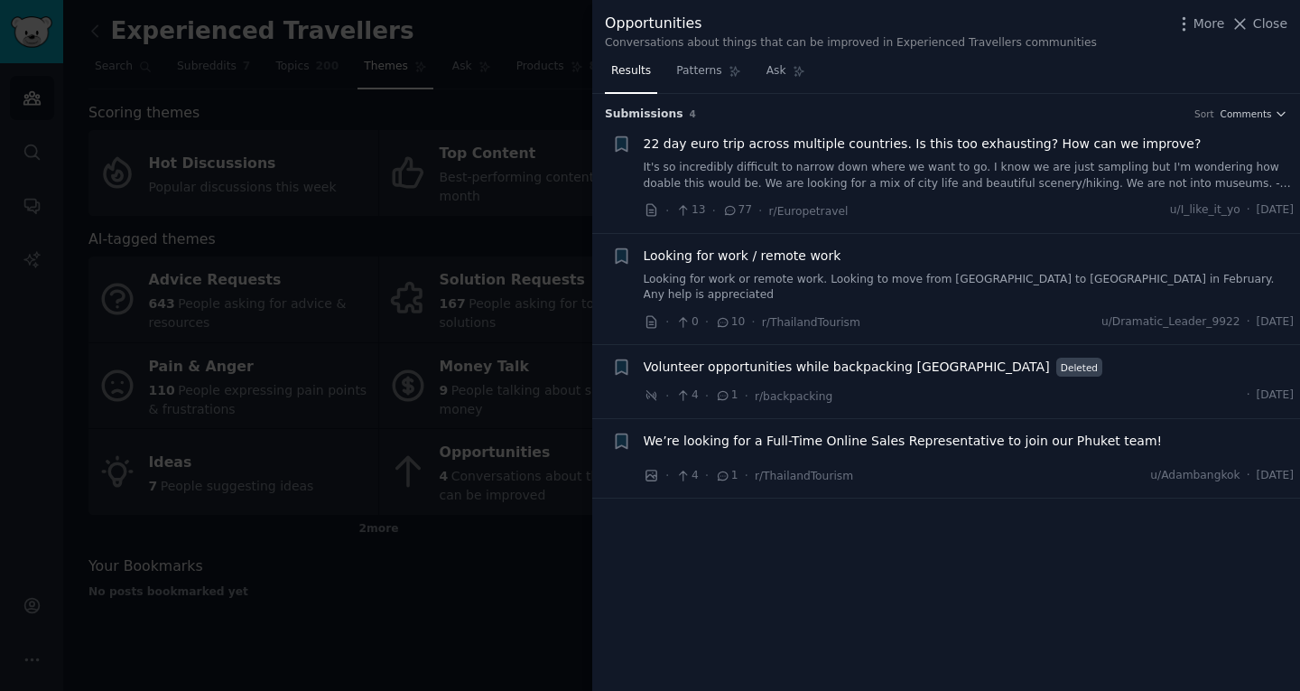
click at [414, 580] on div at bounding box center [650, 345] width 1300 height 691
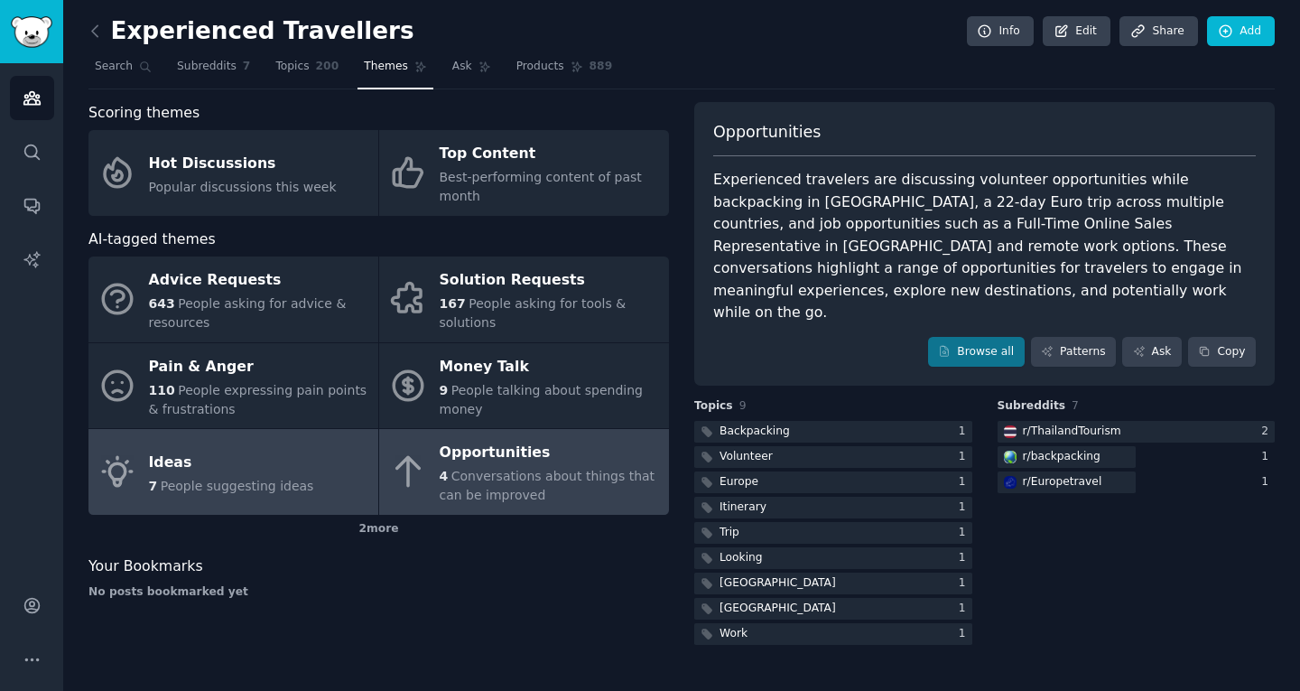
click at [244, 477] on div "7 People suggesting ideas" at bounding box center [231, 486] width 165 height 19
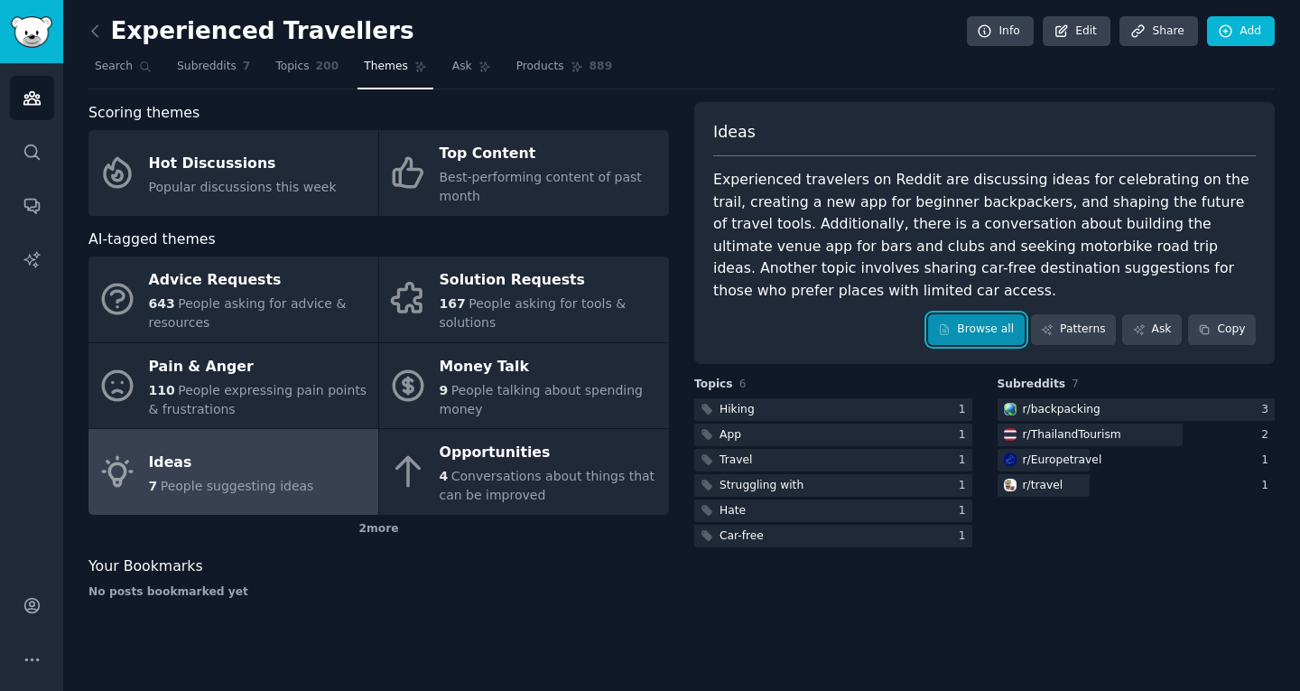
click at [1001, 314] on link "Browse all" at bounding box center [976, 329] width 97 height 31
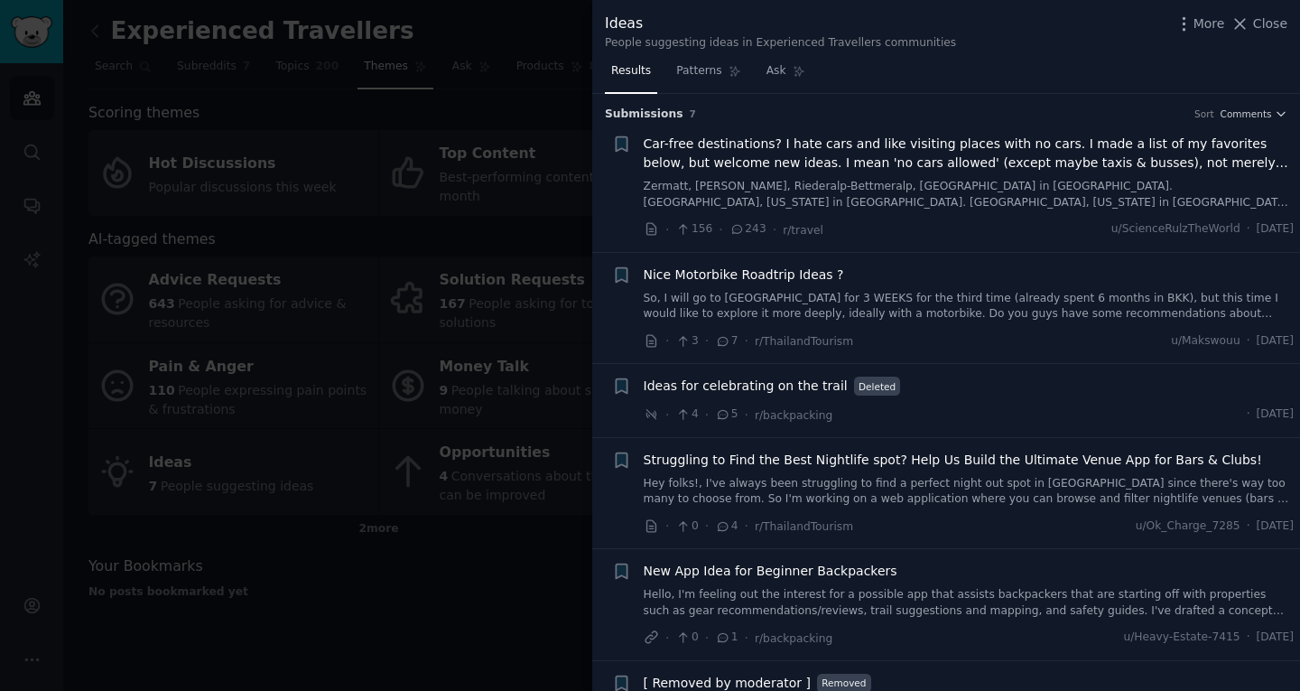
scroll to position [154, 0]
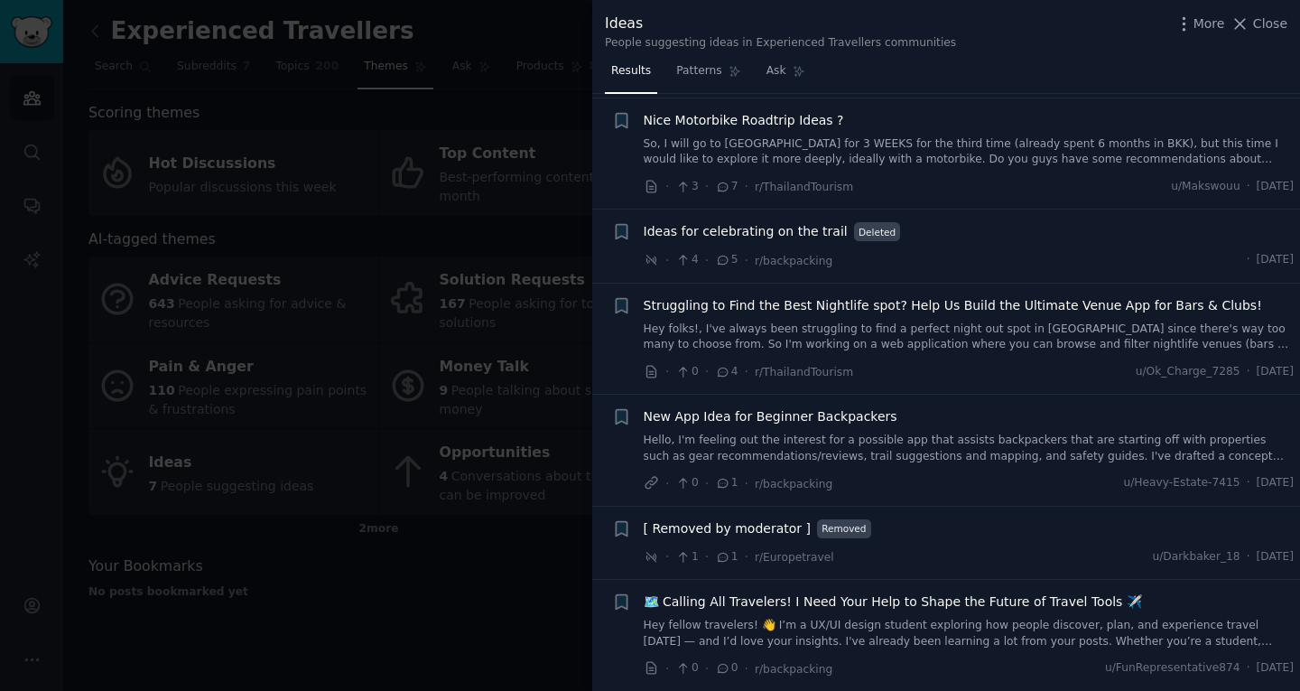
click at [1002, 607] on span "🗺️ Calling All Travelers! I Need Your Help to Shape the Future of Travel Tools …" at bounding box center [893, 601] width 498 height 19
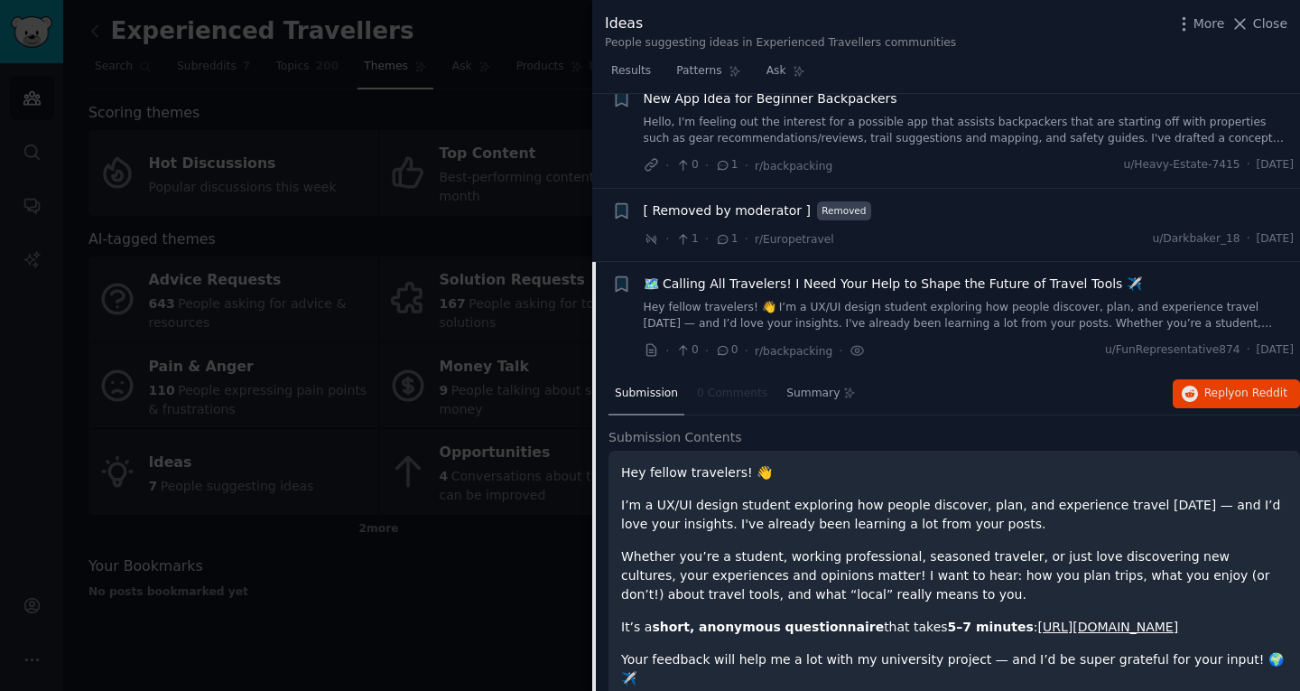
scroll to position [528, 0]
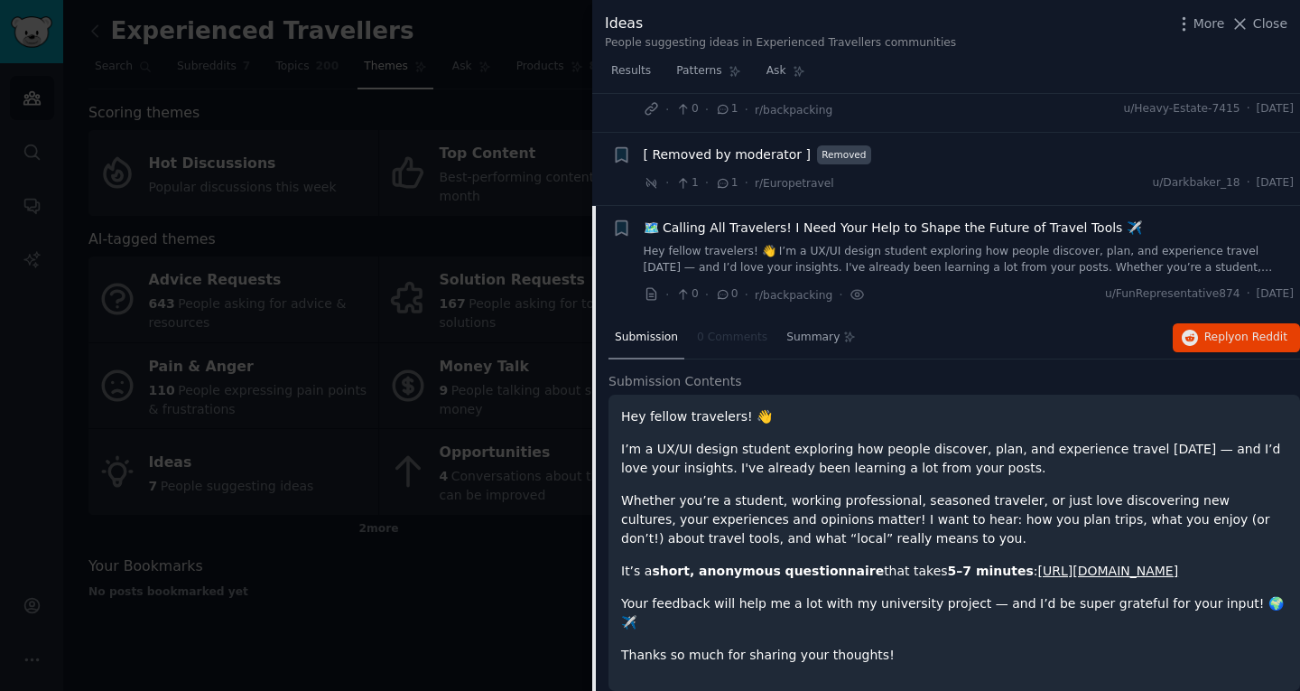
click at [1067, 571] on link "https://forms.gle/BCNHJ8q7XCxmcKAk6" at bounding box center [1109, 570] width 141 height 14
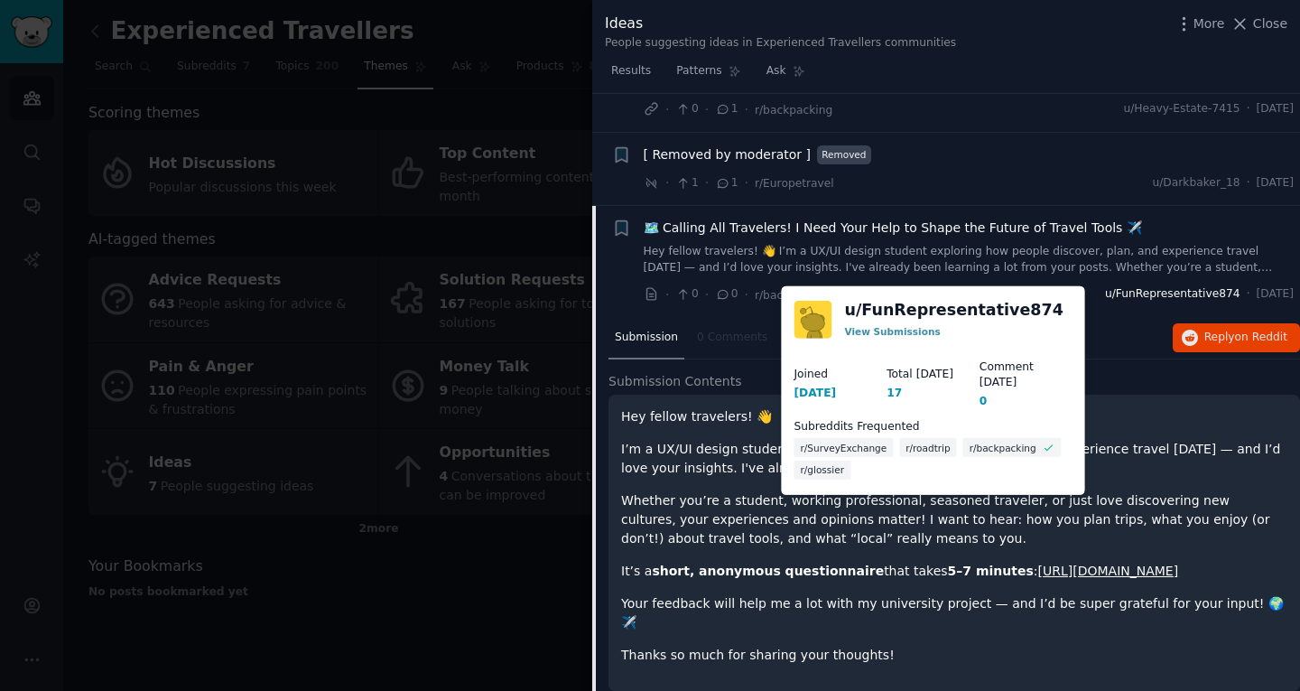
click at [1127, 296] on span "u/FunRepresentative874" at bounding box center [1172, 294] width 135 height 16
click at [927, 312] on link "u/ FunRepresentative874" at bounding box center [953, 310] width 219 height 23
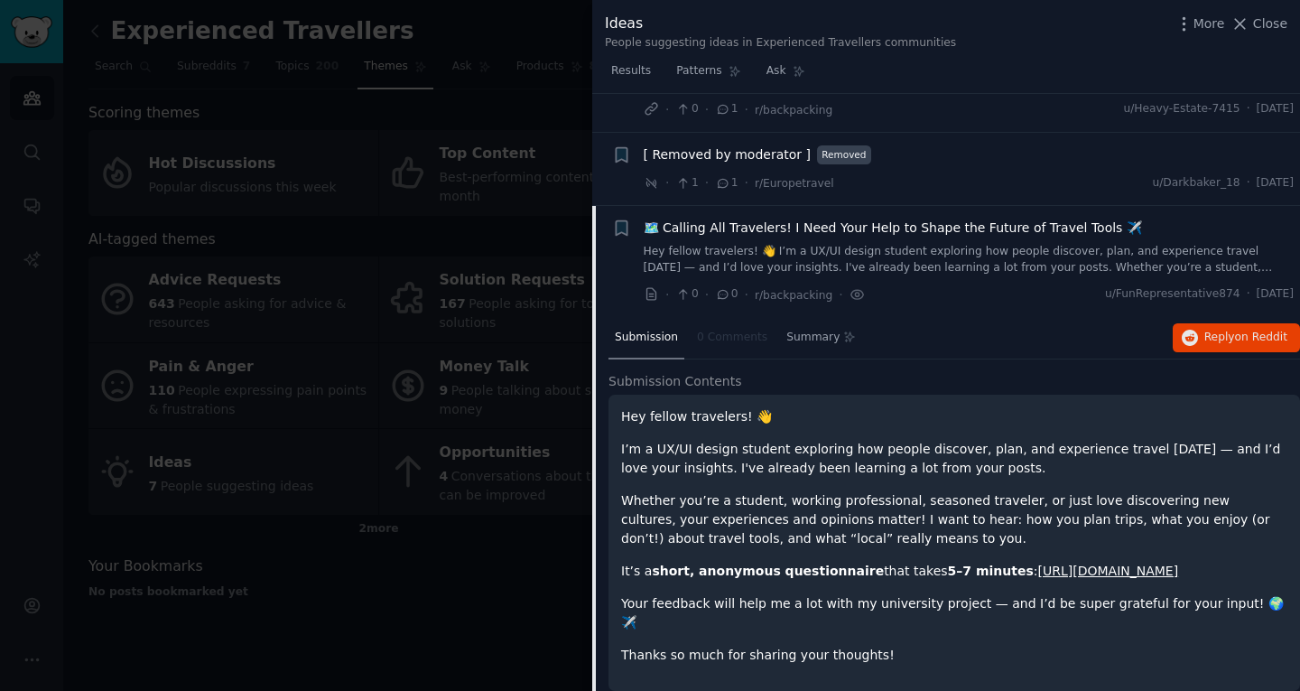
click at [515, 600] on div at bounding box center [650, 345] width 1300 height 691
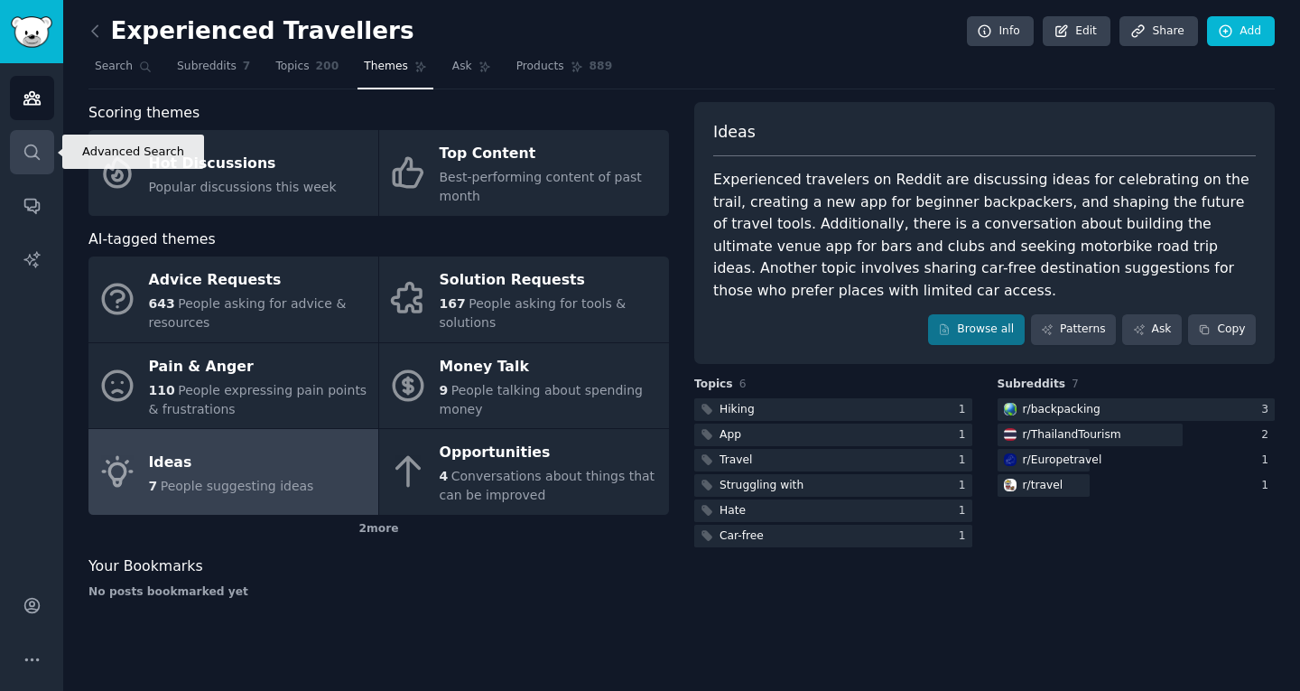
click at [29, 169] on link "Search" at bounding box center [32, 152] width 44 height 44
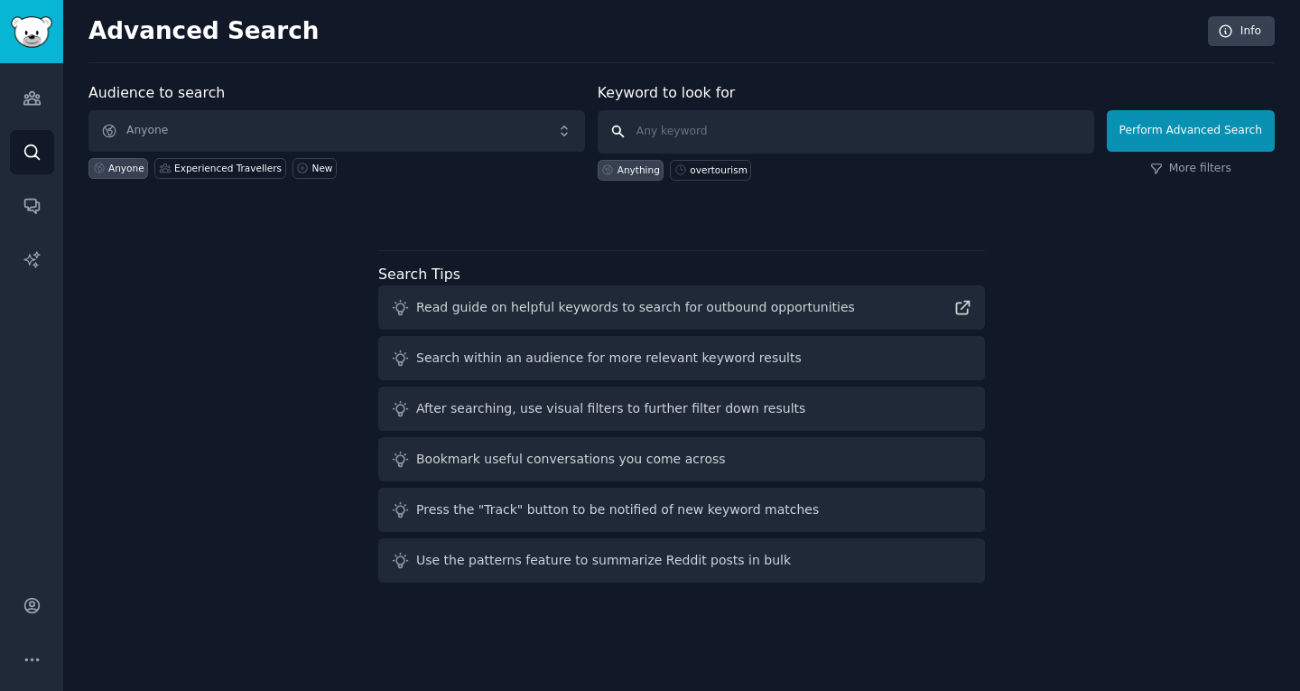
click at [683, 136] on input "text" at bounding box center [846, 131] width 497 height 43
type input "overtourism"
click at [718, 169] on div "overtourism" at bounding box center [719, 169] width 58 height 13
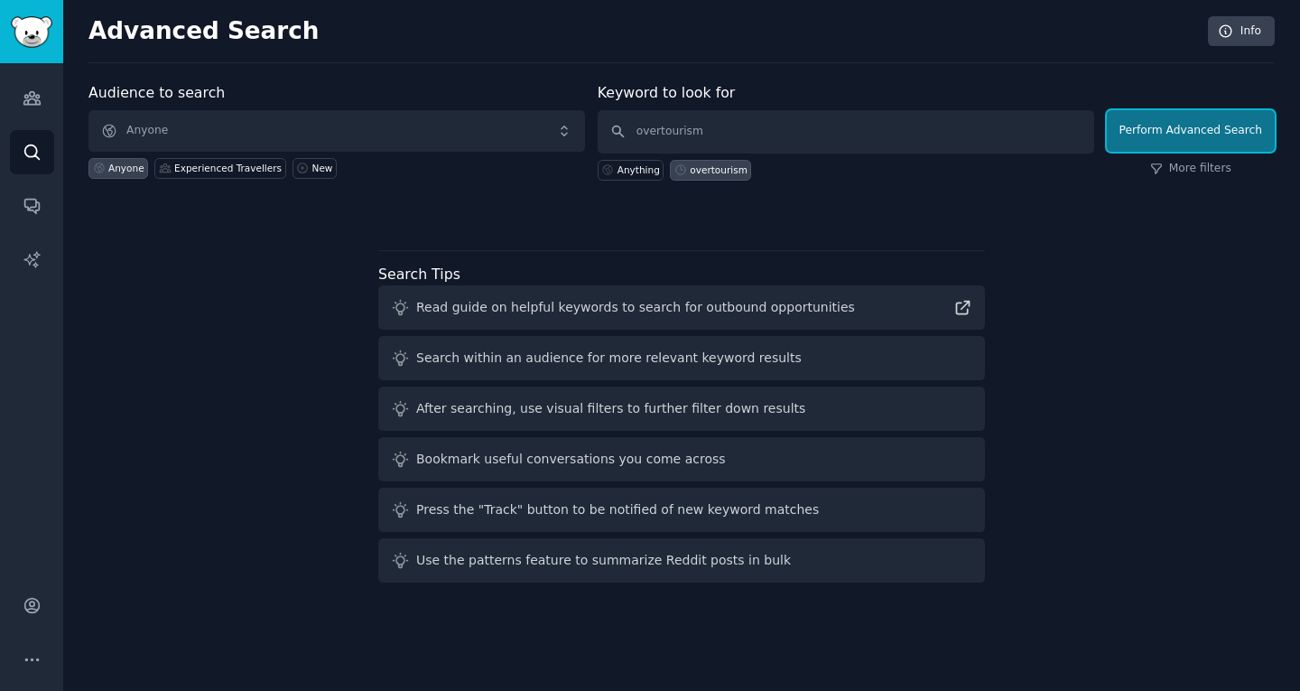
click at [1178, 132] on button "Perform Advanced Search" at bounding box center [1191, 131] width 168 height 42
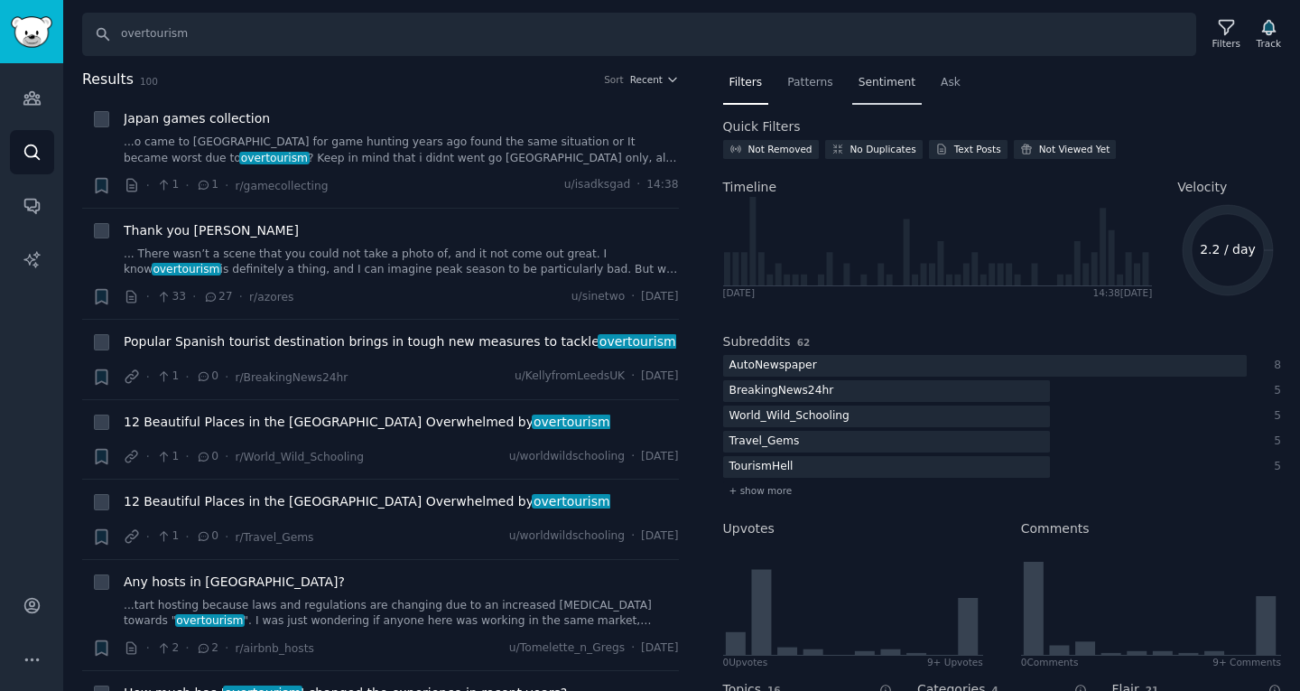
click at [870, 80] on span "Sentiment" at bounding box center [887, 83] width 57 height 16
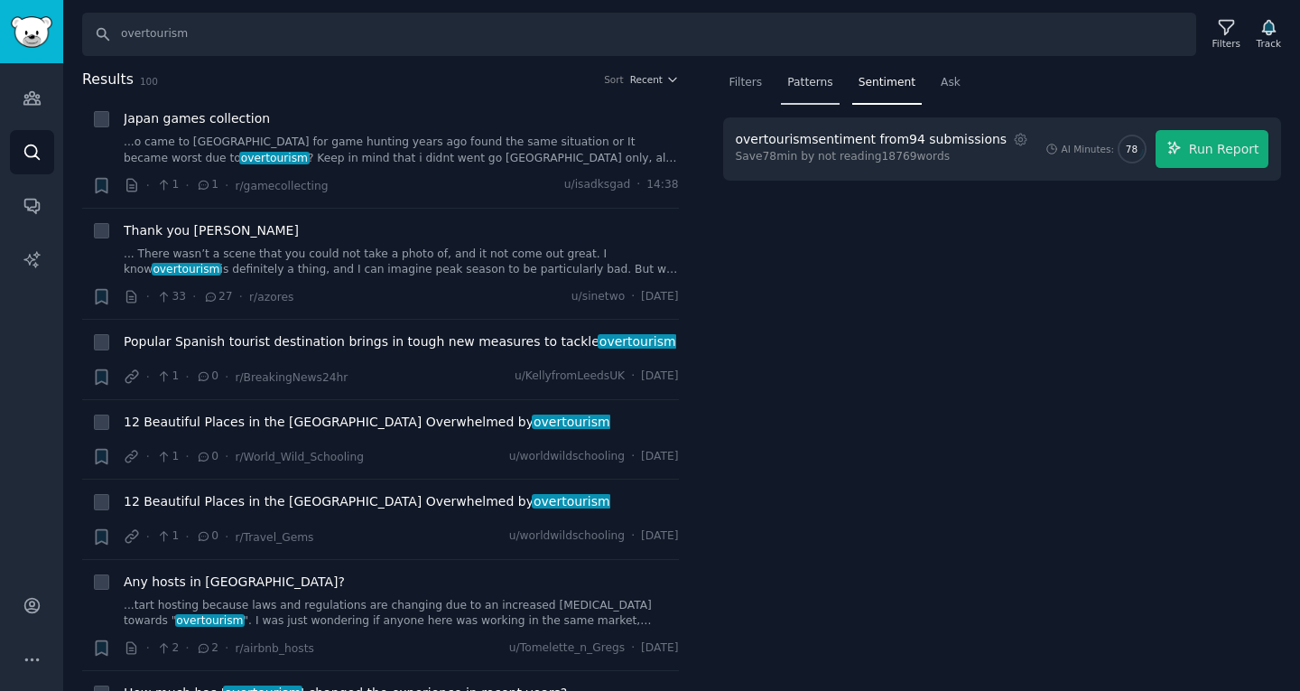
click at [815, 85] on span "Patterns" at bounding box center [809, 83] width 45 height 16
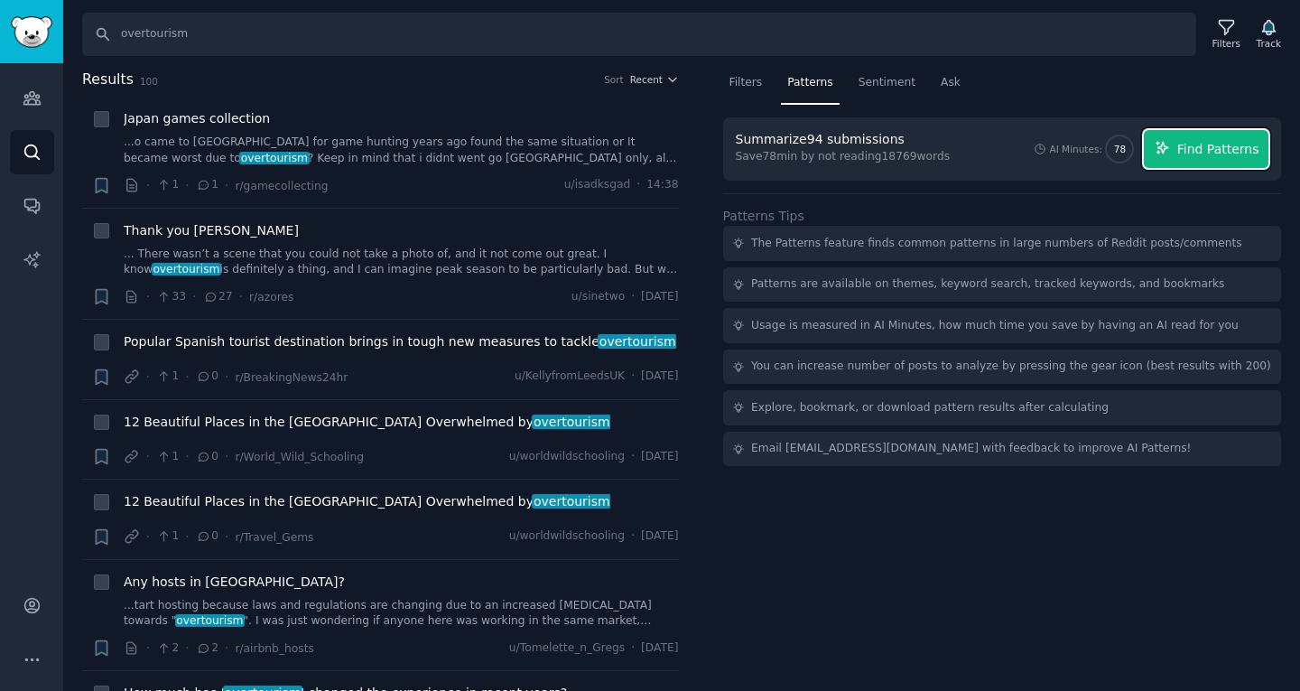
click at [1204, 150] on span "Find Patterns" at bounding box center [1219, 149] width 82 height 19
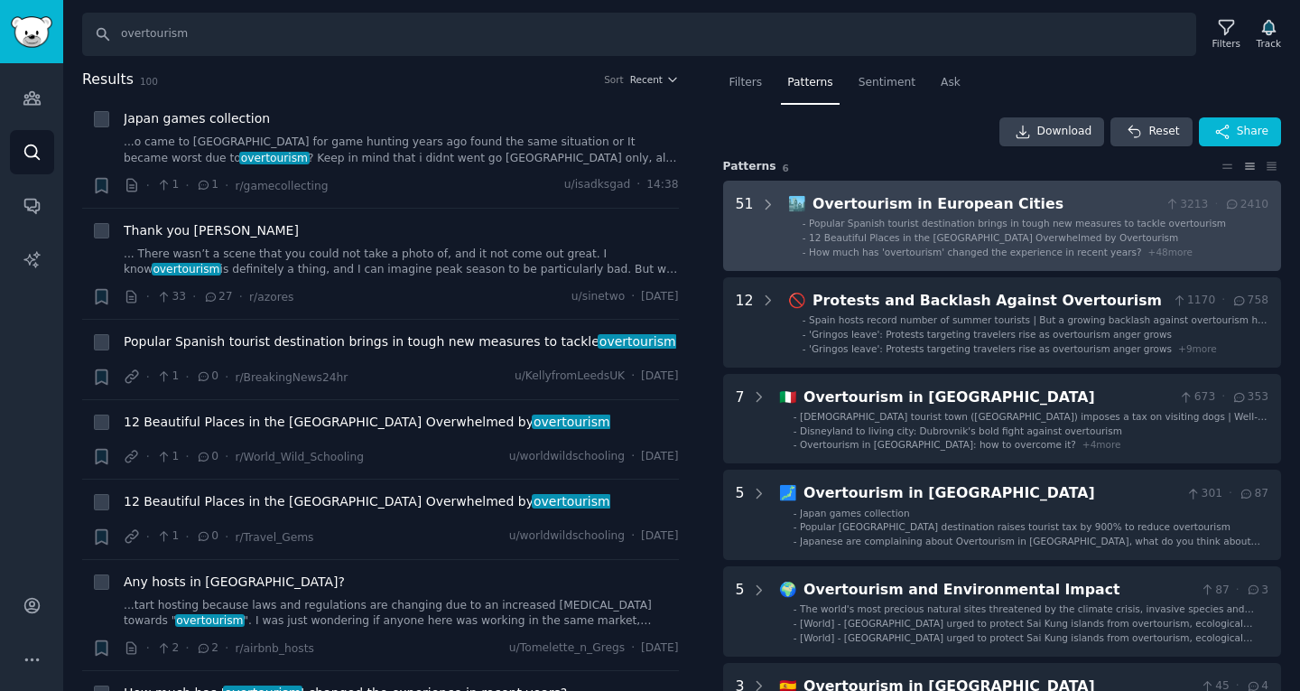
click at [853, 232] on span "12 Beautiful Places in the US Overwhelmed by Overtourism" at bounding box center [993, 237] width 369 height 11
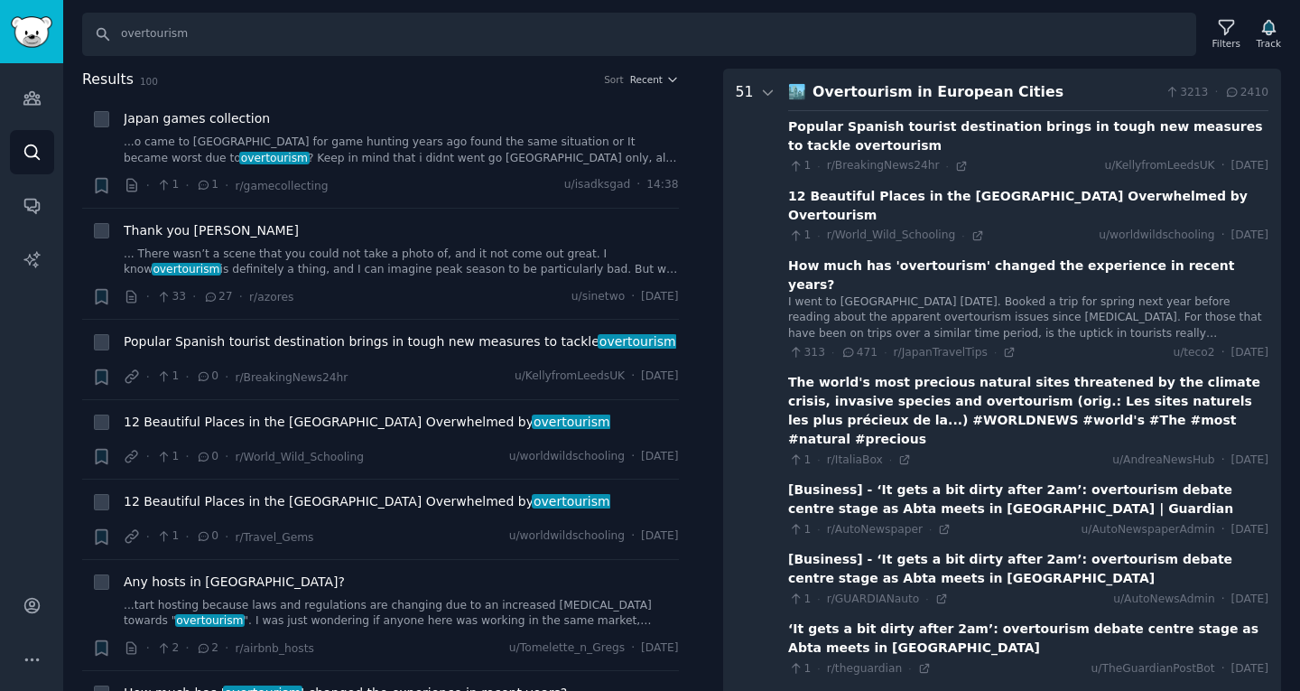
scroll to position [112, 0]
click at [1006, 349] on icon at bounding box center [1010, 353] width 8 height 8
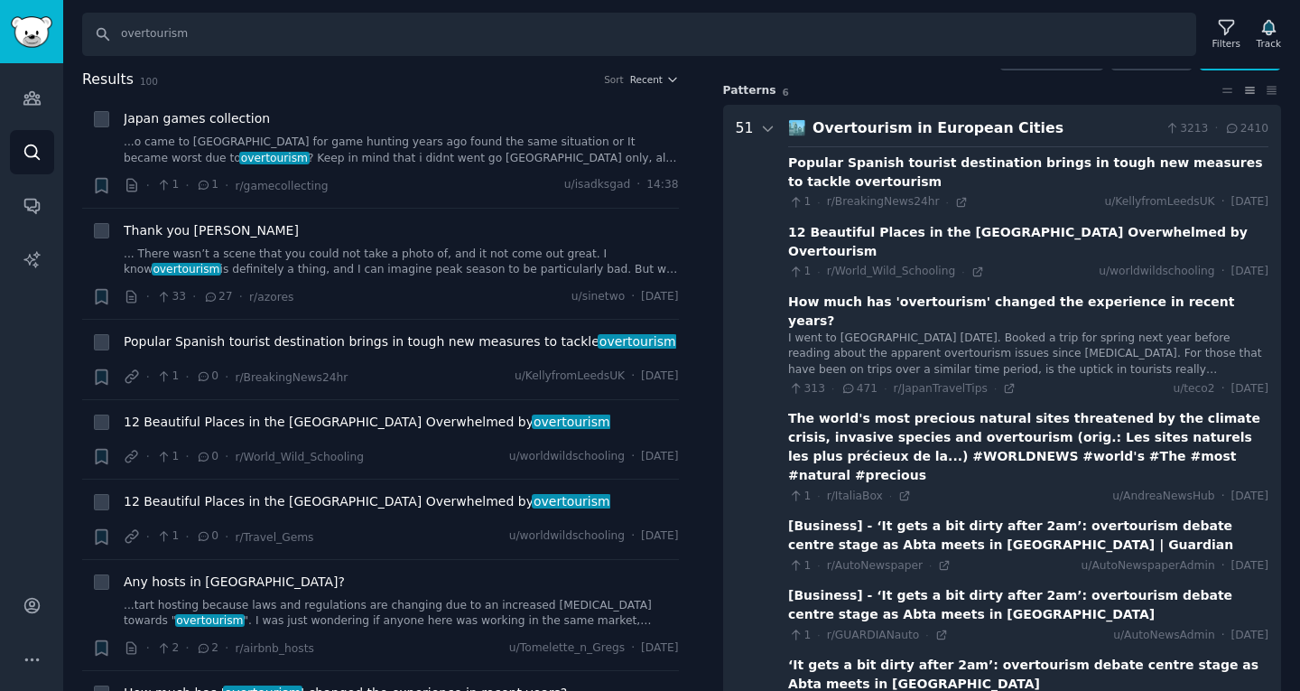
scroll to position [0, 0]
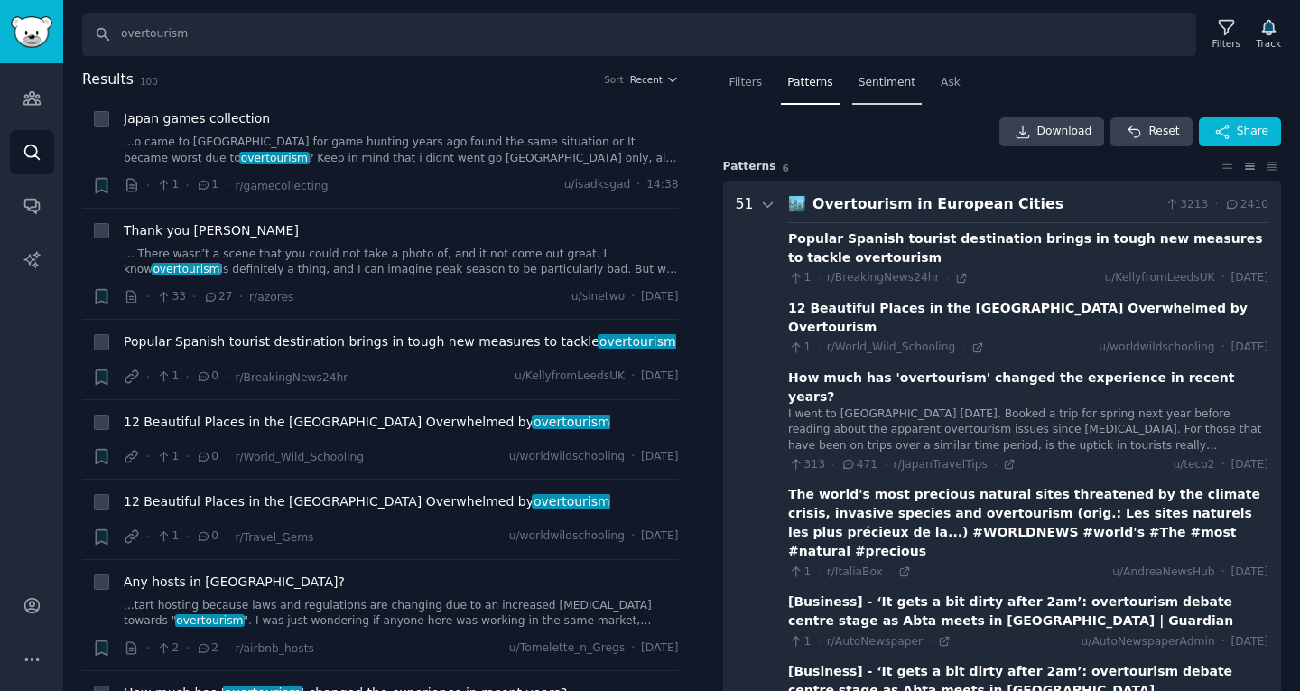
click at [876, 70] on div "Sentiment" at bounding box center [887, 87] width 70 height 37
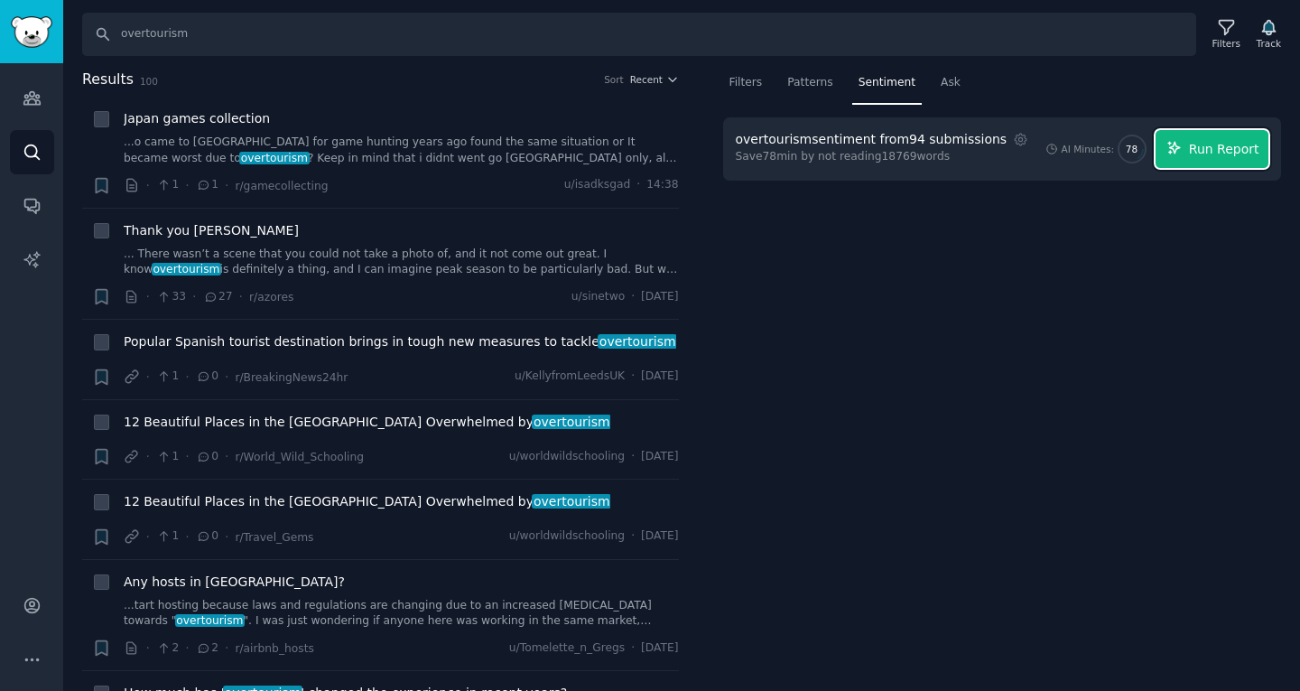
click at [1221, 148] on span "Run Report" at bounding box center [1224, 149] width 70 height 19
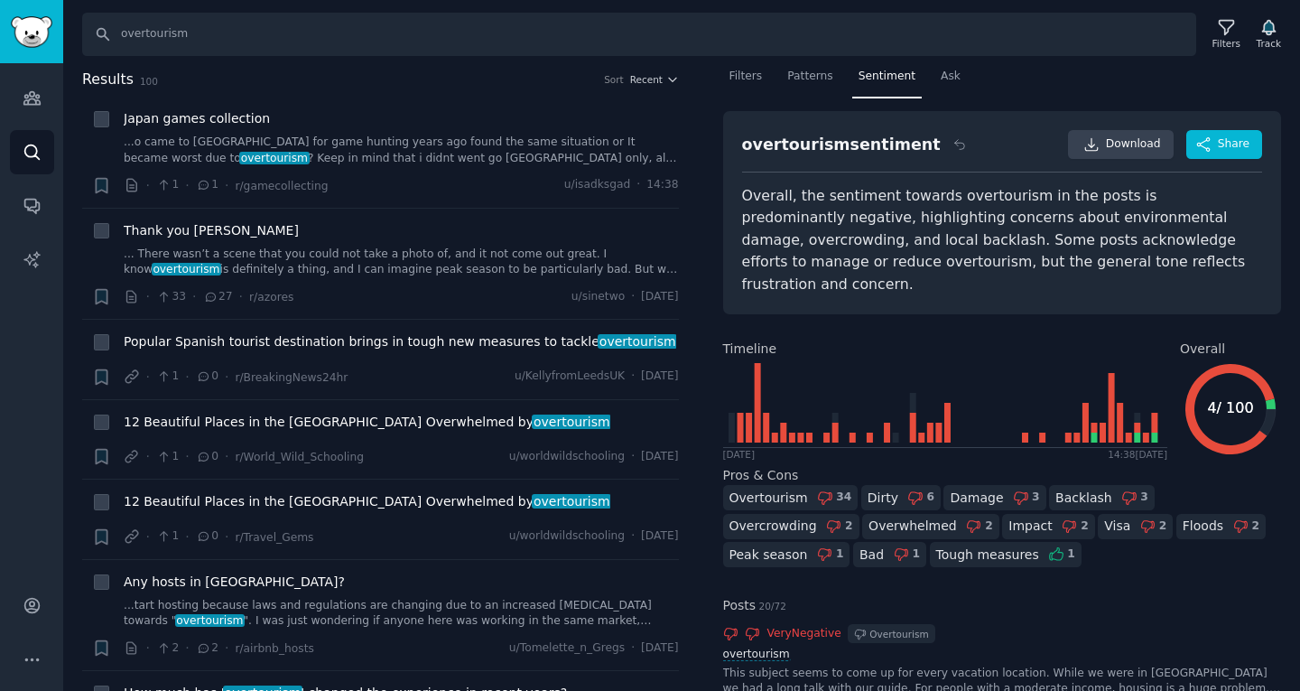
scroll to position [5, 0]
click at [1135, 143] on span "Download" at bounding box center [1133, 145] width 55 height 16
click at [251, 36] on input "overtourism" at bounding box center [639, 34] width 1114 height 43
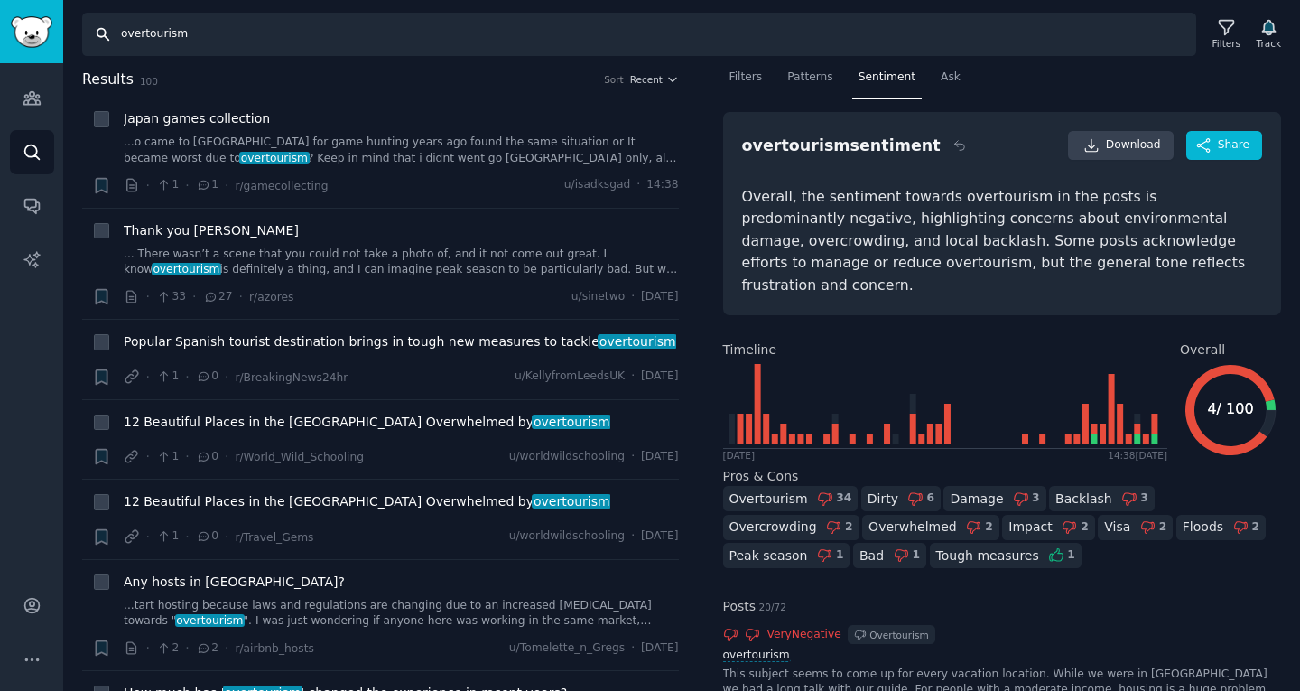
type input "i"
type input "h"
type input "t"
type input "holiday inspiration"
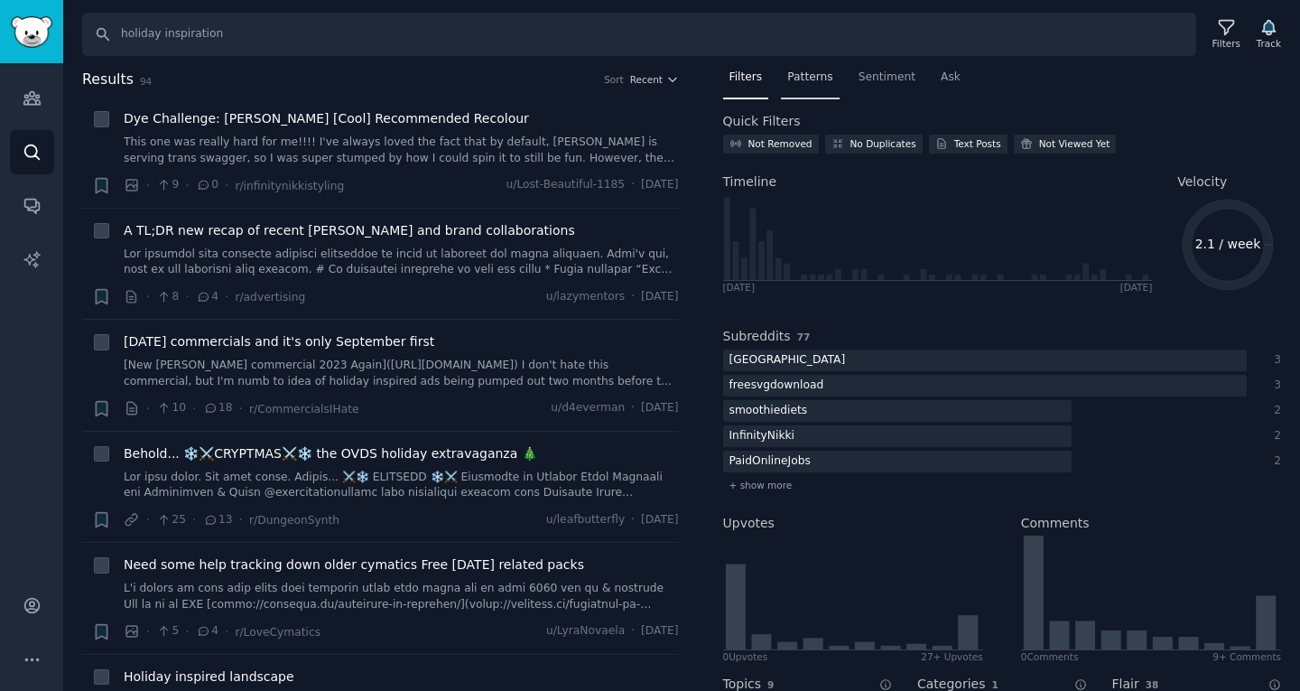
click at [805, 86] on div "Patterns" at bounding box center [810, 81] width 58 height 37
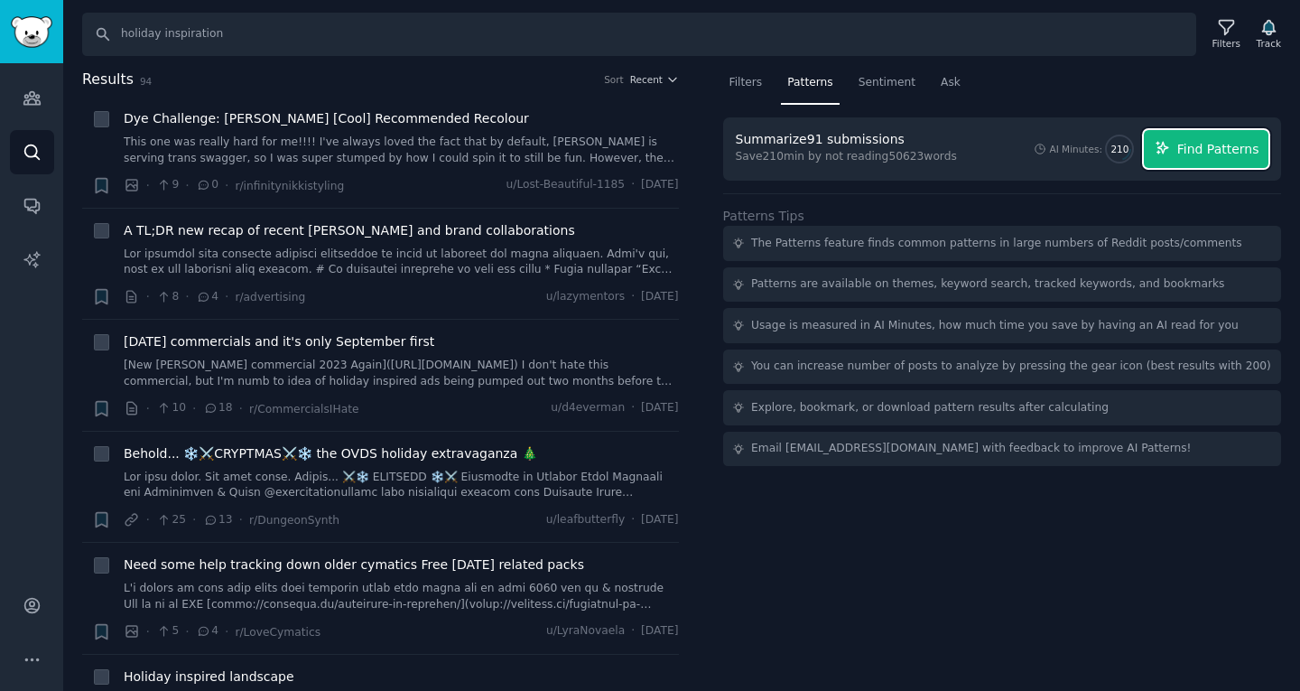
click at [1206, 153] on span "Find Patterns" at bounding box center [1219, 149] width 82 height 19
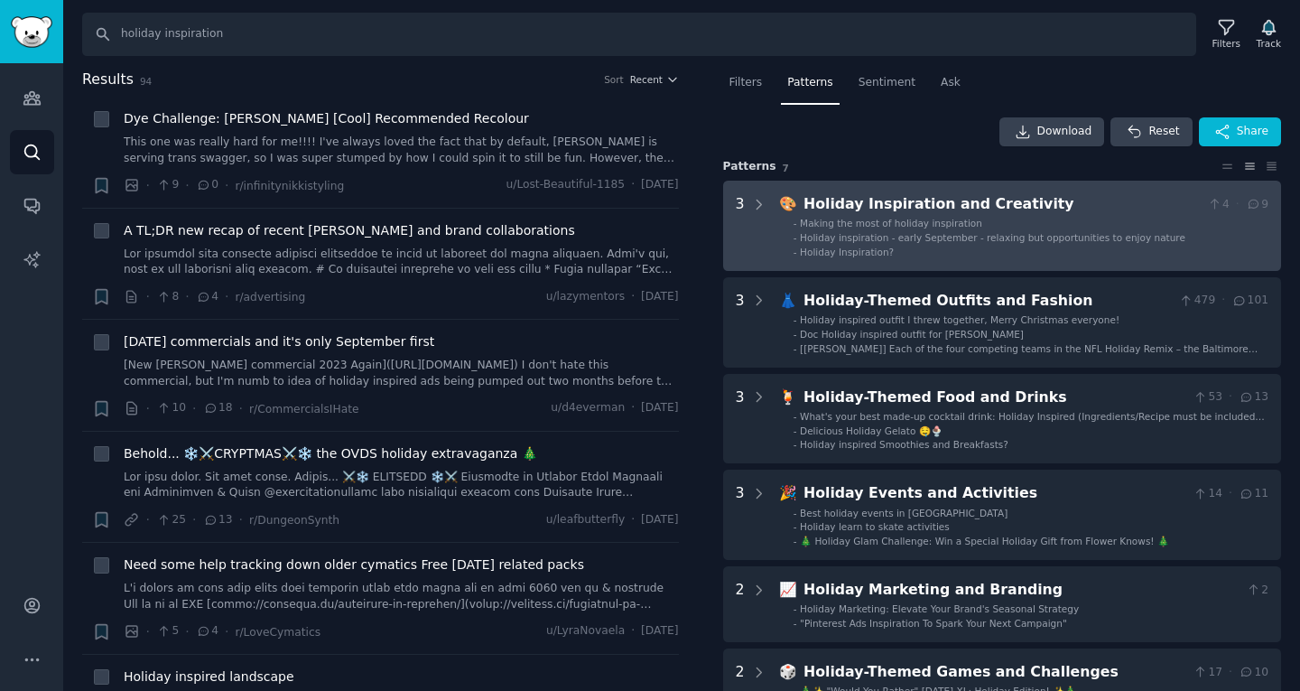
click at [964, 243] on span "Holiday inspiration - early September - relaxing but opportunities to enjoy nat…" at bounding box center [993, 237] width 386 height 11
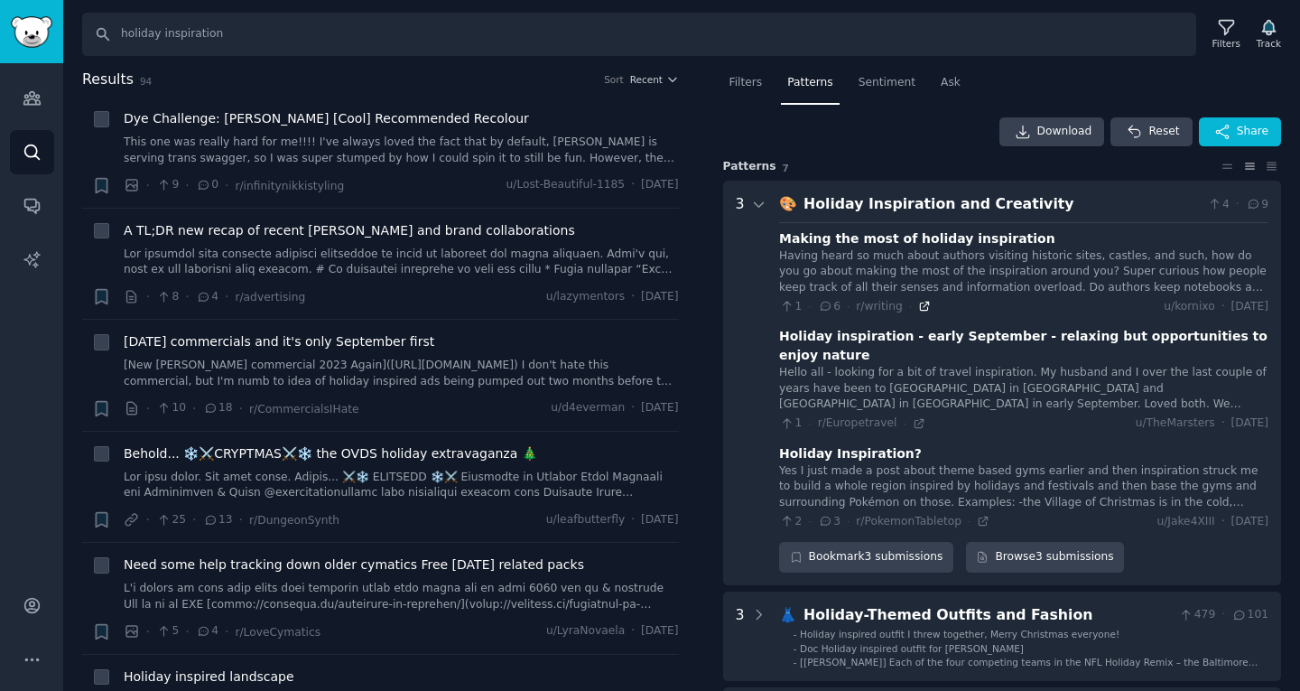
click at [918, 309] on icon at bounding box center [924, 306] width 13 height 13
